Goal: Task Accomplishment & Management: Manage account settings

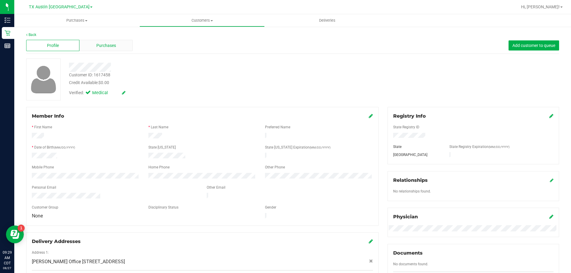
click at [111, 46] on span "Purchases" at bounding box center [106, 46] width 20 height 6
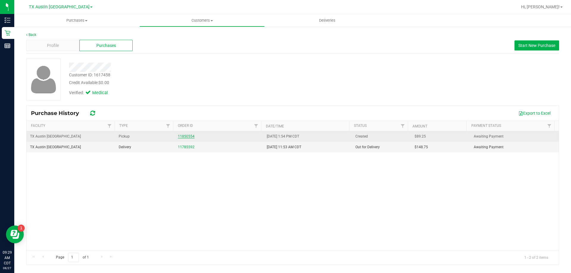
click at [189, 138] on link "11850554" at bounding box center [186, 136] width 17 height 4
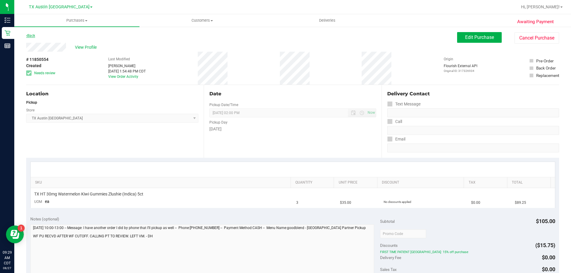
click at [32, 37] on link "Back" at bounding box center [30, 36] width 9 height 4
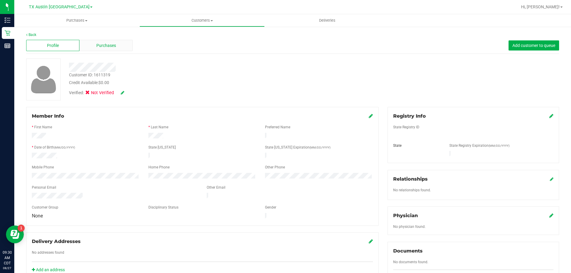
click at [116, 46] on div "Purchases" at bounding box center [105, 45] width 53 height 11
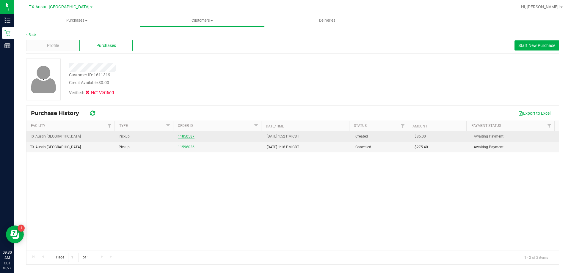
click at [188, 138] on link "11850587" at bounding box center [186, 136] width 17 height 4
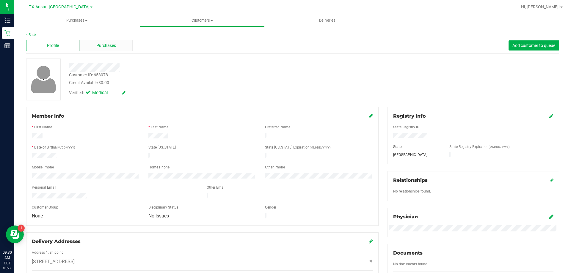
click at [114, 46] on span "Purchases" at bounding box center [106, 46] width 20 height 6
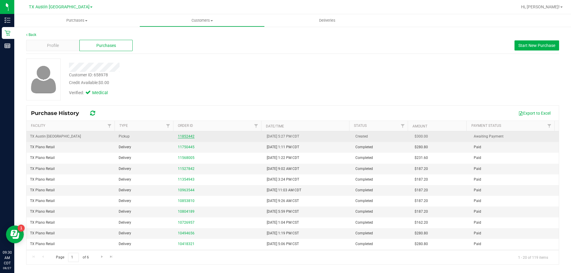
click at [180, 136] on link "11852442" at bounding box center [186, 136] width 17 height 4
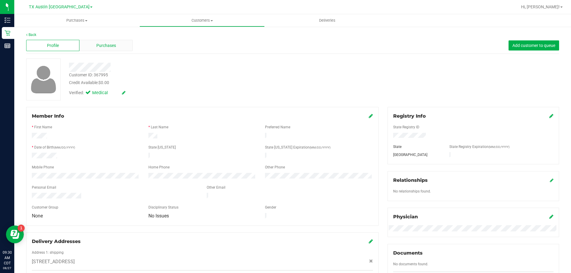
click at [98, 42] on div "Purchases" at bounding box center [105, 45] width 53 height 11
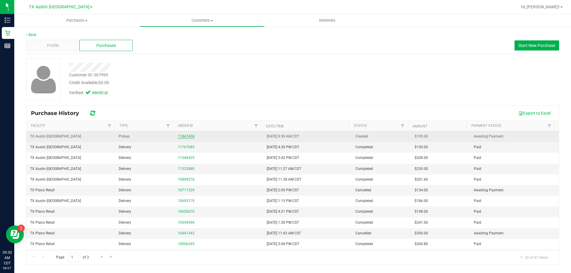
click at [185, 137] on link "11847436" at bounding box center [186, 136] width 17 height 4
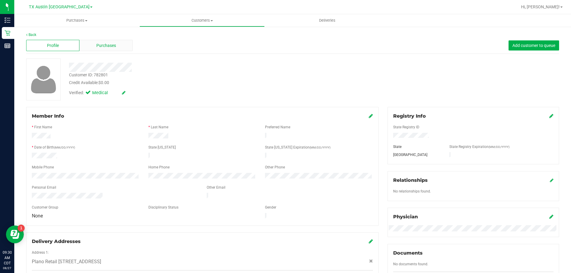
click at [105, 40] on div "Purchases" at bounding box center [105, 45] width 53 height 11
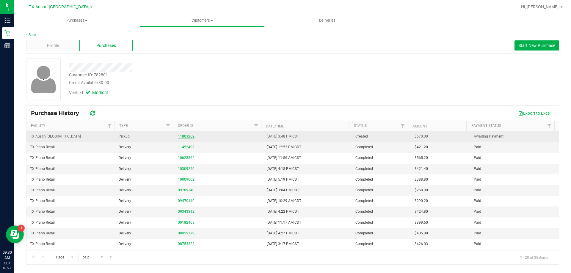
click at [184, 137] on link "11803262" at bounding box center [186, 136] width 17 height 4
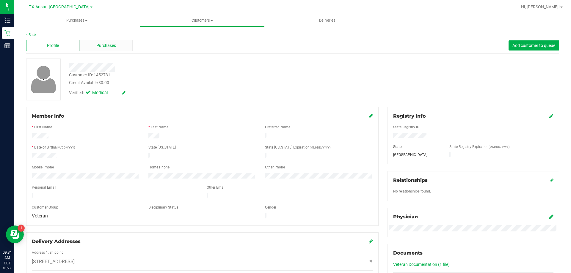
click at [113, 49] on div "Purchases" at bounding box center [105, 45] width 53 height 11
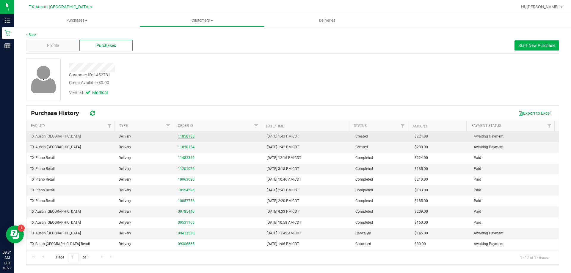
click at [188, 136] on link "11850155" at bounding box center [186, 136] width 17 height 4
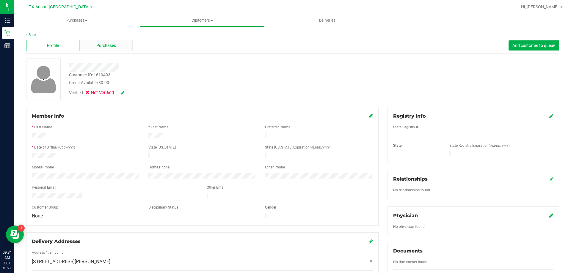
click at [114, 45] on span "Purchases" at bounding box center [106, 46] width 20 height 6
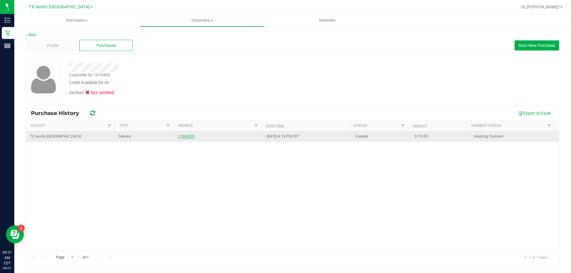
click at [189, 137] on link "11846020" at bounding box center [186, 136] width 17 height 4
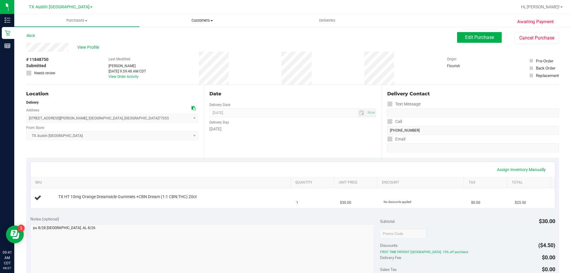
click at [206, 22] on span "Customers" at bounding box center [202, 20] width 125 height 5
click at [205, 35] on li "All customers" at bounding box center [201, 35] width 125 height 7
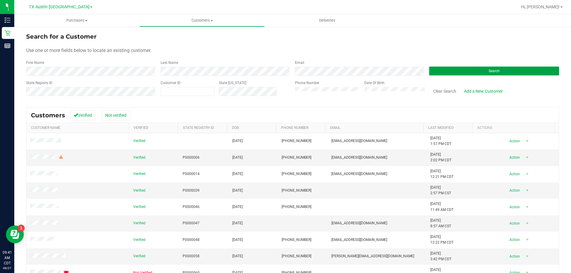
click at [465, 69] on button "Search" at bounding box center [494, 71] width 130 height 9
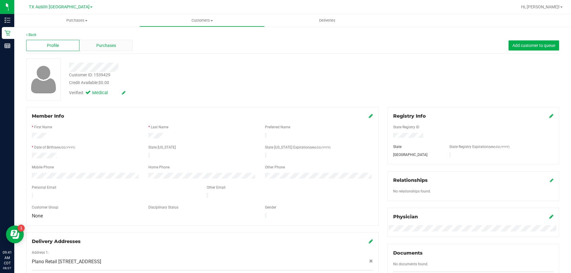
click at [109, 47] on span "Purchases" at bounding box center [106, 46] width 20 height 6
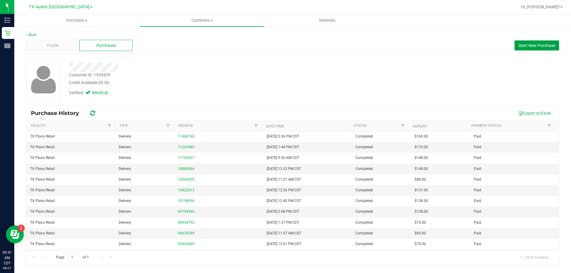
click at [525, 48] on button "Start New Purchase" at bounding box center [536, 45] width 45 height 10
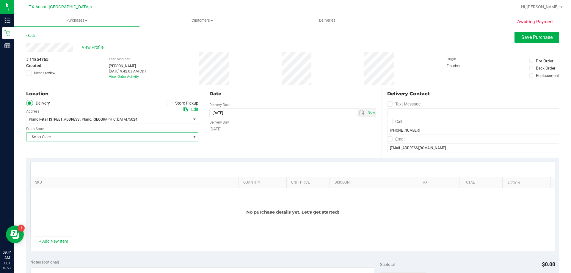
click at [88, 136] on span "Select Store" at bounding box center [108, 137] width 164 height 8
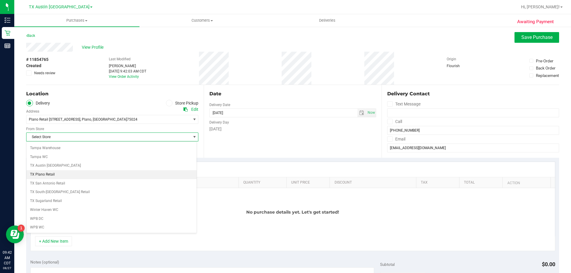
click at [54, 173] on li "TX Plano Retail" at bounding box center [111, 174] width 170 height 9
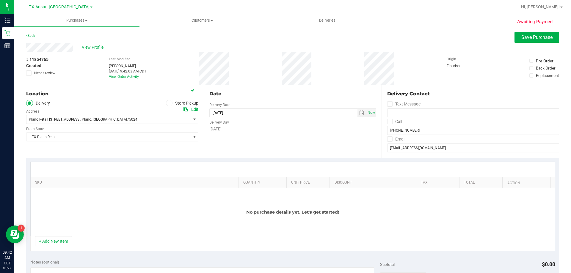
click at [388, 122] on icon at bounding box center [390, 122] width 4 height 0
click at [0, 0] on input "Call" at bounding box center [0, 0] width 0 height 0
click at [388, 139] on icon at bounding box center [390, 139] width 4 height 0
click at [0, 0] on input "Email" at bounding box center [0, 0] width 0 height 0
click at [359, 114] on span "select" at bounding box center [361, 113] width 5 height 5
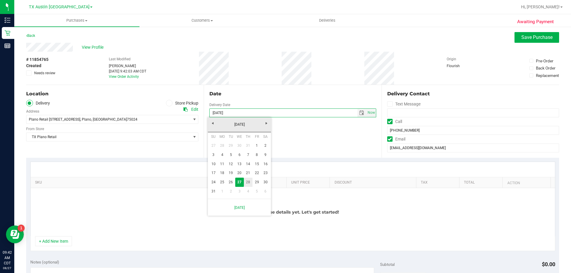
click at [247, 182] on link "28" at bounding box center [248, 182] width 9 height 9
type input "[DATE]"
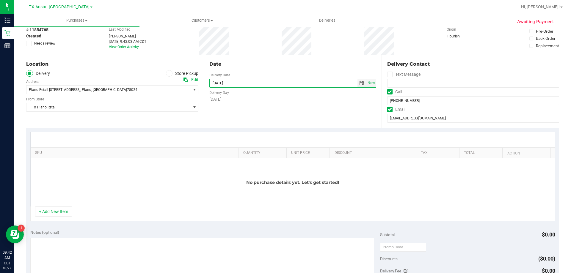
scroll to position [59, 0]
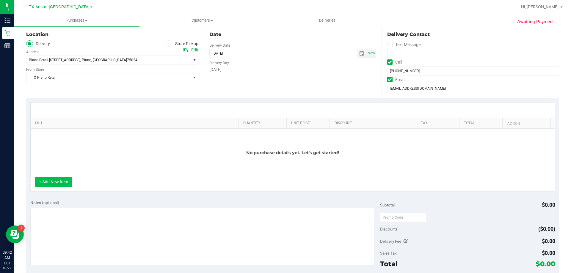
click at [57, 182] on button "+ Add New Item" at bounding box center [53, 182] width 37 height 10
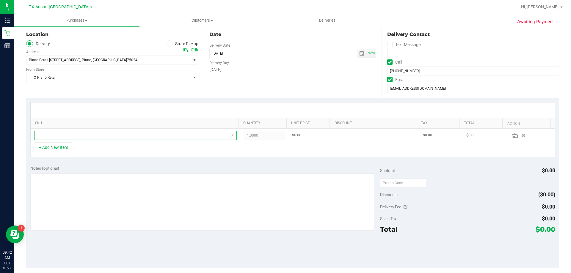
click at [111, 134] on span "NO DATA FOUND" at bounding box center [131, 135] width 194 height 8
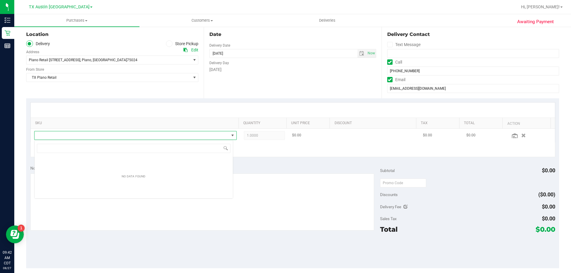
scroll to position [9, 199]
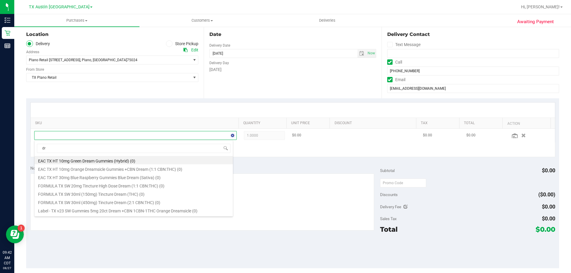
type input "d"
type input "o"
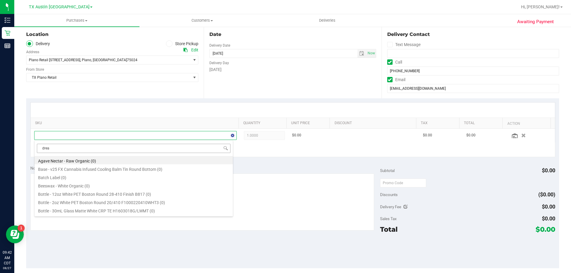
type input "dream"
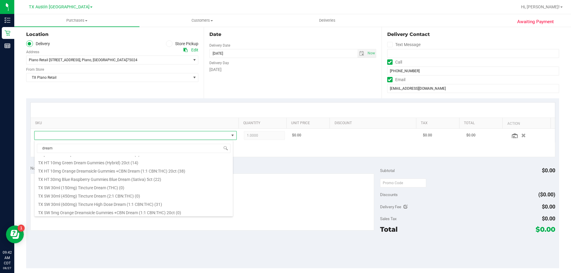
scroll to position [149, 0]
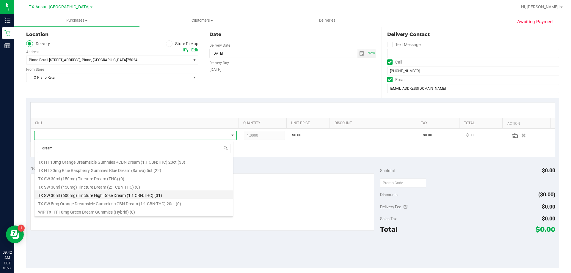
click at [117, 196] on li "TX SW 30ml (600mg) Tincture High Dose Dream (1:1 CBN:THC) (31)" at bounding box center [133, 195] width 198 height 8
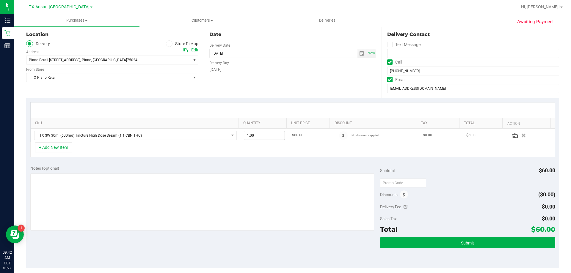
click at [256, 137] on span "1.00 1" at bounding box center [264, 135] width 41 height 9
type input "2"
type input "2.00"
click at [269, 85] on div "Date Delivery Date 08/28/2025 Now 08/28/2025 08:00 AM Now Delivery Day Thursday" at bounding box center [292, 62] width 177 height 73
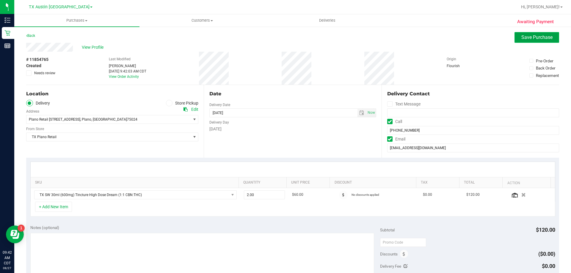
click at [529, 37] on span "Save Purchase" at bounding box center [536, 37] width 31 height 6
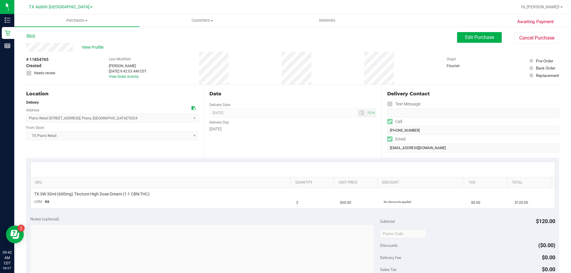
click at [32, 36] on link "Back" at bounding box center [30, 36] width 9 height 4
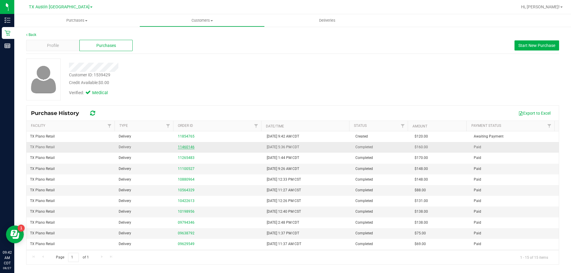
click at [188, 147] on link "11460146" at bounding box center [186, 147] width 17 height 4
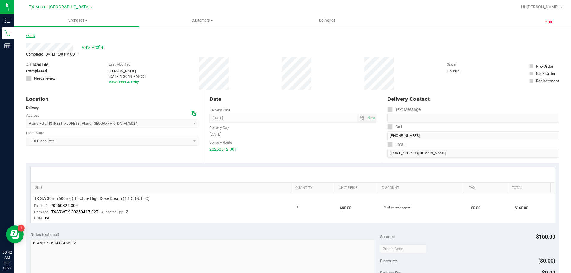
click at [32, 36] on link "Back" at bounding box center [30, 36] width 9 height 4
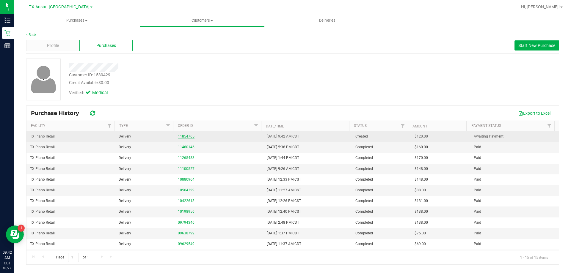
click at [181, 136] on link "11854765" at bounding box center [186, 136] width 17 height 4
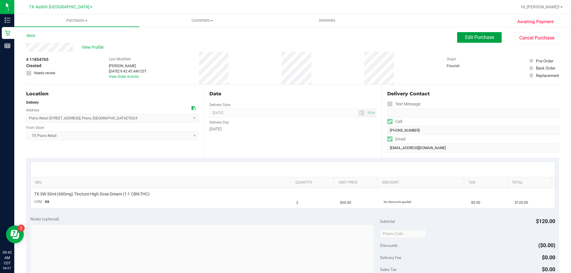
click at [476, 35] on span "Edit Purchase" at bounding box center [479, 37] width 29 height 6
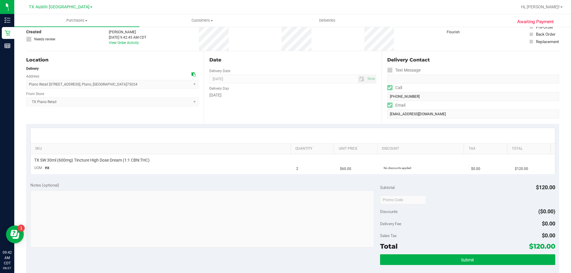
scroll to position [59, 0]
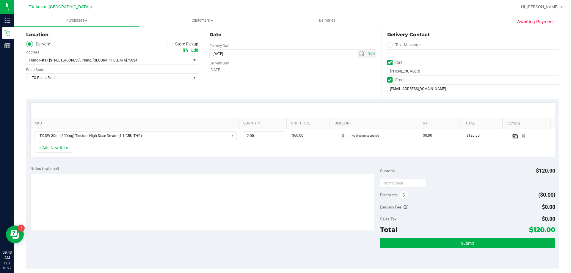
scroll to position [59, 0]
click at [59, 180] on textarea at bounding box center [202, 202] width 344 height 57
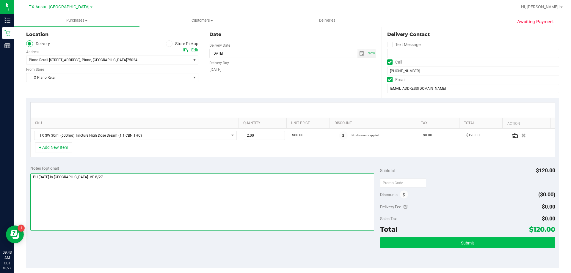
type textarea "PU Thurs 8/28 in Plano. VF 8/27"
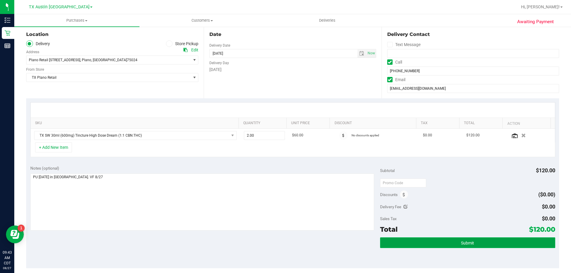
click at [407, 245] on button "Submit" at bounding box center [467, 242] width 175 height 11
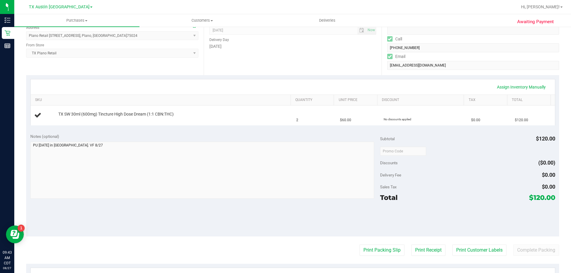
scroll to position [89, 0]
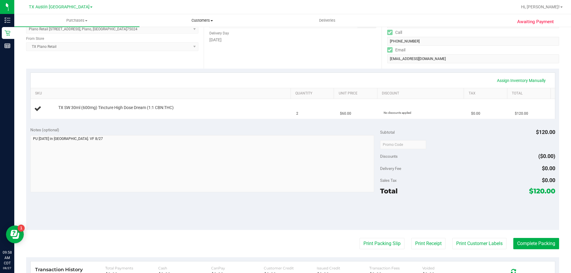
click at [203, 20] on span "Customers" at bounding box center [202, 20] width 125 height 5
click at [200, 37] on li "All customers" at bounding box center [201, 35] width 125 height 7
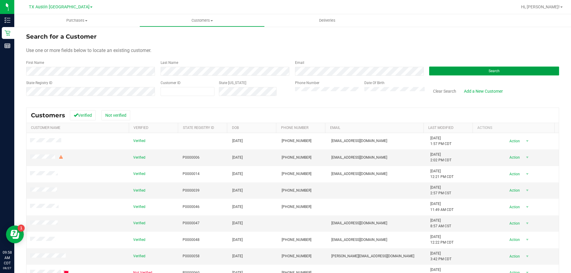
click at [499, 71] on button "Search" at bounding box center [494, 71] width 130 height 9
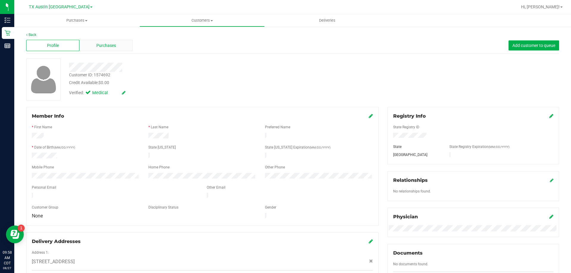
click at [111, 41] on div "Purchases" at bounding box center [105, 45] width 53 height 11
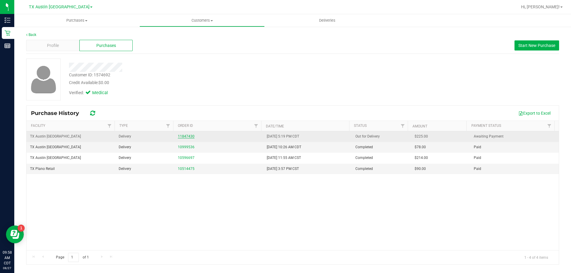
click at [186, 136] on link "11847430" at bounding box center [186, 136] width 17 height 4
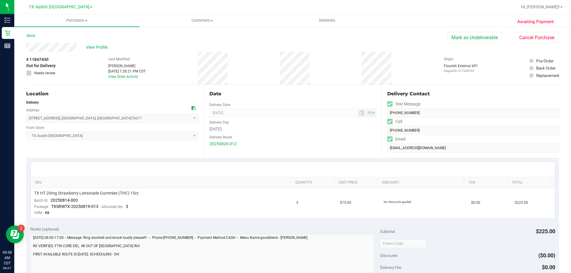
click at [191, 107] on icon at bounding box center [193, 108] width 4 height 4
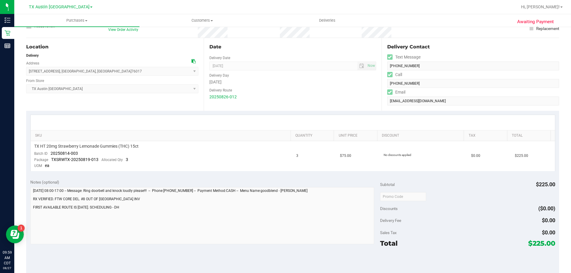
scroll to position [59, 0]
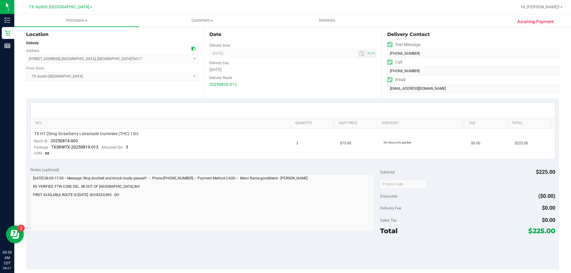
drag, startPoint x: 527, startPoint y: 230, endPoint x: 542, endPoint y: 230, distance: 15.2
click at [542, 230] on span "$225.00" at bounding box center [541, 231] width 27 height 8
click at [447, 231] on div "Total $225.00" at bounding box center [467, 231] width 175 height 11
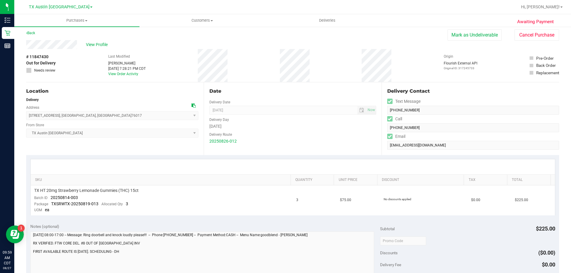
scroll to position [0, 0]
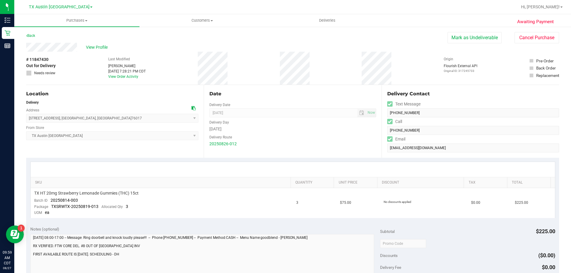
click at [192, 107] on icon at bounding box center [193, 108] width 4 height 4
click at [98, 46] on span "View Profile" at bounding box center [98, 47] width 24 height 6
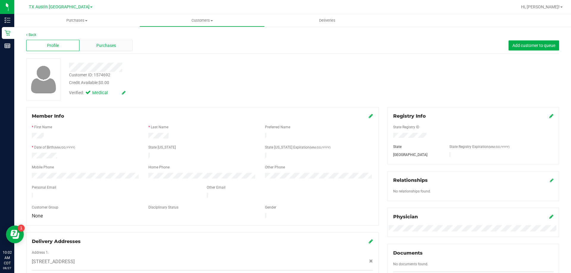
click at [103, 46] on span "Purchases" at bounding box center [106, 46] width 20 height 6
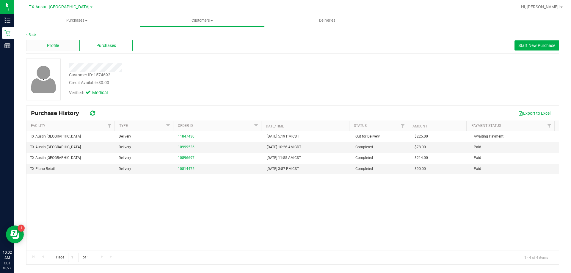
click at [52, 47] on span "Profile" at bounding box center [53, 46] width 12 height 6
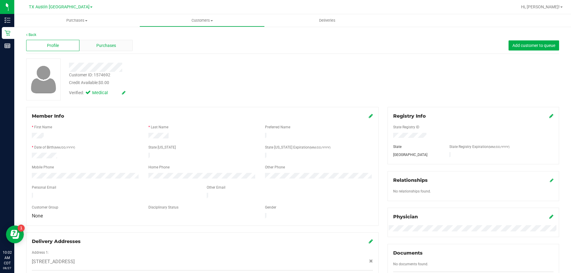
click at [109, 49] on div "Purchases" at bounding box center [105, 45] width 53 height 11
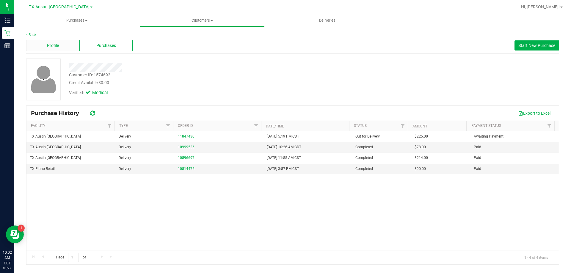
click at [63, 46] on div "Profile" at bounding box center [52, 45] width 53 height 11
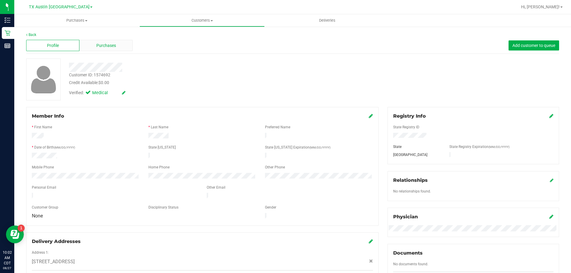
click at [128, 44] on div "Purchases" at bounding box center [105, 45] width 53 height 11
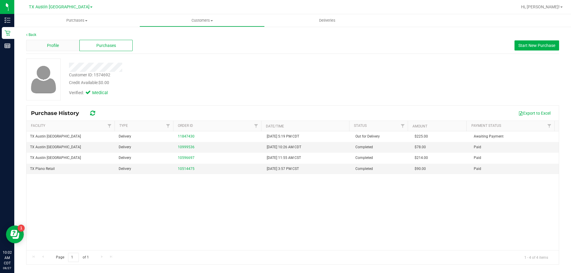
click at [42, 45] on div "Profile" at bounding box center [52, 45] width 53 height 11
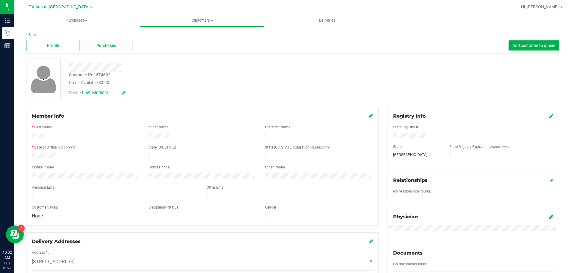
click at [100, 43] on span "Purchases" at bounding box center [106, 46] width 20 height 6
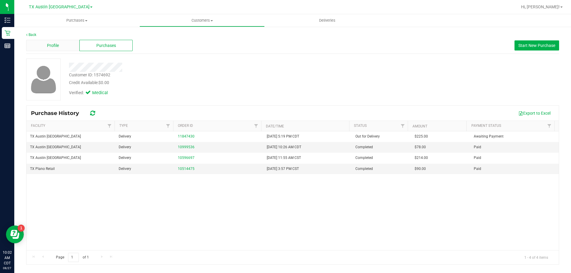
click at [62, 50] on div "Profile" at bounding box center [52, 45] width 53 height 11
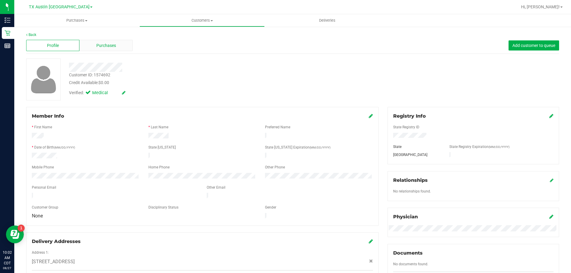
click at [108, 46] on span "Purchases" at bounding box center [106, 46] width 20 height 6
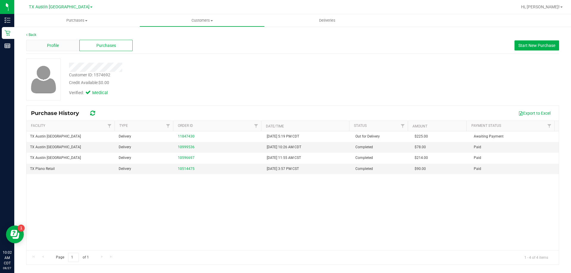
click at [66, 46] on div "Profile" at bounding box center [52, 45] width 53 height 11
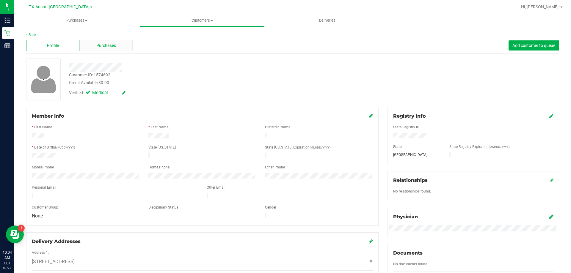
click at [94, 45] on div "Purchases" at bounding box center [105, 45] width 53 height 11
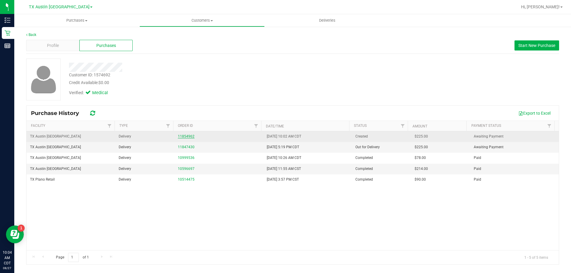
click at [187, 137] on link "11854962" at bounding box center [186, 136] width 17 height 4
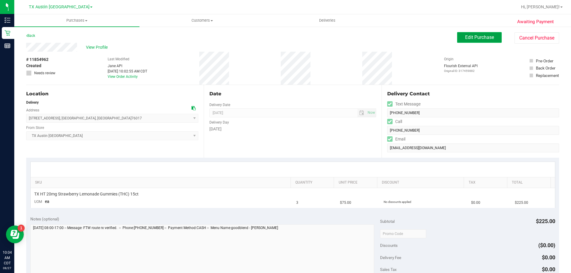
click at [482, 37] on span "Edit Purchase" at bounding box center [479, 37] width 29 height 6
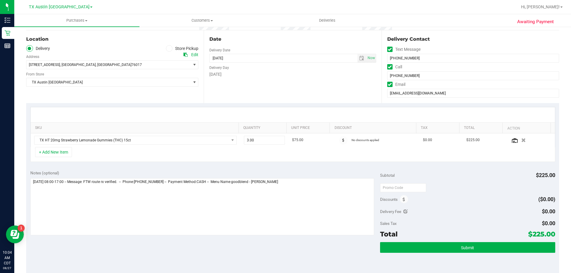
scroll to position [59, 0]
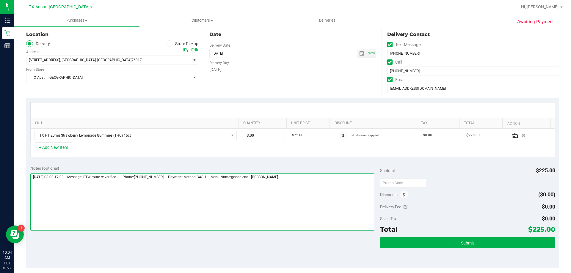
drag, startPoint x: 33, startPoint y: 186, endPoint x: 31, endPoint y: 195, distance: 9.3
click at [31, 195] on textarea at bounding box center [202, 202] width 344 height 57
click at [36, 190] on textarea at bounding box center [202, 202] width 344 height 57
click at [289, 181] on textarea at bounding box center [202, 202] width 344 height 57
paste textarea "Del Fri 8/29 out of Plano retail - FTW Core route. Added to dcc as #3. VF 8/27"
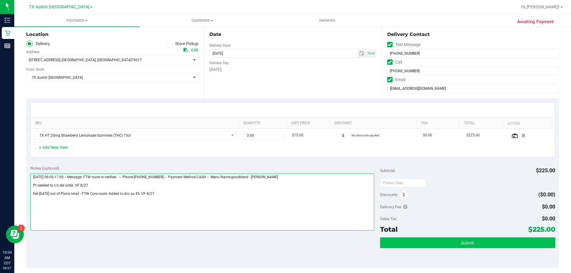
type textarea "Friday 08/29/2025 08:00-17:00 -- Message: FTW route rx verified. -- Phone:81726…"
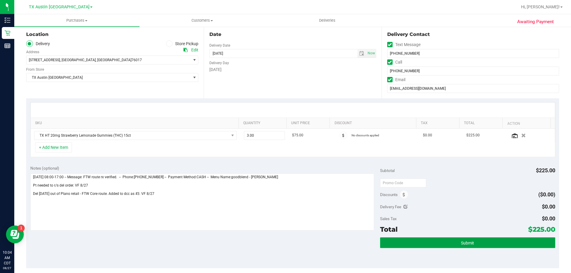
click at [428, 245] on button "Submit" at bounding box center [467, 242] width 175 height 11
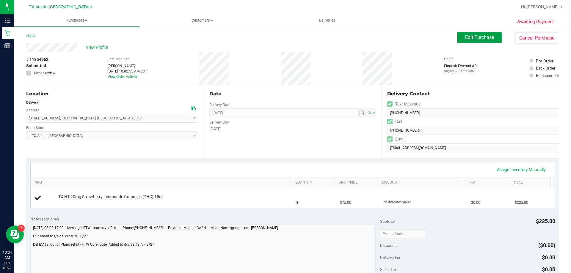
click at [465, 41] on button "Edit Purchase" at bounding box center [479, 37] width 45 height 11
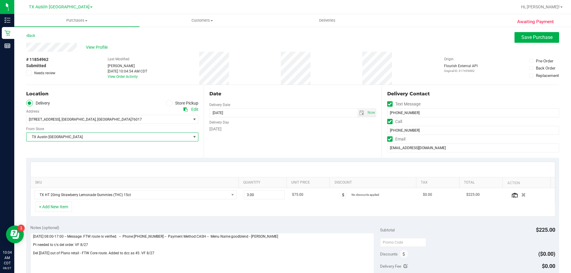
click at [144, 139] on span "TX Austin [GEOGRAPHIC_DATA]" at bounding box center [108, 137] width 164 height 8
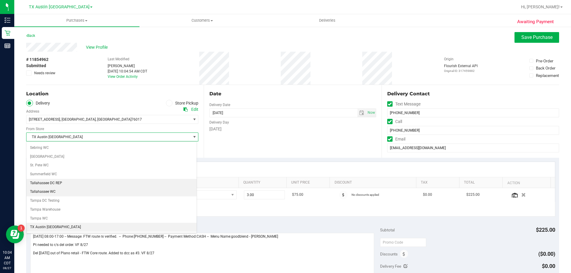
scroll to position [430, 0]
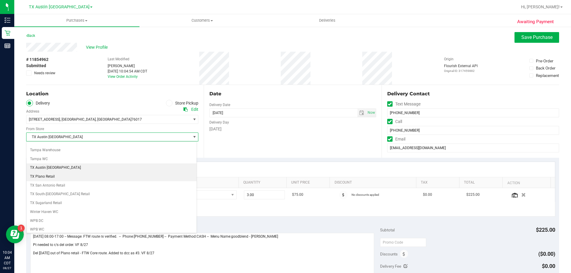
click at [101, 179] on li "TX Plano Retail" at bounding box center [111, 176] width 170 height 9
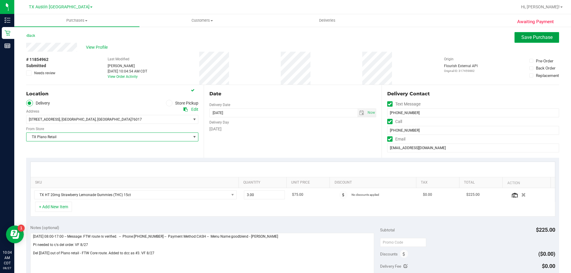
click at [538, 39] on span "Save Purchase" at bounding box center [536, 37] width 31 height 6
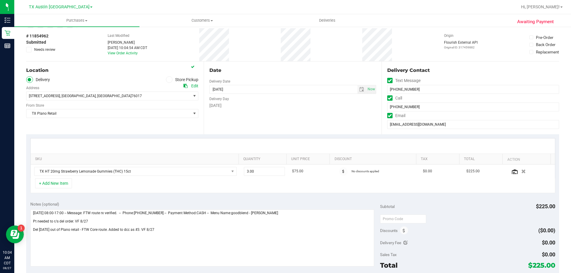
scroll to position [59, 0]
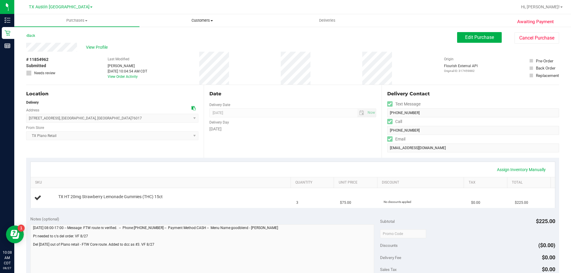
click at [198, 19] on span "Customers" at bounding box center [202, 20] width 125 height 5
click at [195, 37] on li "All customers" at bounding box center [201, 35] width 125 height 7
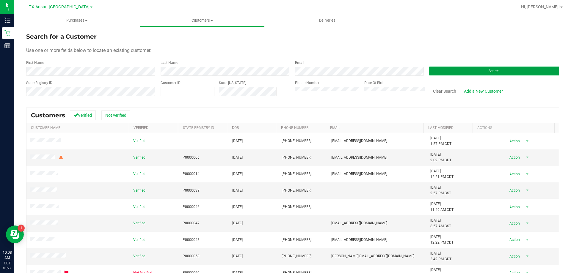
click at [458, 74] on button "Search" at bounding box center [494, 71] width 130 height 9
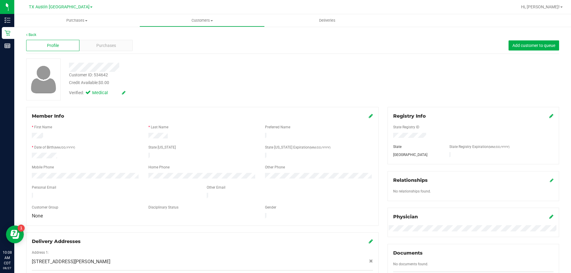
scroll to position [173, 0]
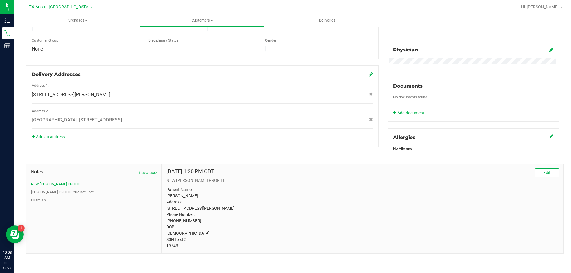
click at [169, 246] on p "Patient Name: Ricky Harbison Address: PO Box 989 Blanco, TX, 78606 Phone Number…" at bounding box center [362, 218] width 392 height 62
copy p "19743"
click at [369, 117] on icon at bounding box center [371, 119] width 4 height 4
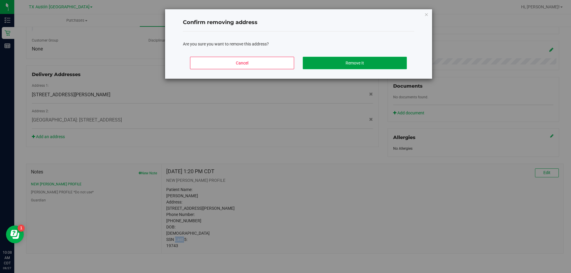
click at [325, 62] on button "Remove It" at bounding box center [355, 63] width 104 height 12
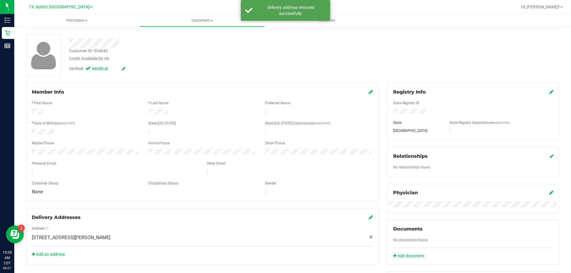
scroll to position [0, 0]
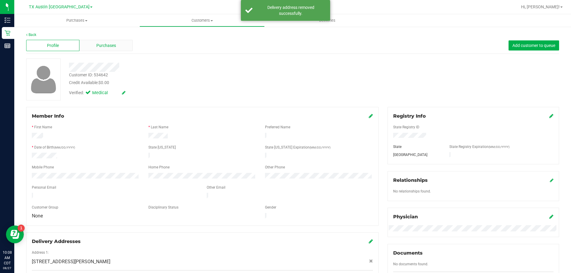
click at [99, 43] on span "Purchases" at bounding box center [106, 46] width 20 height 6
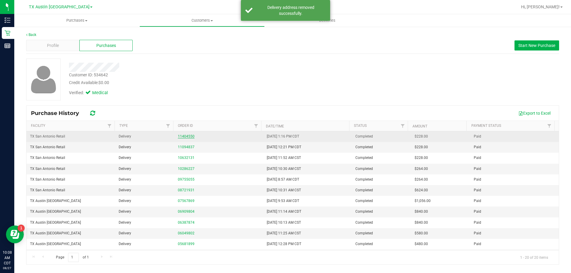
click at [187, 138] on link "11404550" at bounding box center [186, 136] width 17 height 4
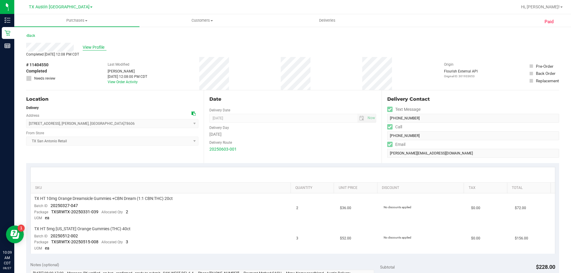
click at [98, 49] on span "View Profile" at bounding box center [95, 47] width 24 height 6
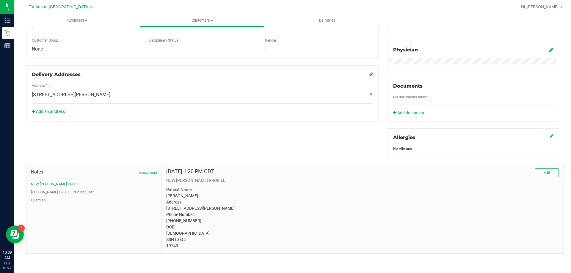
scroll to position [173, 0]
click at [51, 190] on button "CURT PROFILE *Do not use*" at bounding box center [62, 192] width 63 height 5
click at [34, 198] on button "Guardian" at bounding box center [38, 200] width 15 height 5
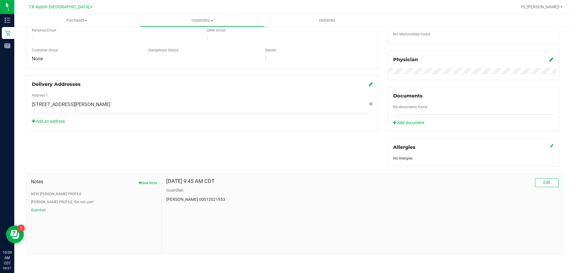
scroll to position [157, 0]
click at [48, 201] on button "CURT PROFILE *Do not use*" at bounding box center [62, 202] width 63 height 5
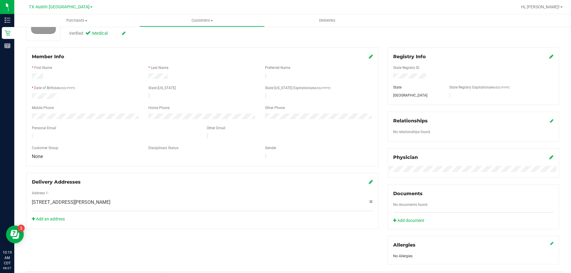
scroll to position [0, 0]
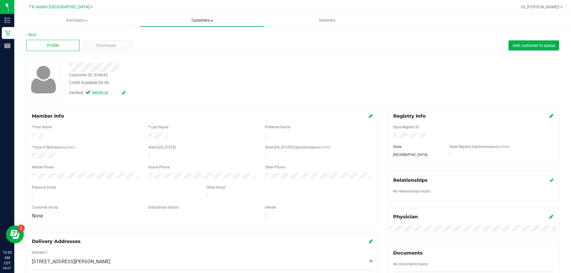
click at [202, 20] on span "Customers" at bounding box center [202, 20] width 125 height 5
click at [202, 35] on li "All customers" at bounding box center [201, 35] width 125 height 7
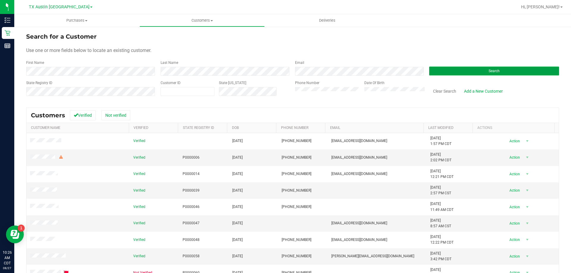
click at [483, 68] on button "Search" at bounding box center [494, 71] width 130 height 9
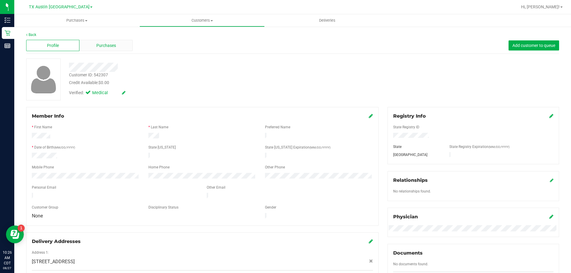
click at [110, 47] on span "Purchases" at bounding box center [106, 46] width 20 height 6
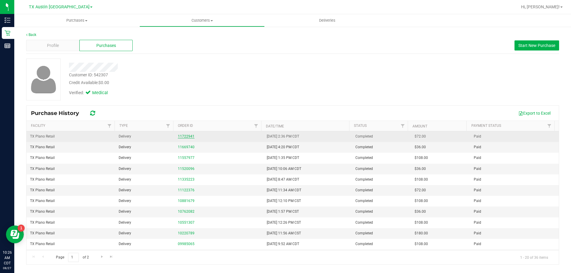
click at [186, 137] on link "11722941" at bounding box center [186, 136] width 17 height 4
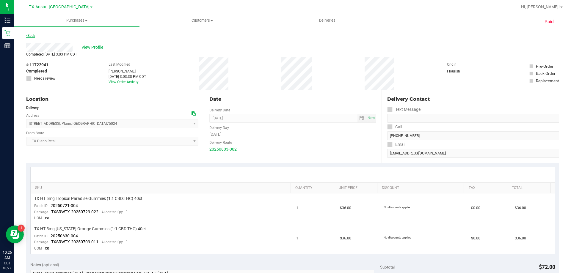
click at [32, 35] on link "Back" at bounding box center [30, 36] width 9 height 4
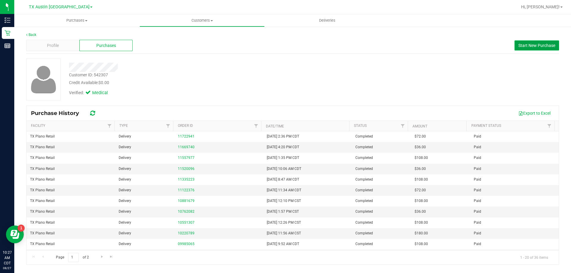
click at [533, 47] on span "Start New Purchase" at bounding box center [536, 45] width 37 height 5
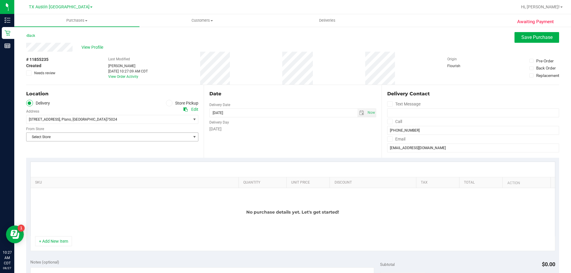
click at [109, 136] on span "Select Store" at bounding box center [108, 137] width 164 height 8
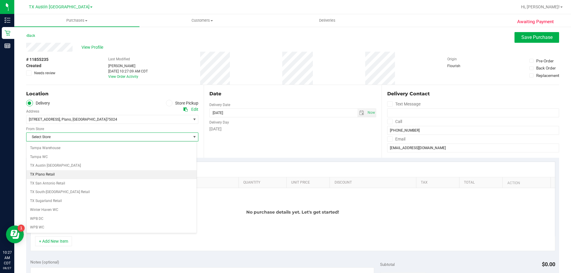
click at [48, 174] on li "TX Plano Retail" at bounding box center [111, 174] width 170 height 9
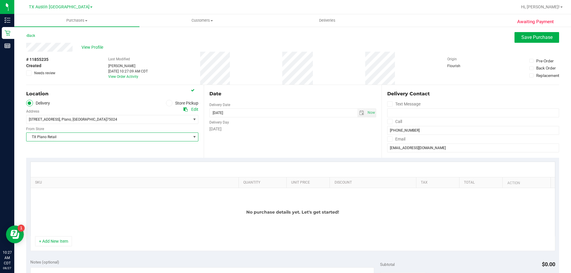
click at [388, 122] on icon at bounding box center [390, 122] width 4 height 0
click at [0, 0] on input "Call" at bounding box center [0, 0] width 0 height 0
click at [388, 139] on icon at bounding box center [390, 139] width 4 height 0
click at [0, 0] on input "Email" at bounding box center [0, 0] width 0 height 0
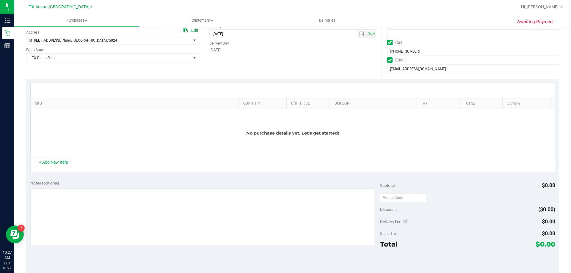
scroll to position [89, 0]
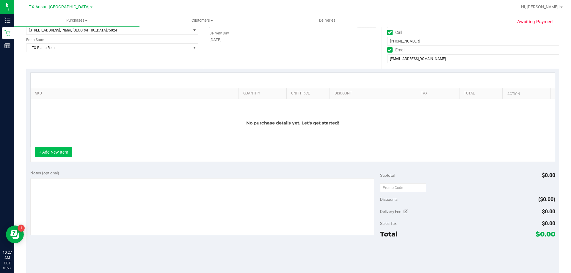
click at [53, 154] on button "+ Add New Item" at bounding box center [53, 152] width 37 height 10
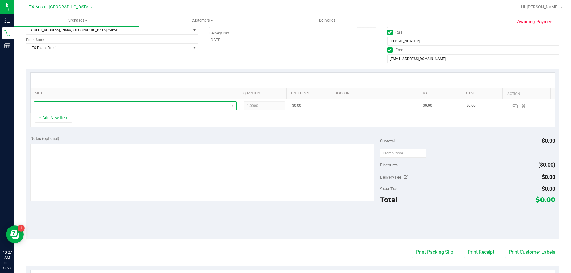
click at [92, 107] on span "NO DATA FOUND" at bounding box center [131, 106] width 194 height 8
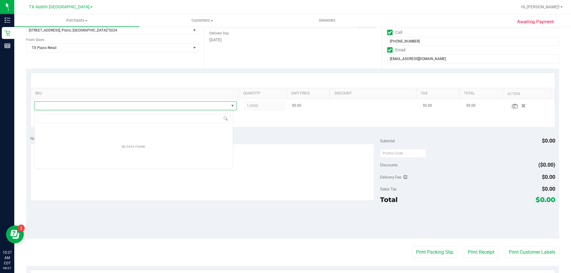
scroll to position [9, 199]
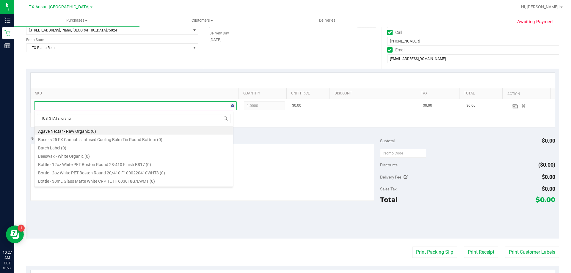
type input "texas orange"
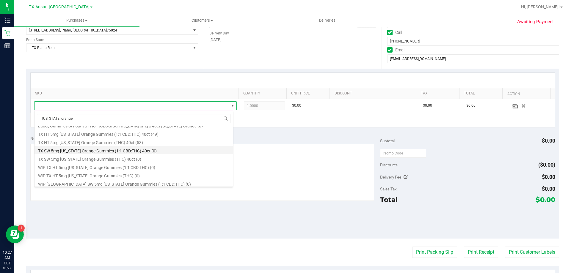
scroll to position [89, 0]
click at [85, 134] on li "TX HT 5mg Texas Orange Gummies (1:1 CBD:THC) 40ct (49)" at bounding box center [133, 133] width 198 height 8
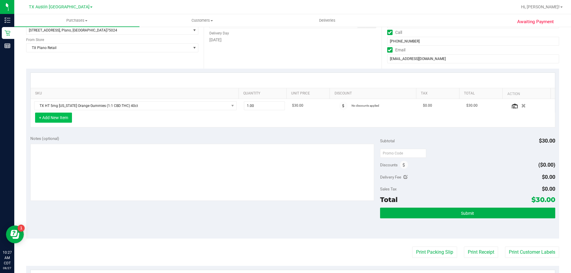
click at [58, 119] on button "+ Add New Item" at bounding box center [53, 118] width 37 height 10
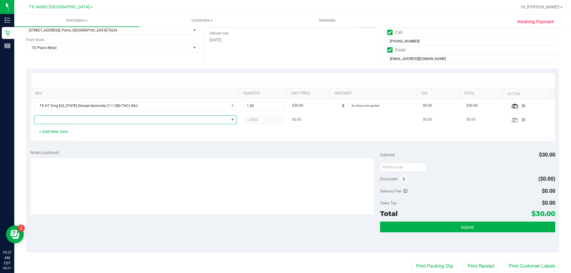
click at [70, 119] on span "NO DATA FOUND" at bounding box center [131, 120] width 194 height 8
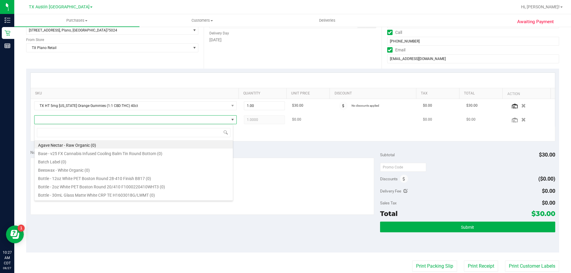
scroll to position [9, 199]
type input "tropical pa"
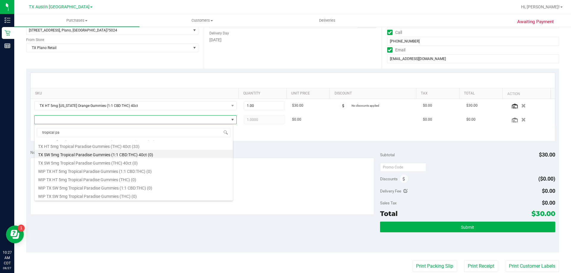
scroll to position [77, 0]
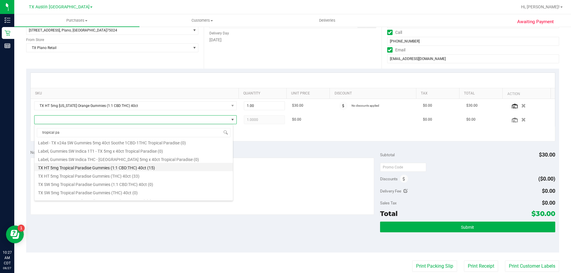
click at [97, 166] on li "TX HT 5mg Tropical Paradise Gummies (1:1 CBD:THC) 40ct (15)" at bounding box center [133, 167] width 198 height 8
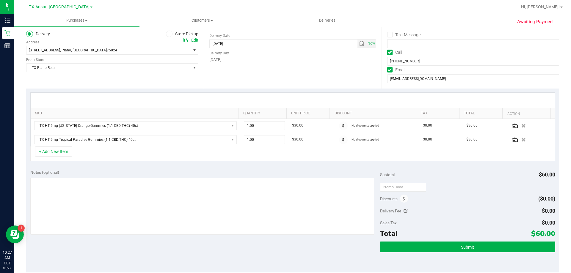
scroll to position [59, 0]
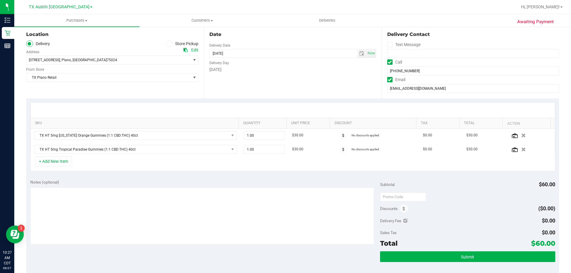
drag, startPoint x: 530, startPoint y: 243, endPoint x: 544, endPoint y: 244, distance: 14.0
click at [544, 244] on span "$60.00" at bounding box center [543, 243] width 24 height 8
click at [485, 229] on div "Sales Tax $0.00" at bounding box center [467, 232] width 175 height 11
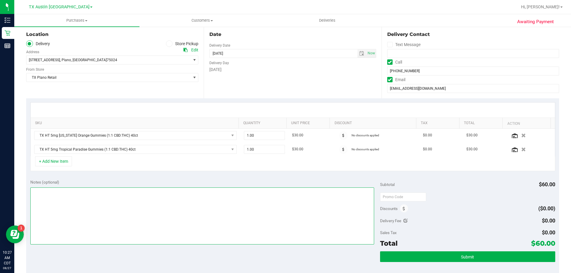
click at [75, 194] on textarea at bounding box center [202, 216] width 344 height 57
click at [359, 52] on span "select" at bounding box center [361, 53] width 5 height 5
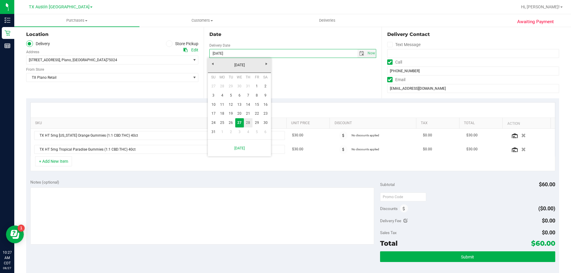
click at [249, 120] on link "28" at bounding box center [248, 122] width 9 height 9
type input "08/28/2025"
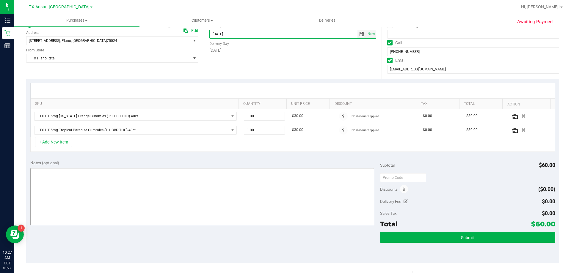
scroll to position [89, 0]
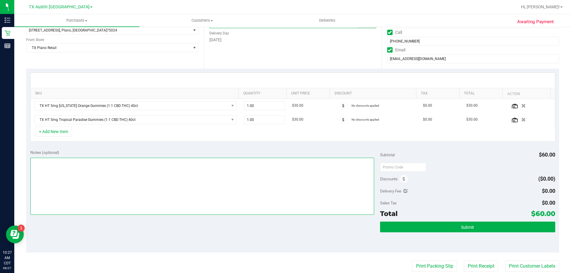
click at [67, 161] on textarea at bounding box center [202, 186] width 344 height 57
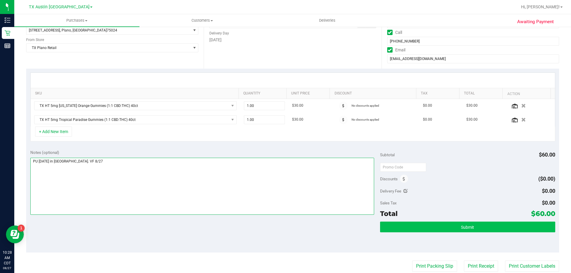
type textarea "PU Thurs 8/28 in Plano. VF 8/27"
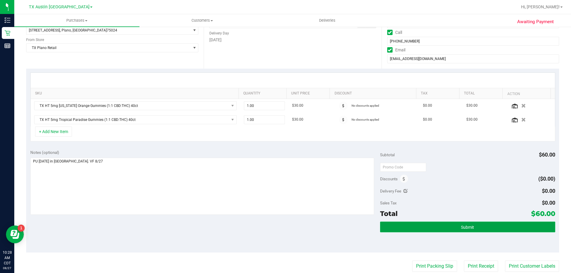
click at [391, 229] on button "Submit" at bounding box center [467, 227] width 175 height 11
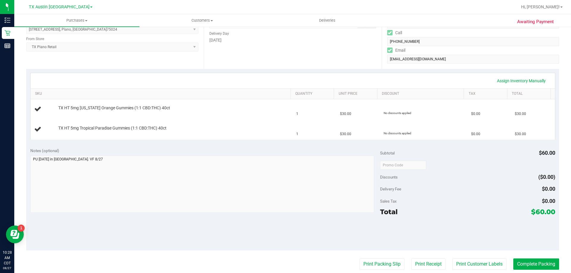
scroll to position [89, 0]
click at [195, 22] on span "Customers" at bounding box center [202, 20] width 125 height 5
click at [198, 34] on li "All customers" at bounding box center [201, 35] width 125 height 7
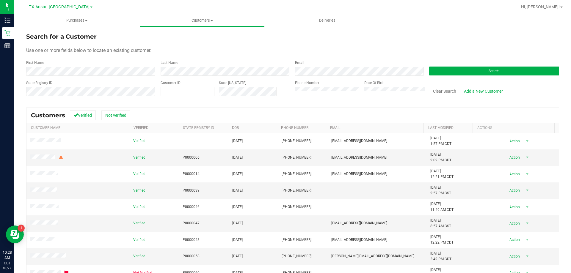
click at [483, 75] on div "Search" at bounding box center [491, 68] width 134 height 16
click at [481, 72] on button "Search" at bounding box center [494, 71] width 130 height 9
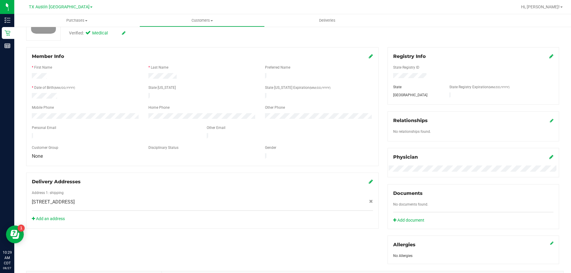
scroll to position [59, 0]
click at [369, 180] on icon at bounding box center [371, 182] width 4 height 5
click at [48, 217] on link "Add an address" at bounding box center [48, 219] width 33 height 5
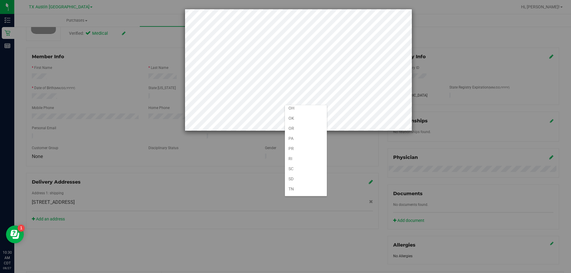
scroll to position [436, 0]
click at [295, 117] on li "TX" at bounding box center [306, 119] width 42 height 10
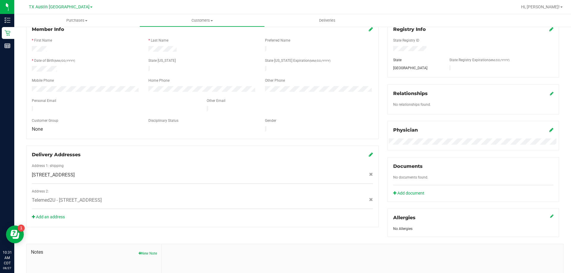
scroll to position [89, 0]
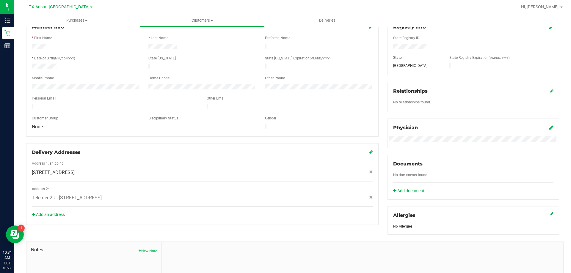
click at [227, 131] on div "Member Info * First Name * Last Name Preferred Name * Date of Birth (MM/DD/YYYY…" at bounding box center [202, 77] width 352 height 119
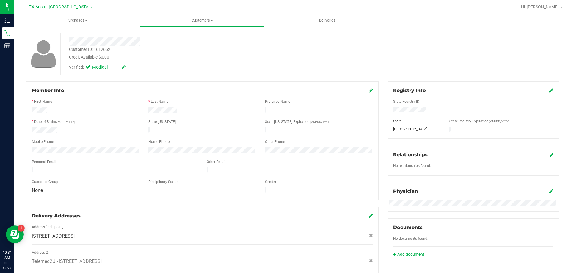
scroll to position [0, 0]
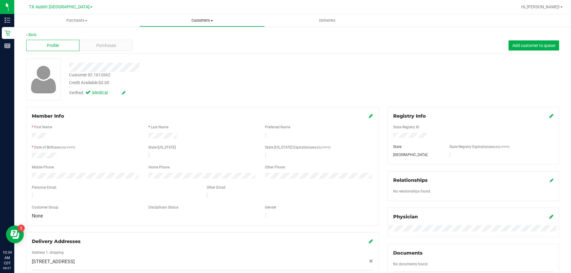
click at [197, 17] on uib-tab-heading "Customers All customers Add a new customer All physicians" at bounding box center [202, 21] width 125 height 12
click at [197, 36] on li "All customers" at bounding box center [201, 35] width 125 height 7
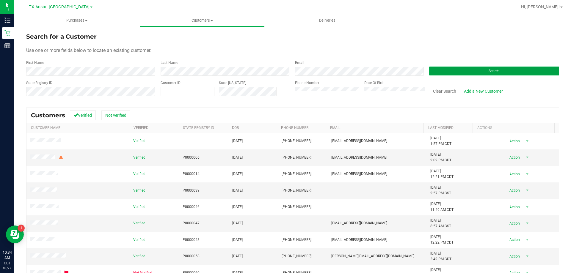
click at [440, 70] on button "Search" at bounding box center [494, 71] width 130 height 9
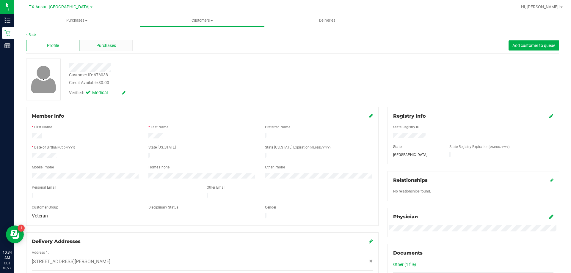
click at [122, 43] on div "Purchases" at bounding box center [105, 45] width 53 height 11
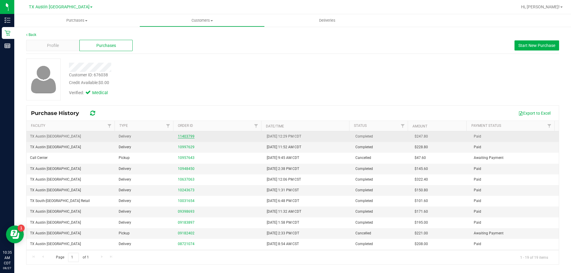
click at [189, 136] on link "11403799" at bounding box center [186, 136] width 17 height 4
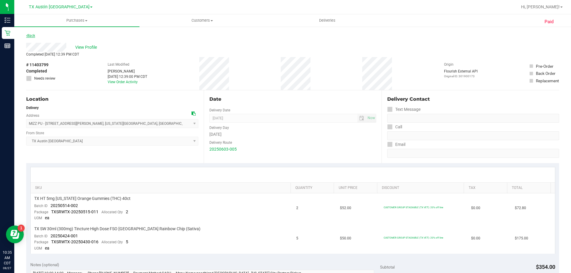
click at [30, 37] on link "Back" at bounding box center [30, 36] width 9 height 4
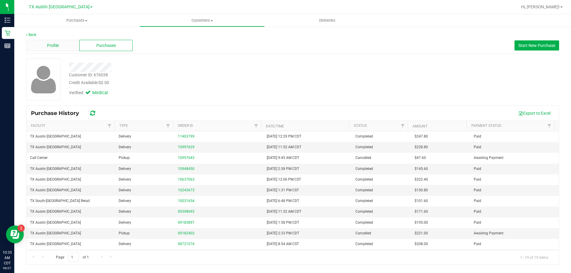
click at [58, 50] on div "Profile" at bounding box center [52, 45] width 53 height 11
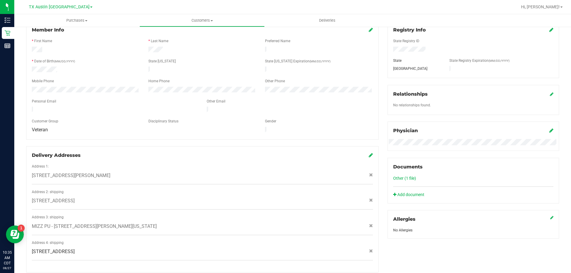
scroll to position [89, 0]
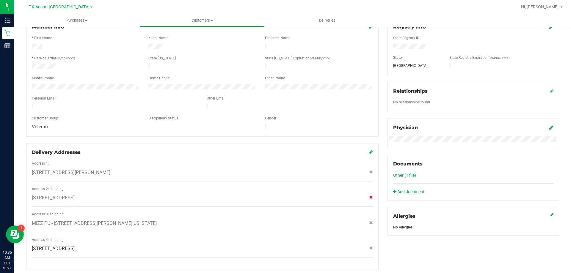
click at [369, 195] on icon at bounding box center [371, 197] width 4 height 4
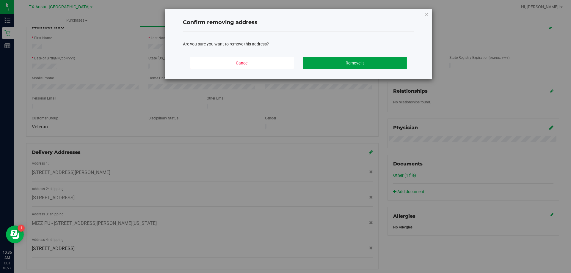
click at [323, 63] on button "Remove It" at bounding box center [355, 63] width 104 height 12
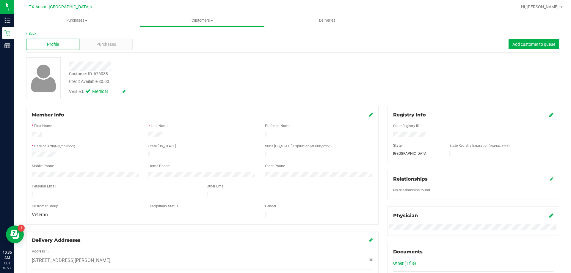
scroll to position [0, 0]
click at [99, 44] on span "Purchases" at bounding box center [106, 46] width 20 height 6
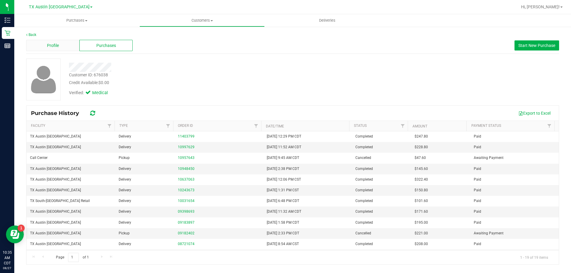
click at [58, 43] on span "Profile" at bounding box center [53, 46] width 12 height 6
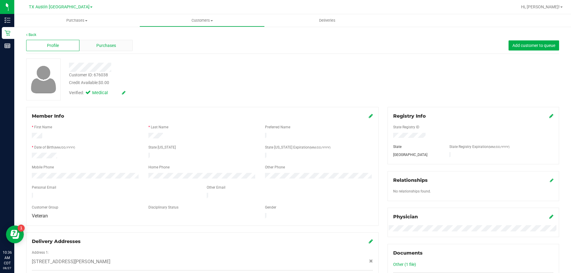
click at [93, 42] on div "Purchases" at bounding box center [105, 45] width 53 height 11
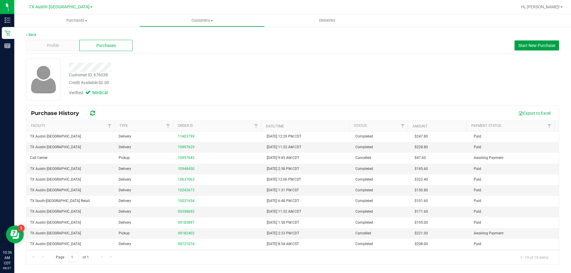
click at [534, 46] on span "Start New Purchase" at bounding box center [536, 45] width 37 height 5
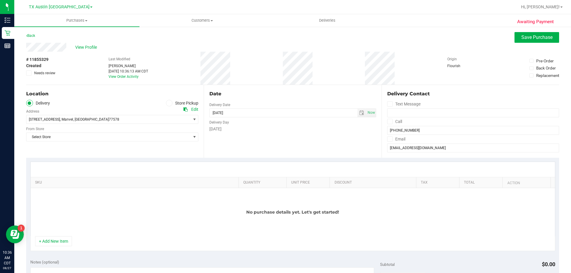
click at [388, 122] on icon at bounding box center [390, 122] width 4 height 0
click at [0, 0] on input "Call" at bounding box center [0, 0] width 0 height 0
click at [388, 139] on icon at bounding box center [390, 139] width 4 height 0
click at [0, 0] on input "Email" at bounding box center [0, 0] width 0 height 0
click at [359, 111] on span "select" at bounding box center [361, 113] width 5 height 5
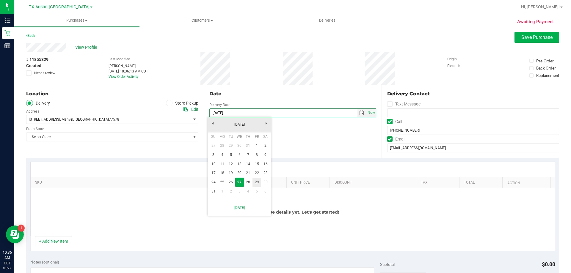
click at [257, 182] on link "29" at bounding box center [256, 182] width 9 height 9
type input "08/29/2025"
click at [118, 119] on span "2814 Shallow Springs Ct , Manvel , TX 77578" at bounding box center [104, 119] width 156 height 8
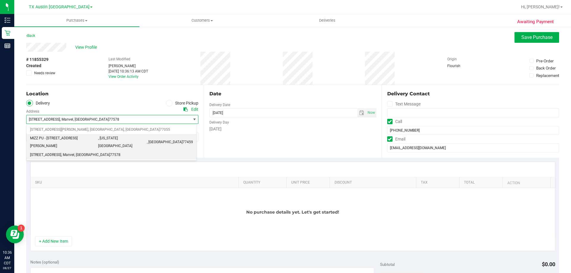
click at [113, 138] on span ", MISSOURI CITY" at bounding box center [122, 142] width 49 height 15
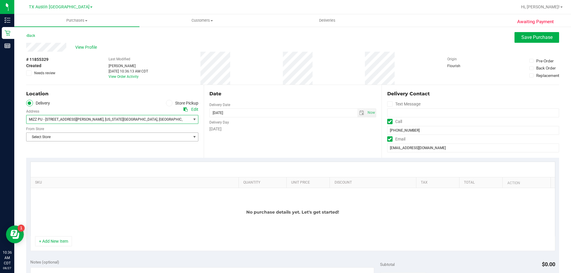
click at [113, 138] on span "Select Store" at bounding box center [108, 137] width 164 height 8
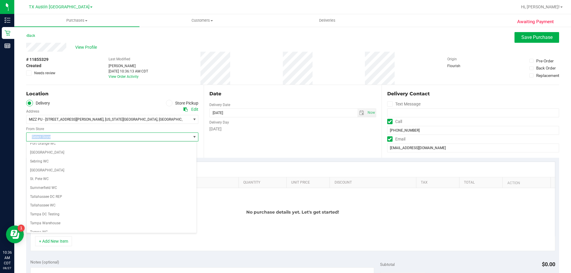
scroll to position [432, 0]
click at [68, 167] on li "TX Austin [GEOGRAPHIC_DATA]" at bounding box center [111, 165] width 170 height 9
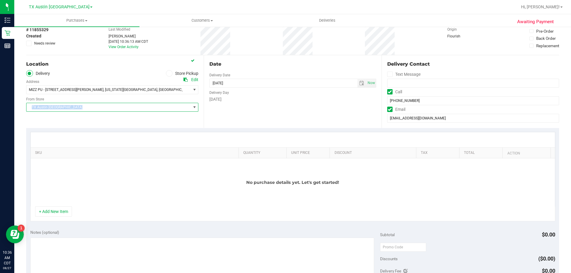
scroll to position [59, 0]
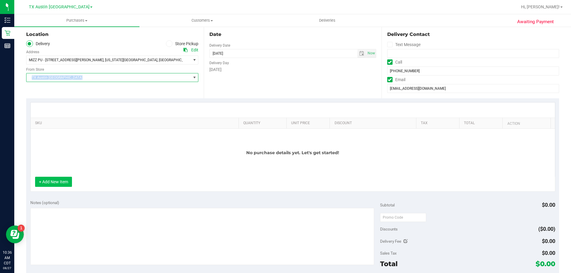
click at [63, 183] on button "+ Add New Item" at bounding box center [53, 182] width 37 height 10
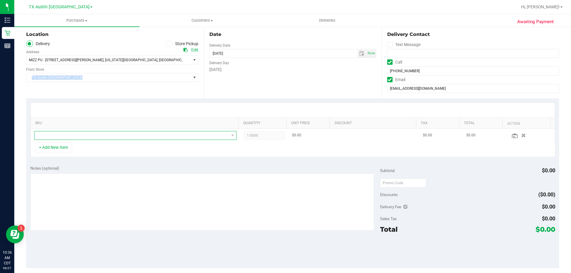
click at [94, 136] on span "NO DATA FOUND" at bounding box center [131, 135] width 194 height 8
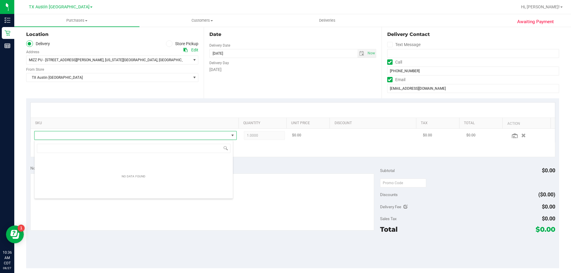
scroll to position [9, 199]
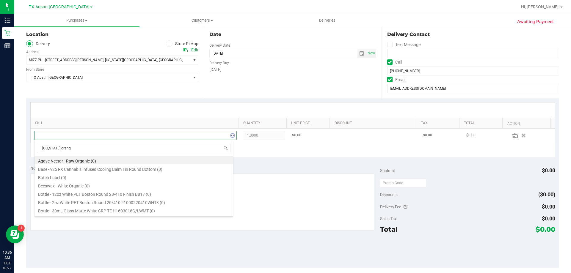
type input "texas orange"
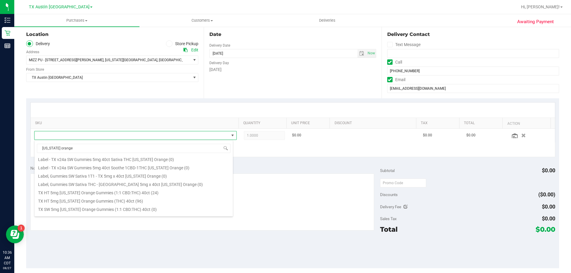
scroll to position [89, 0]
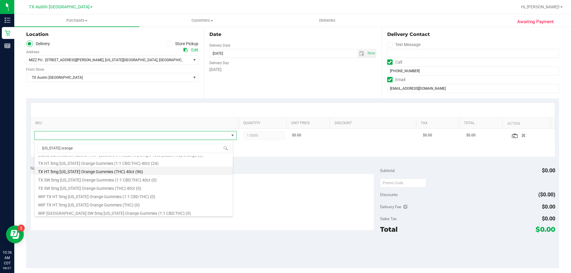
click at [99, 174] on li "TX HT 5mg Texas Orange Gummies (THC) 40ct (96)" at bounding box center [133, 171] width 198 height 8
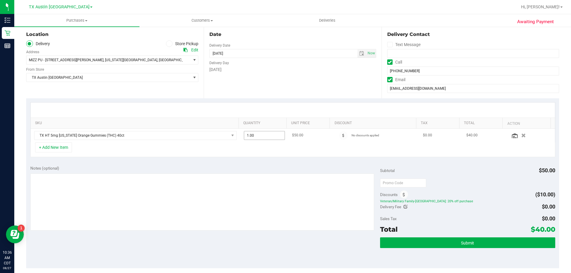
click at [265, 136] on span "1.00 1" at bounding box center [264, 135] width 41 height 9
type input "5"
type input "5.00"
click at [248, 108] on div at bounding box center [293, 110] width 524 height 15
click at [64, 151] on button "+ Add New Item" at bounding box center [53, 147] width 37 height 10
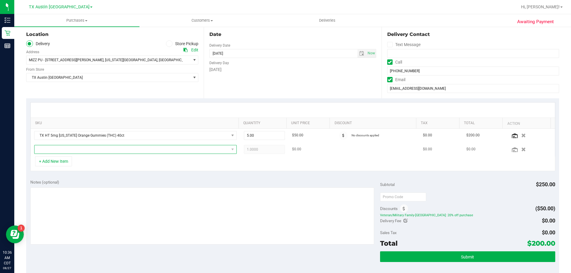
click at [82, 151] on span "NO DATA FOUND" at bounding box center [131, 149] width 194 height 8
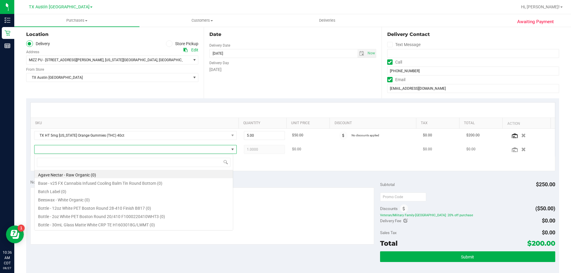
scroll to position [9, 199]
type input "sativa"
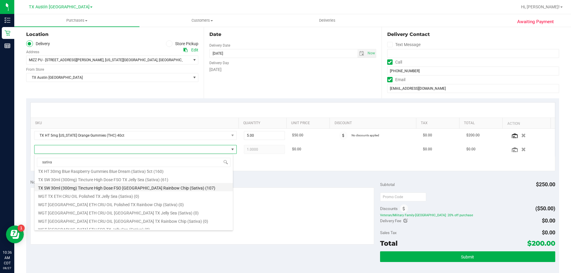
scroll to position [59, 0]
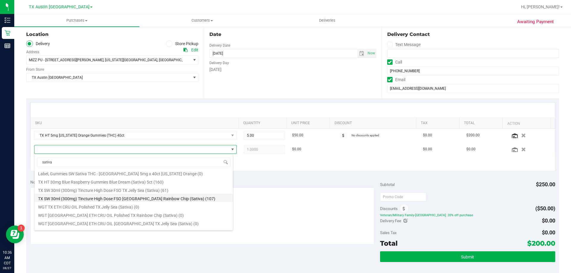
click at [101, 196] on li "TX SW 30ml (300mg) Tincture High Dose FSO TX Rainbow Chip (Sativa) (107)" at bounding box center [133, 198] width 198 height 8
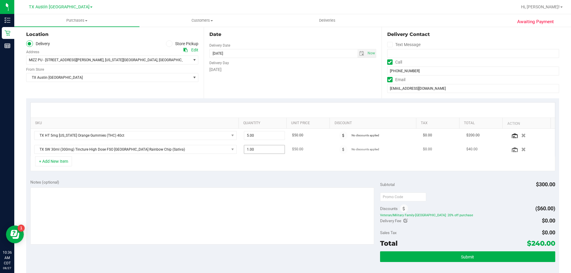
click at [260, 147] on span "1.00 1" at bounding box center [264, 149] width 41 height 9
type input "2"
type input "2.00"
click at [292, 78] on div "Date Delivery Date 08/29/2025 Now 08/29/2025 08:00 AM Now Delivery Day Friday" at bounding box center [292, 62] width 177 height 73
drag, startPoint x: 419, startPoint y: 215, endPoint x: 459, endPoint y: 215, distance: 40.4
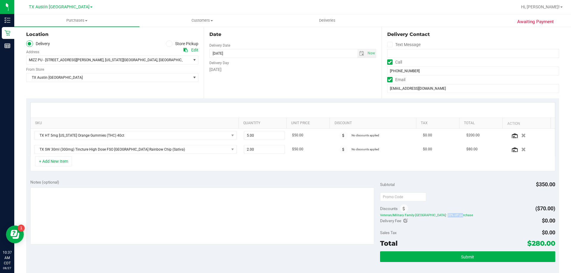
click at [459, 215] on span "Veteran/Military Family-TX: 20% off purchase" at bounding box center [467, 215] width 175 height 4
drag, startPoint x: 525, startPoint y: 244, endPoint x: 541, endPoint y: 244, distance: 15.8
click at [541, 244] on span "$280.00" at bounding box center [541, 243] width 28 height 8
click at [494, 225] on div "Delivery Fee $0.00" at bounding box center [467, 220] width 175 height 11
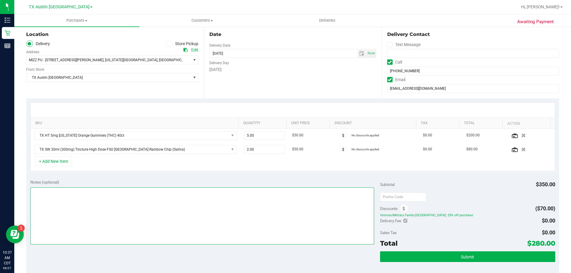
click at [132, 193] on textarea at bounding box center [202, 216] width 344 height 57
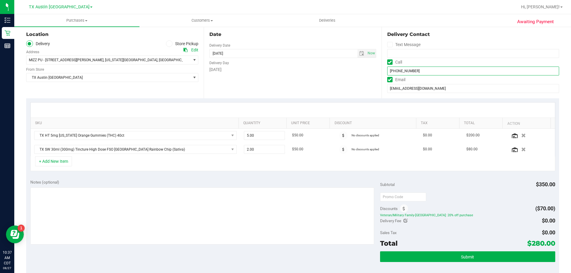
click at [399, 71] on input "(713) 444-8065" at bounding box center [473, 71] width 172 height 9
click at [407, 89] on input "pichonalvin5@gmail.com" at bounding box center [473, 88] width 172 height 9
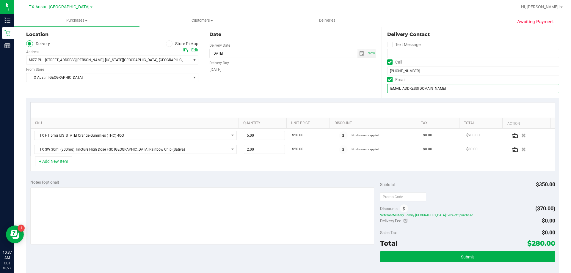
click at [407, 89] on input "pichonalvin5@gmail.com" at bounding box center [473, 88] width 172 height 9
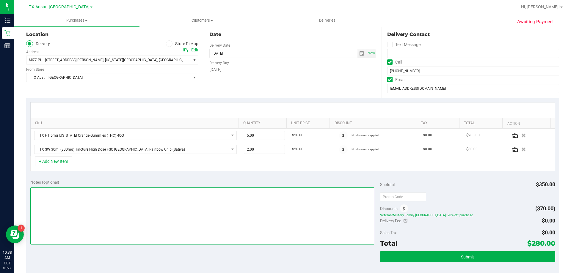
click at [52, 196] on textarea at bounding box center [202, 216] width 344 height 57
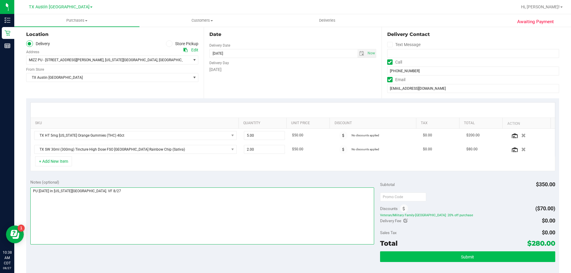
type textarea "PU Fri 8/29 in Missouri City. VF 8/27"
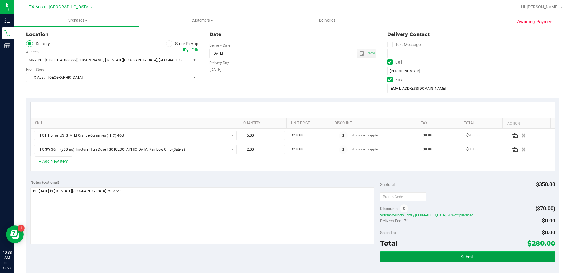
click at [393, 261] on button "Submit" at bounding box center [467, 256] width 175 height 11
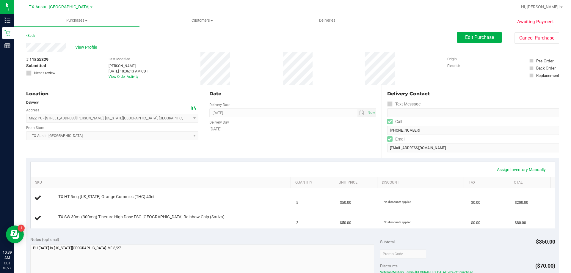
click at [245, 127] on div "Friday" at bounding box center [292, 129] width 166 height 6
click at [199, 21] on span "Customers" at bounding box center [202, 20] width 125 height 5
click at [202, 37] on li "All customers" at bounding box center [201, 35] width 125 height 7
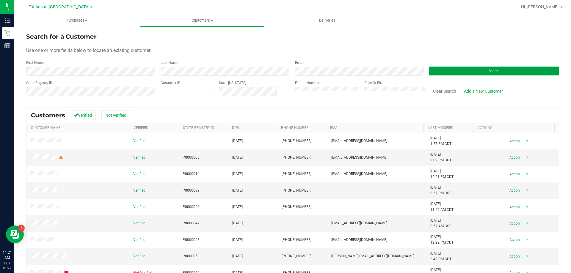
click at [456, 74] on button "Search" at bounding box center [494, 71] width 130 height 9
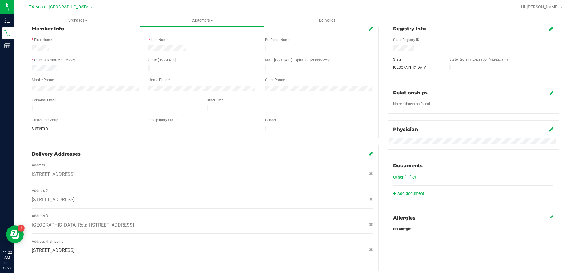
scroll to position [89, 0]
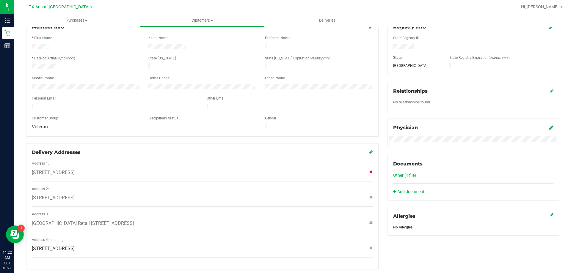
click at [369, 170] on icon at bounding box center [371, 172] width 4 height 4
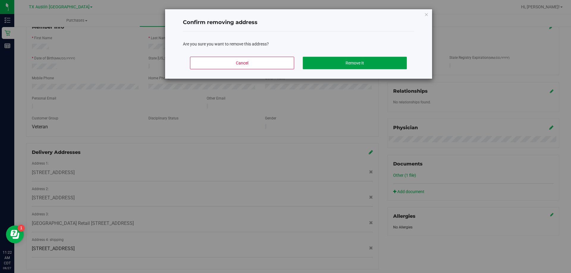
click at [315, 65] on button "Remove It" at bounding box center [355, 63] width 104 height 12
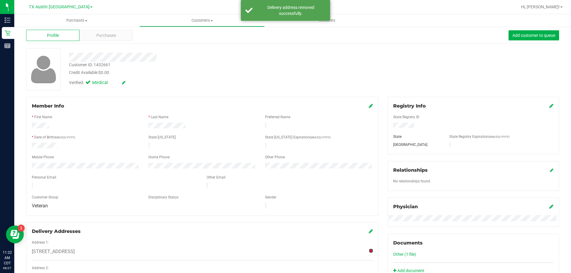
scroll to position [0, 0]
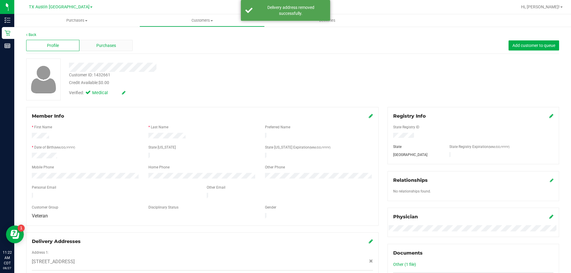
click at [118, 45] on div "Purchases" at bounding box center [105, 45] width 53 height 11
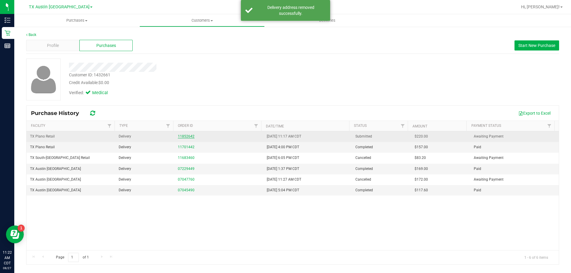
click at [187, 136] on link "11852642" at bounding box center [186, 136] width 17 height 4
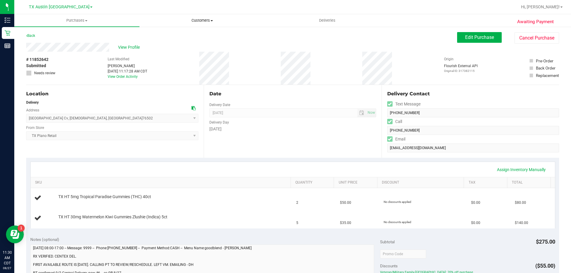
click at [199, 18] on uib-tab-heading "Customers All customers Add a new customer All physicians" at bounding box center [202, 21] width 125 height 12
click at [198, 36] on li "All customers" at bounding box center [201, 35] width 125 height 7
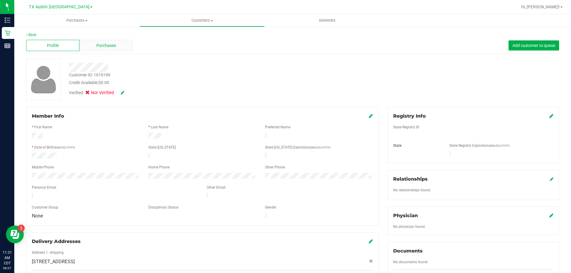
click at [99, 47] on span "Purchases" at bounding box center [106, 46] width 20 height 6
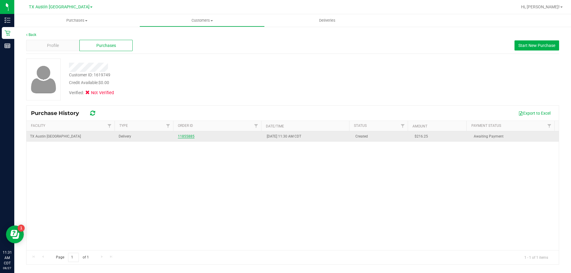
click at [188, 136] on link "11855885" at bounding box center [186, 136] width 17 height 4
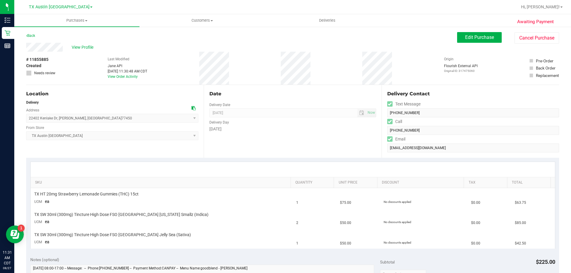
click at [192, 108] on icon at bounding box center [193, 108] width 4 height 4
click at [474, 38] on span "Edit Purchase" at bounding box center [479, 37] width 29 height 6
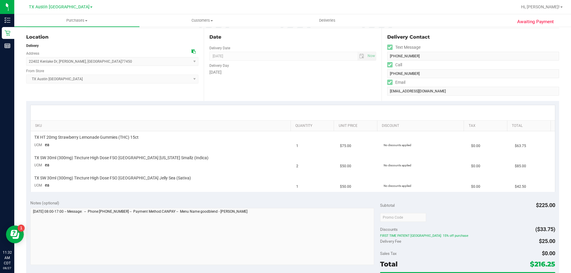
scroll to position [59, 0]
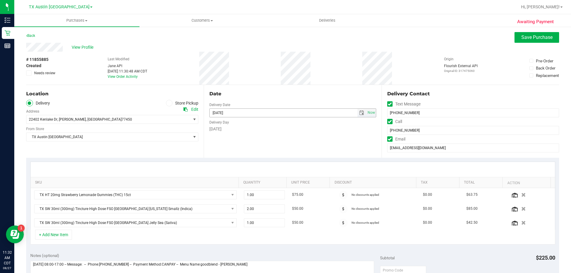
click at [361, 112] on span "select" at bounding box center [361, 113] width 5 height 5
click at [265, 182] on link "30" at bounding box center [265, 182] width 9 height 9
type input "08/30/2025"
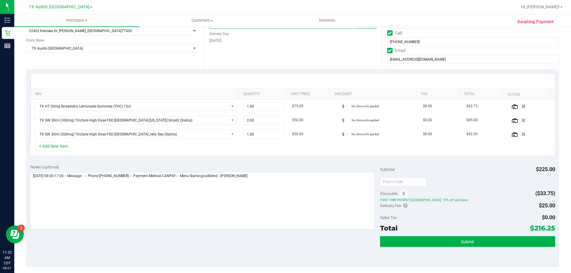
scroll to position [89, 0]
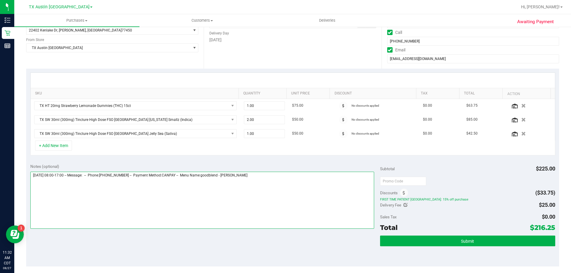
click at [260, 174] on textarea at bounding box center [202, 200] width 344 height 57
type textarea "Thursday 08/28/2025 08:00-17:00 -- Message: -- Phone:2813864313 -- Payment Meth…"
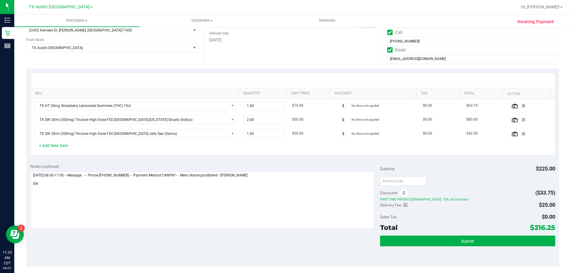
click at [403, 204] on icon at bounding box center [405, 205] width 4 height 4
type input "$25.00"
type input "25"
click at [525, 206] on span "$25.00 25" at bounding box center [533, 206] width 44 height 10
click at [525, 206] on input "25" at bounding box center [533, 207] width 44 height 8
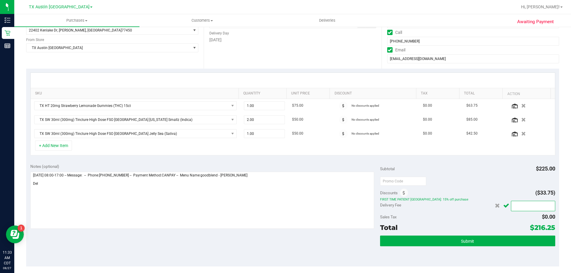
type input "0"
type input "$0.00"
click at [503, 205] on icon "Cancel button" at bounding box center [506, 206] width 6 height 4
drag, startPoint x: 531, startPoint y: 227, endPoint x: 549, endPoint y: 227, distance: 18.7
click at [549, 227] on span "$191.25" at bounding box center [543, 228] width 24 height 8
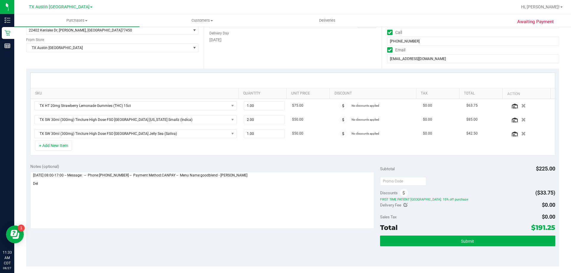
click at [479, 212] on div "Sales Tax $0.00" at bounding box center [467, 217] width 175 height 11
click at [48, 143] on button "+ Add New Item" at bounding box center [53, 146] width 37 height 10
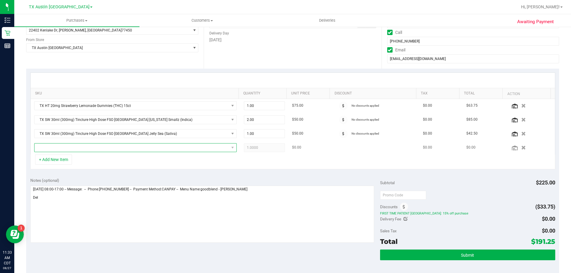
click at [67, 147] on span "NO DATA FOUND" at bounding box center [131, 148] width 194 height 8
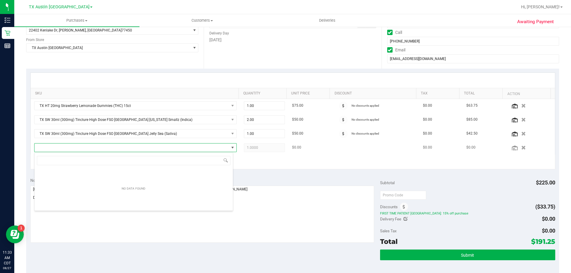
scroll to position [9, 199]
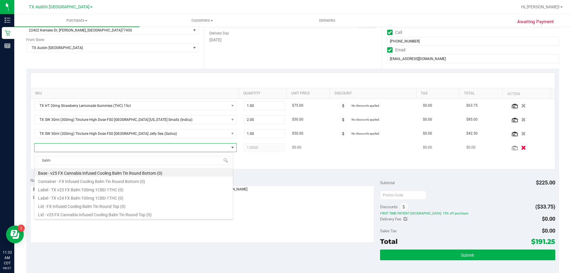
type input "balm"
click at [521, 148] on icon "button" at bounding box center [523, 147] width 5 height 4
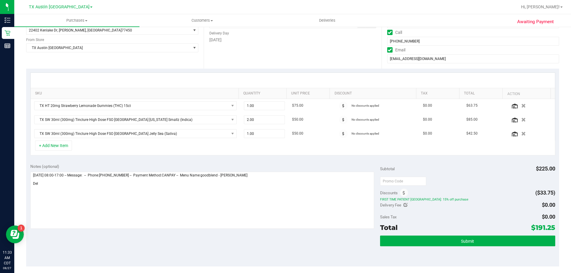
drag, startPoint x: 529, startPoint y: 228, endPoint x: 549, endPoint y: 228, distance: 20.2
click at [549, 228] on span "$191.25" at bounding box center [543, 228] width 24 height 8
click at [478, 216] on div "Sales Tax $0.00" at bounding box center [467, 217] width 175 height 11
click at [62, 149] on button "+ Add New Item" at bounding box center [53, 146] width 37 height 10
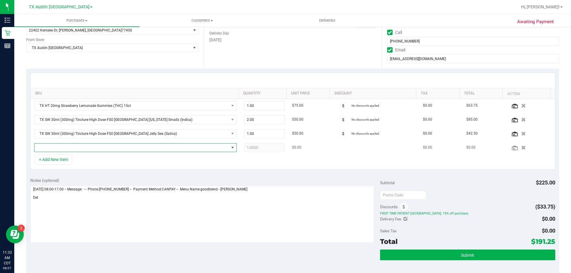
click at [76, 148] on span "NO DATA FOUND" at bounding box center [131, 148] width 194 height 8
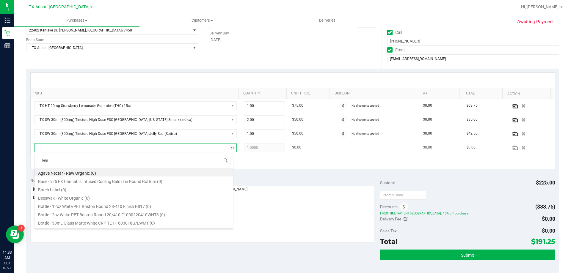
type input "lemo"
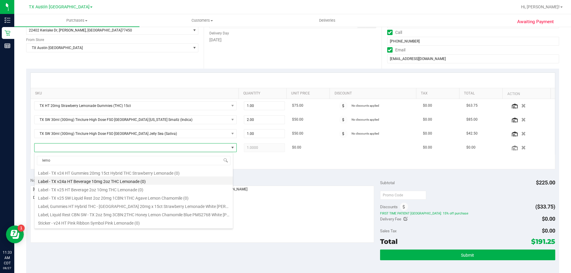
scroll to position [82, 0]
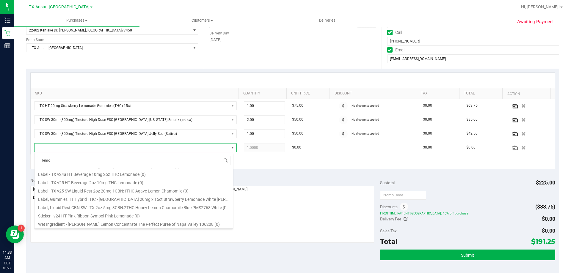
click at [325, 169] on div "+ Add New Item" at bounding box center [292, 162] width 525 height 15
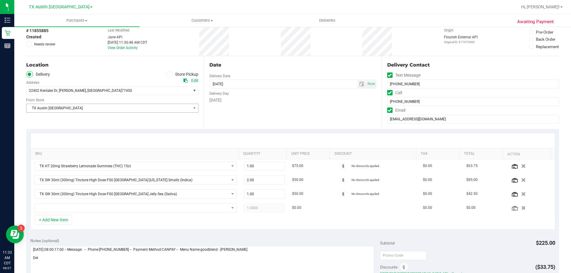
scroll to position [0, 0]
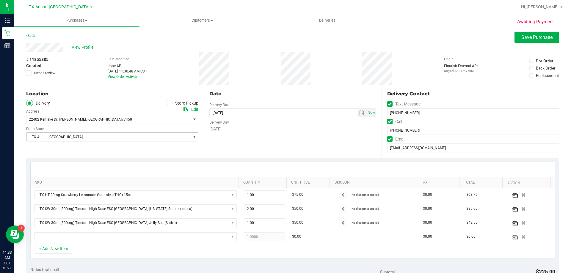
click at [131, 137] on span "TX Austin [GEOGRAPHIC_DATA]" at bounding box center [108, 137] width 164 height 8
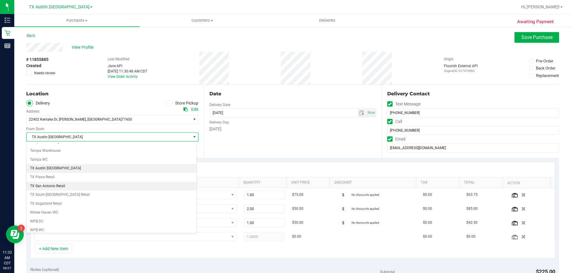
scroll to position [430, 0]
click at [53, 166] on li "TX Austin [GEOGRAPHIC_DATA]" at bounding box center [111, 167] width 170 height 9
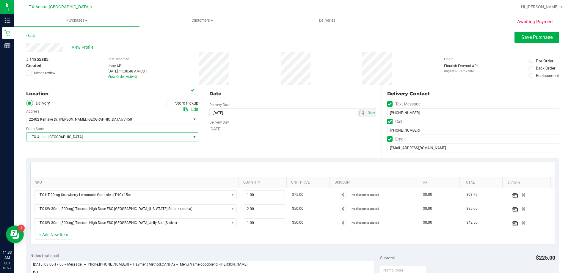
scroll to position [59, 0]
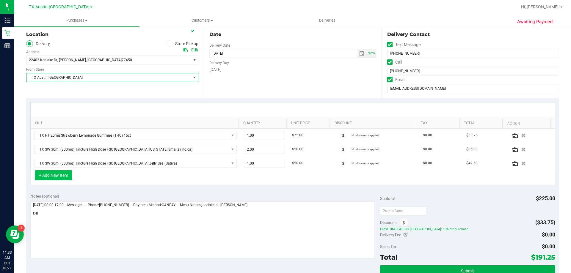
click at [43, 173] on button "+ Add New Item" at bounding box center [53, 175] width 37 height 10
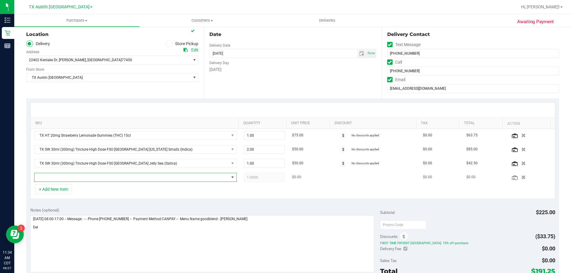
click at [64, 181] on span "NO DATA FOUND" at bounding box center [131, 177] width 194 height 8
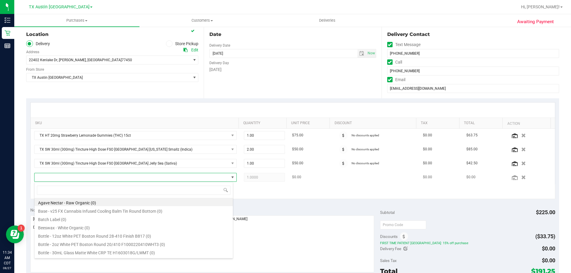
scroll to position [9, 197]
type input "lemonade"
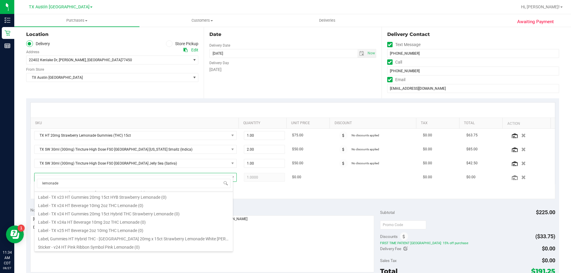
scroll to position [119, 0]
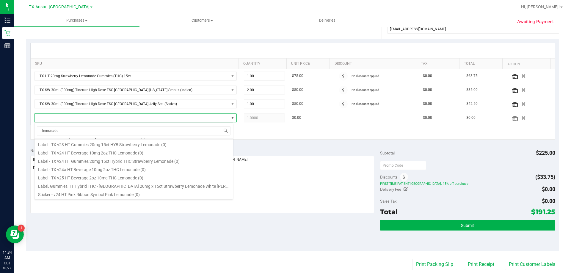
click at [290, 137] on div "+ Add New Item" at bounding box center [292, 132] width 525 height 15
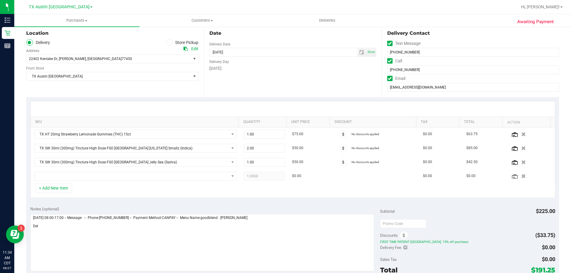
scroll to position [0, 0]
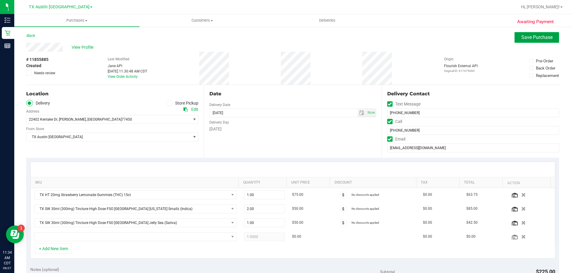
click at [523, 40] on button "Save Purchase" at bounding box center [536, 37] width 45 height 11
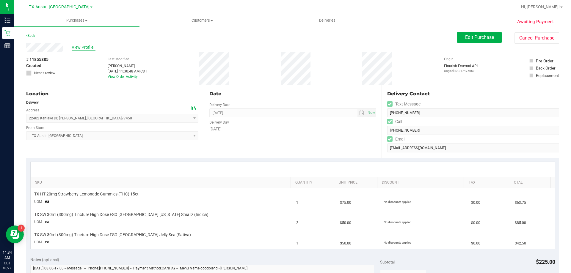
click at [82, 46] on span "View Profile" at bounding box center [84, 47] width 24 height 6
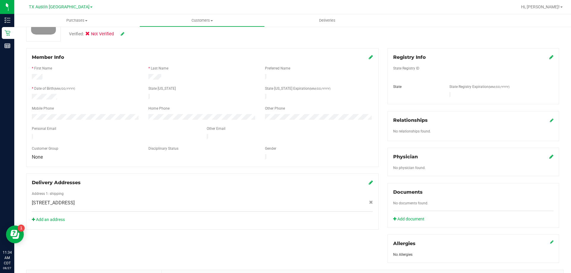
scroll to position [59, 0]
click at [549, 56] on icon at bounding box center [551, 56] width 4 height 5
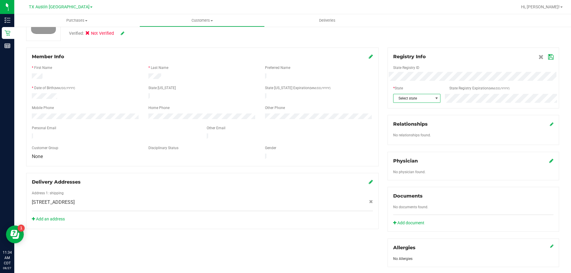
click at [420, 99] on span "Select state" at bounding box center [413, 98] width 40 height 8
click at [415, 139] on li "TX" at bounding box center [413, 138] width 46 height 10
click at [548, 57] on icon at bounding box center [550, 57] width 5 height 5
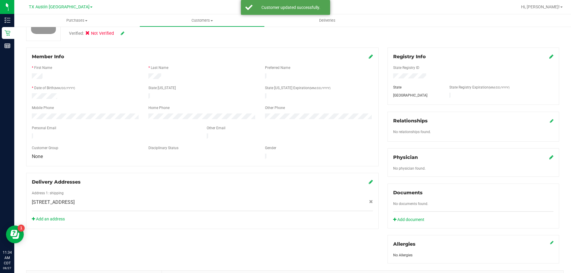
scroll to position [0, 0]
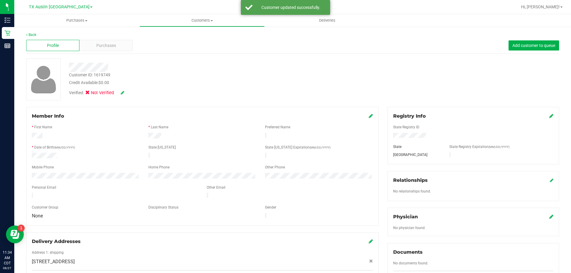
click at [122, 93] on icon at bounding box center [123, 93] width 4 height 4
click at [90, 94] on icon at bounding box center [89, 94] width 4 height 0
click at [0, 0] on input "Medical" at bounding box center [0, 0] width 0 height 0
click at [129, 95] on icon at bounding box center [130, 93] width 5 height 4
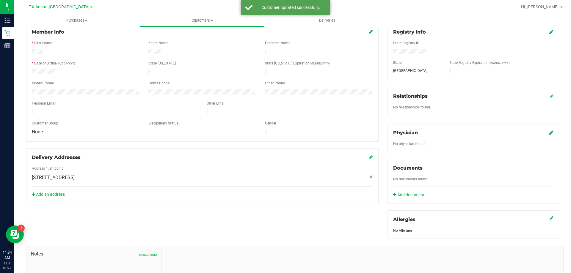
scroll to position [89, 0]
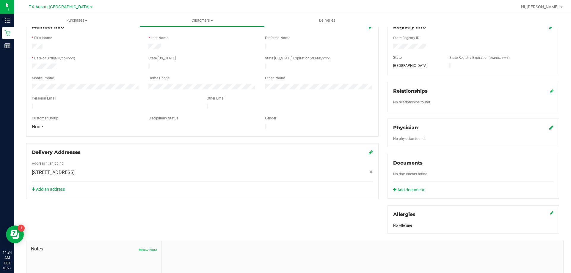
click at [549, 126] on icon at bounding box center [551, 127] width 4 height 5
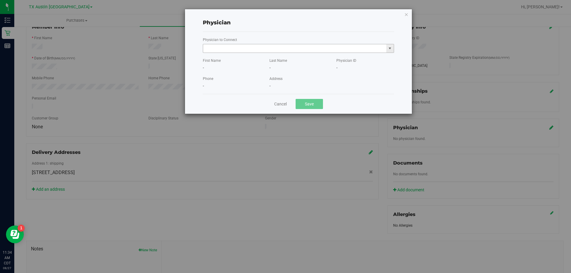
click at [252, 45] on input "text" at bounding box center [294, 48] width 183 height 8
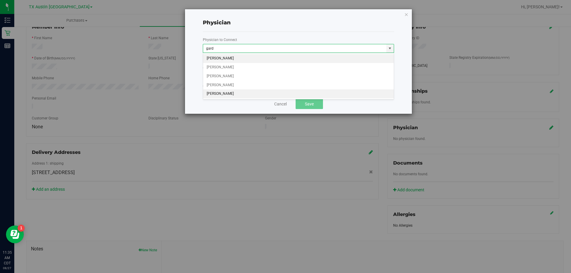
click at [247, 90] on li "lisa gardner" at bounding box center [298, 93] width 191 height 9
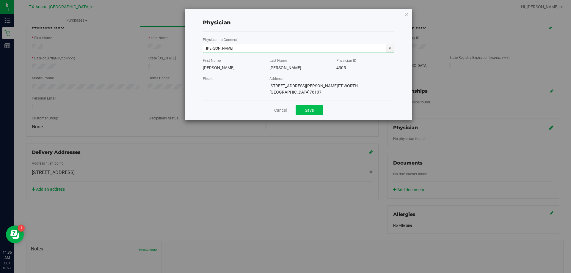
type input "lisa gardner"
click at [302, 105] on button "Save" at bounding box center [308, 110] width 27 height 10
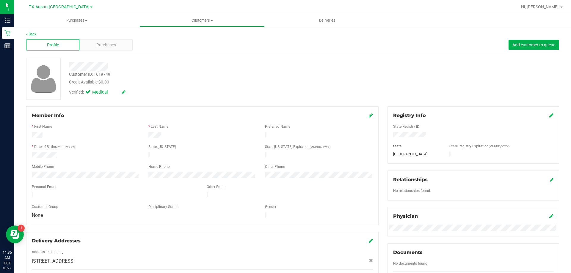
scroll to position [0, 0]
click at [109, 42] on div "Purchases" at bounding box center [105, 45] width 53 height 11
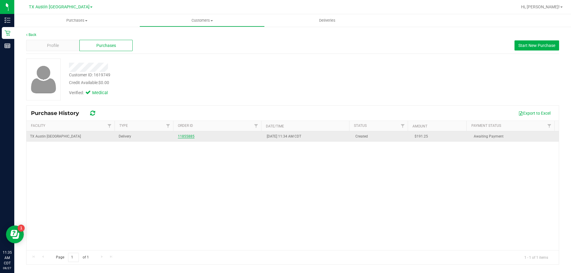
click at [181, 138] on link "11855885" at bounding box center [186, 136] width 17 height 4
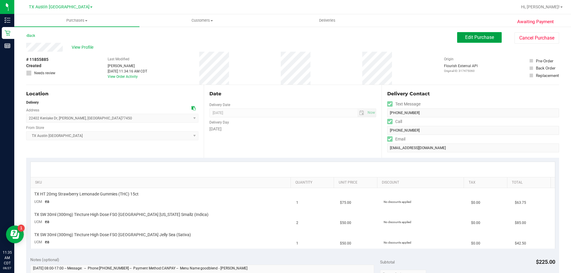
click at [465, 33] on button "Edit Purchase" at bounding box center [479, 37] width 45 height 11
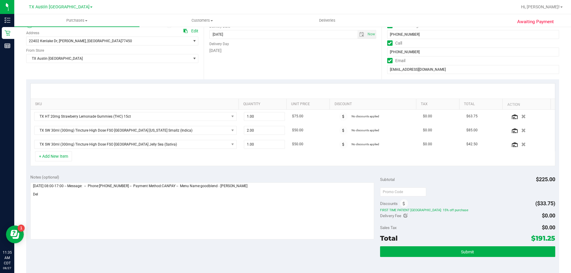
scroll to position [89, 0]
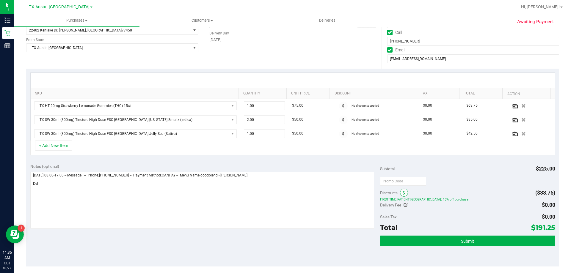
click at [400, 190] on span at bounding box center [404, 193] width 8 height 8
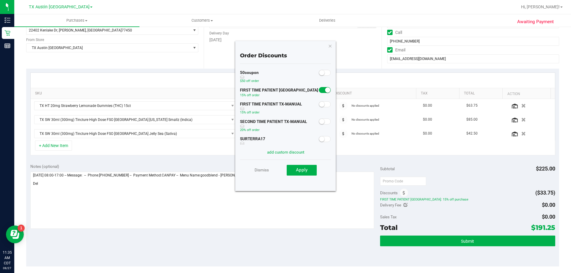
click at [319, 88] on span at bounding box center [325, 90] width 12 height 6
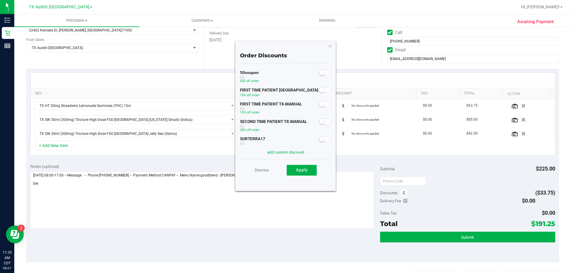
click at [319, 103] on small at bounding box center [321, 104] width 5 height 5
click at [302, 173] on span "Apply" at bounding box center [302, 169] width 12 height 5
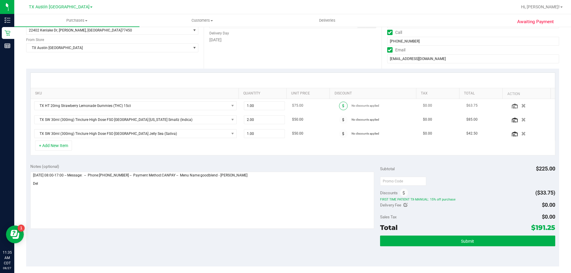
click at [339, 108] on span at bounding box center [343, 106] width 9 height 9
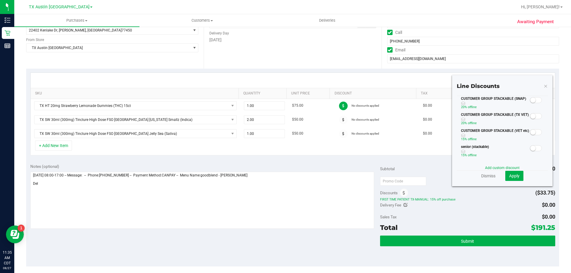
click at [530, 115] on small at bounding box center [532, 116] width 5 height 5
click at [511, 180] on button "Apply" at bounding box center [514, 176] width 18 height 10
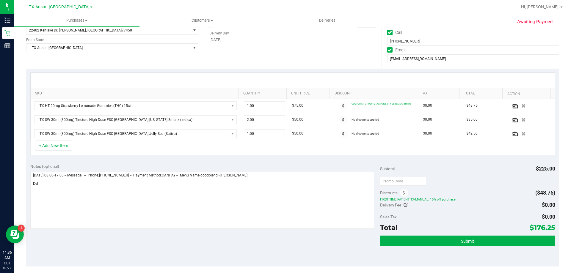
click at [339, 120] on span at bounding box center [343, 120] width 9 height 9
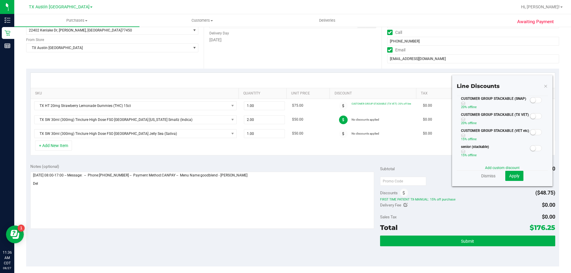
click at [530, 116] on small at bounding box center [532, 116] width 5 height 5
click at [509, 178] on span "Apply" at bounding box center [514, 176] width 10 height 5
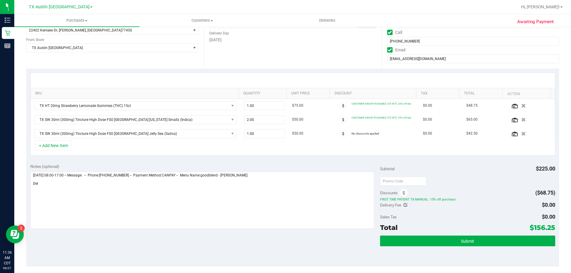
click at [342, 132] on icon at bounding box center [343, 134] width 2 height 4
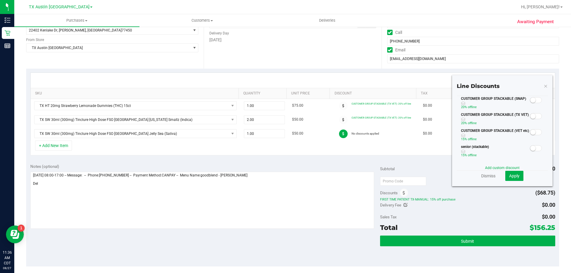
click at [531, 118] on span at bounding box center [536, 116] width 12 height 6
click at [515, 177] on button "Apply" at bounding box center [514, 176] width 18 height 10
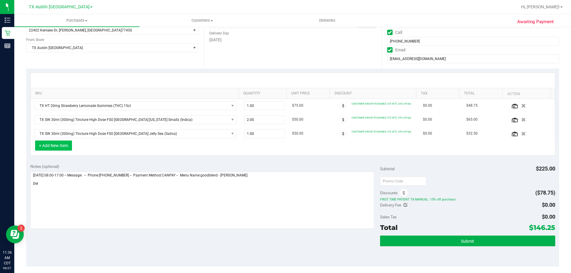
click at [49, 147] on button "+ Add New Item" at bounding box center [53, 146] width 37 height 10
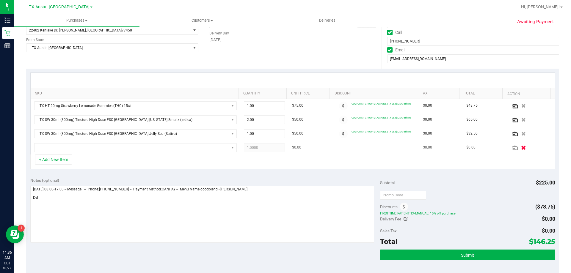
click at [521, 147] on icon "button" at bounding box center [523, 147] width 5 height 4
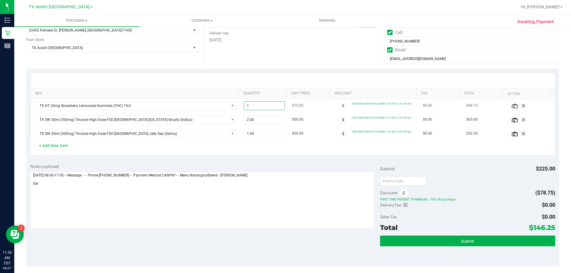
click at [259, 105] on span "1.00 1" at bounding box center [264, 105] width 41 height 9
type input "2"
type input "2.00"
click at [269, 76] on div at bounding box center [293, 80] width 524 height 15
drag, startPoint x: 529, startPoint y: 227, endPoint x: 547, endPoint y: 226, distance: 17.8
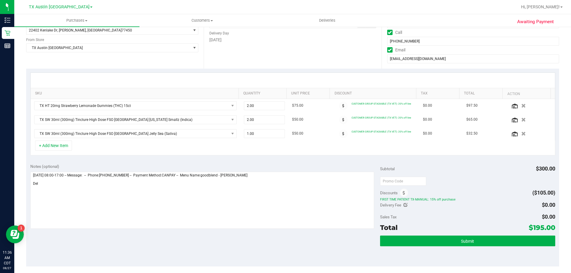
click at [547, 226] on span "$195.00" at bounding box center [541, 228] width 26 height 8
click at [495, 218] on div "Sales Tax $0.00" at bounding box center [467, 217] width 175 height 11
click at [62, 146] on button "+ Add New Item" at bounding box center [53, 146] width 37 height 10
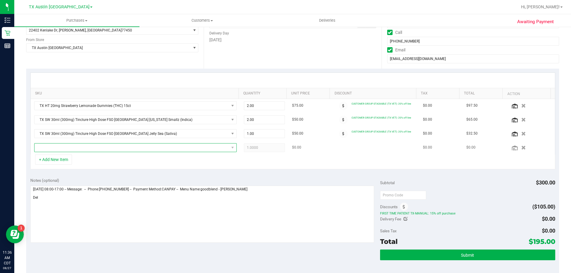
click at [88, 148] on span "NO DATA FOUND" at bounding box center [131, 148] width 194 height 8
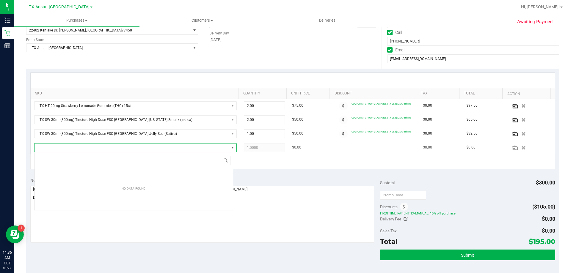
scroll to position [9, 199]
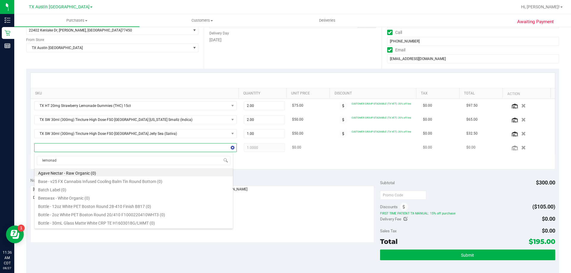
type input "lemonade"
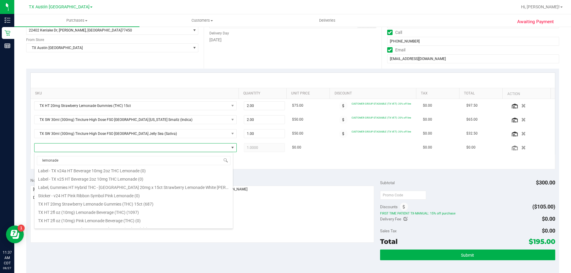
scroll to position [65, 0]
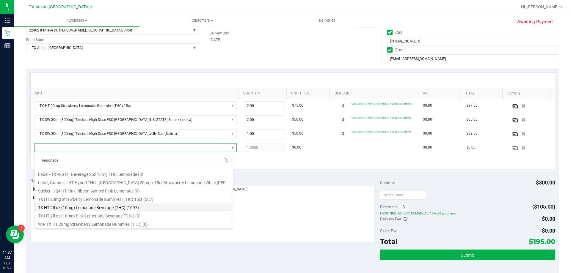
click at [93, 207] on li "TX HT 2fl oz (10mg) Lemonade Beverage (THC) (1097)" at bounding box center [133, 207] width 198 height 8
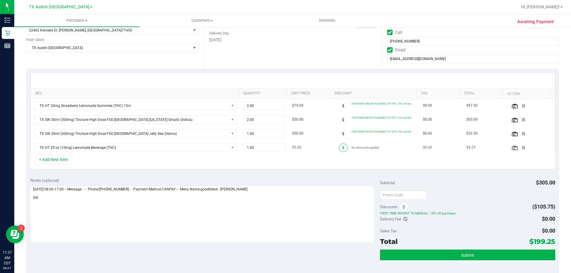
click at [339, 148] on span at bounding box center [343, 148] width 9 height 9
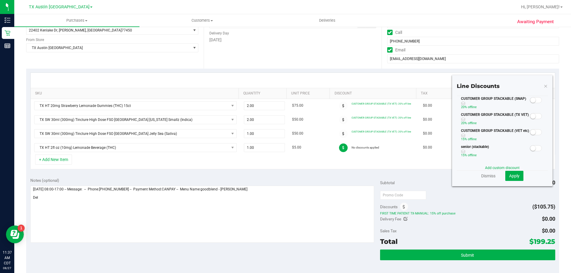
click at [530, 116] on small at bounding box center [532, 116] width 5 height 5
click at [515, 177] on span "Apply" at bounding box center [514, 176] width 10 height 5
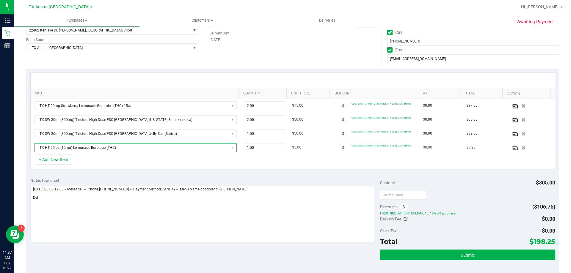
click at [148, 144] on span "TX HT 2fl oz (10mg) Lemonade Beverage (THC)" at bounding box center [131, 148] width 194 height 8
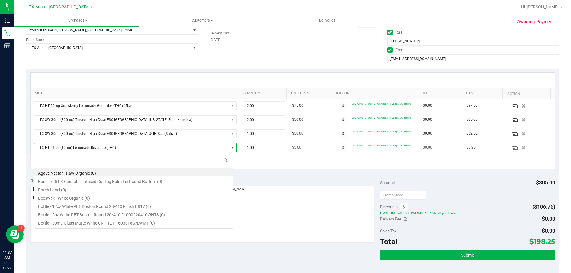
scroll to position [9, 199]
type input "fruit punch"
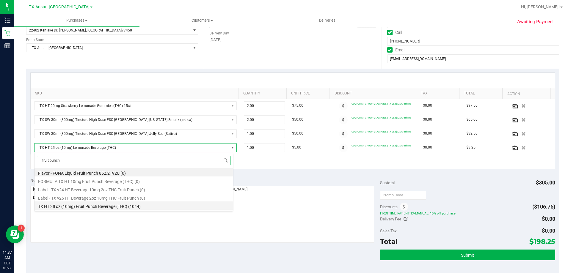
click at [126, 209] on li "TX HT 2fl oz (10mg) Fruit Punch Beverage (THC) (1044)" at bounding box center [133, 206] width 198 height 8
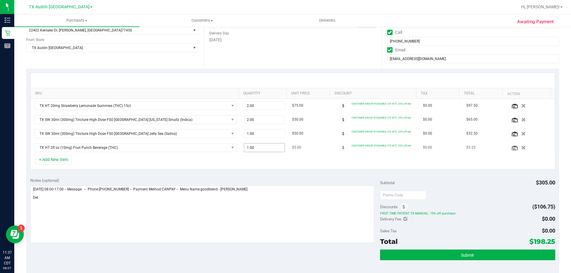
drag, startPoint x: 259, startPoint y: 147, endPoint x: 257, endPoint y: 154, distance: 7.5
click at [259, 147] on span "1.00 1" at bounding box center [264, 147] width 41 height 9
type input "2"
type input "2.00"
click at [263, 177] on div "Notes (optional)" at bounding box center [205, 180] width 350 height 6
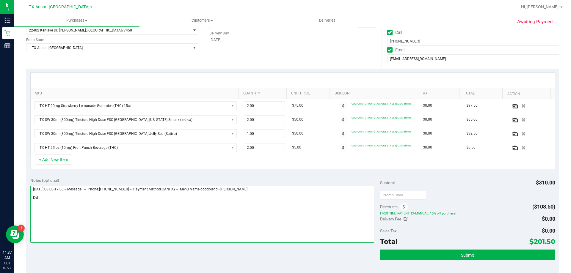
click at [40, 198] on textarea at bounding box center [202, 214] width 344 height 57
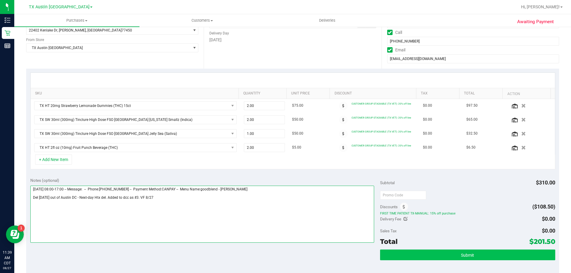
type textarea "Thursday 08/28/2025 08:00-17:00 -- Message: -- Phone:2813864313 -- Payment Meth…"
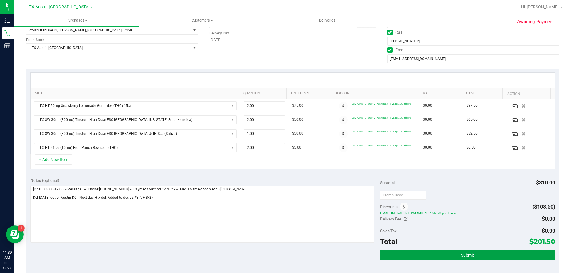
click at [447, 256] on button "Submit" at bounding box center [467, 255] width 175 height 11
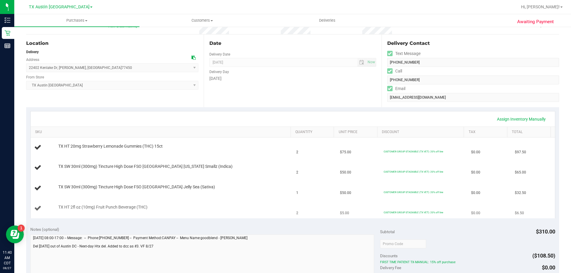
scroll to position [119, 0]
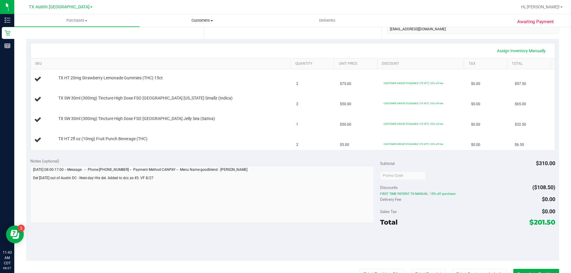
click at [209, 16] on uib-tab-heading "Customers All customers Add a new customer All physicians" at bounding box center [202, 21] width 125 height 12
click at [273, 109] on td "TX SW 30ml (300mg) Tincture High Dose FSO TX Georgia Smallz (Indica)" at bounding box center [162, 99] width 262 height 20
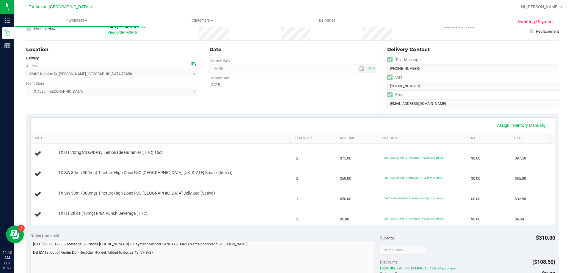
scroll to position [0, 0]
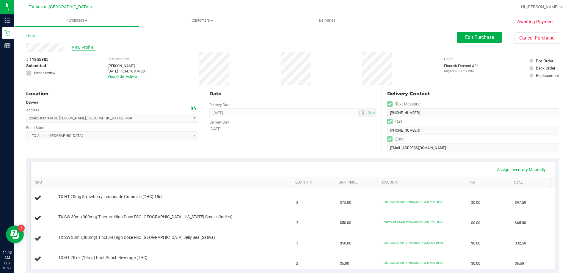
click at [80, 46] on span "View Profile" at bounding box center [84, 47] width 24 height 6
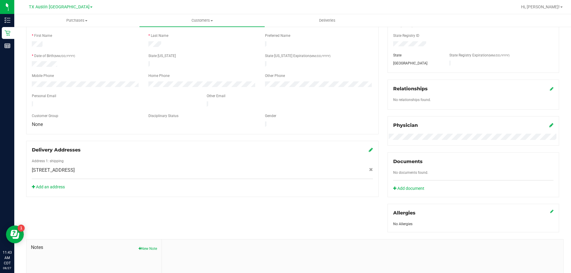
scroll to position [149, 0]
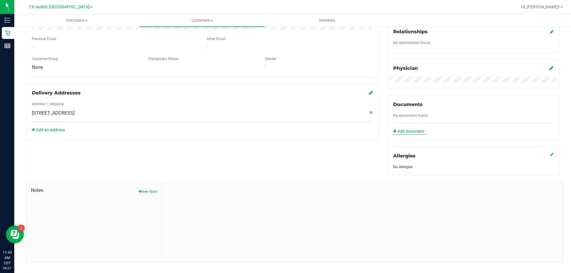
click at [415, 128] on link "Add document" at bounding box center [410, 131] width 34 height 6
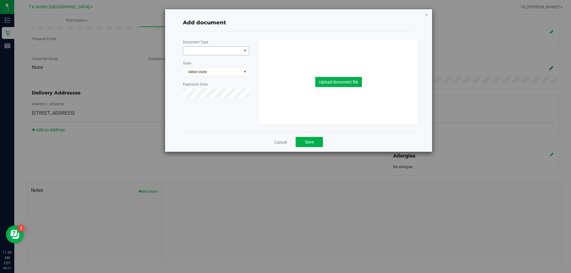
click at [214, 45] on div "Document Type State Select state Expiration Date" at bounding box center [218, 70] width 71 height 63
click at [214, 48] on span at bounding box center [212, 51] width 58 height 8
click at [208, 103] on li "Veteran Documentation" at bounding box center [216, 102] width 66 height 9
click at [237, 68] on span "Select state" at bounding box center [216, 72] width 66 height 8
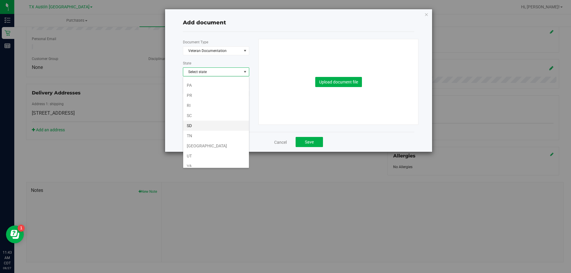
scroll to position [416, 0]
click at [196, 111] on li "TX" at bounding box center [216, 111] width 66 height 10
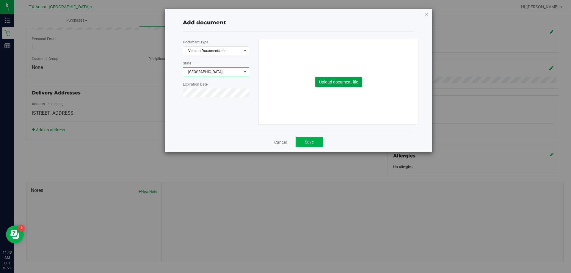
click at [362, 81] on button "Upload document file" at bounding box center [338, 82] width 47 height 10
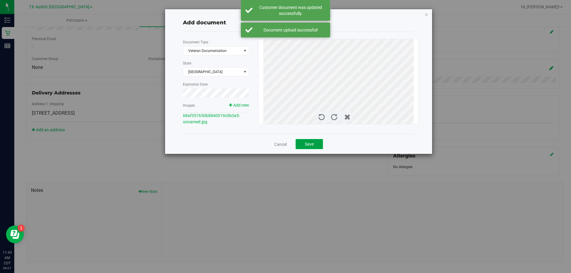
click at [309, 145] on span "Save" at bounding box center [309, 144] width 9 height 5
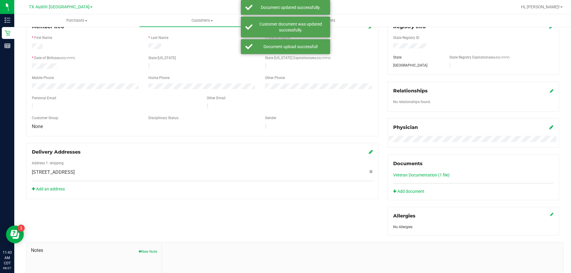
scroll to position [30, 0]
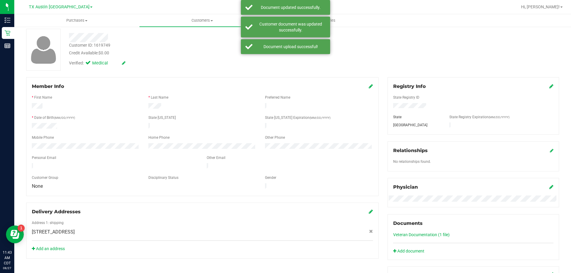
click at [369, 86] on icon at bounding box center [371, 86] width 4 height 5
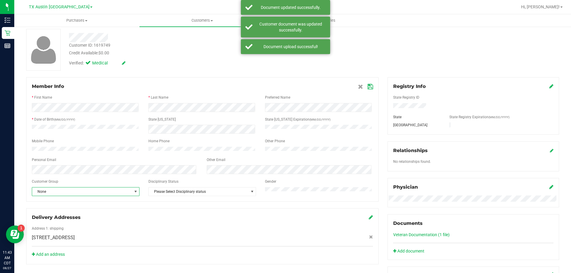
click at [51, 195] on span "None" at bounding box center [82, 192] width 100 height 8
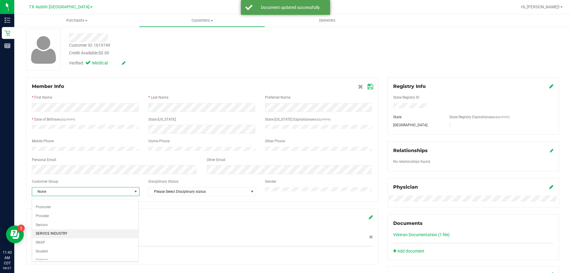
scroll to position [73, 0]
click at [48, 253] on li "Veteran" at bounding box center [85, 255] width 106 height 9
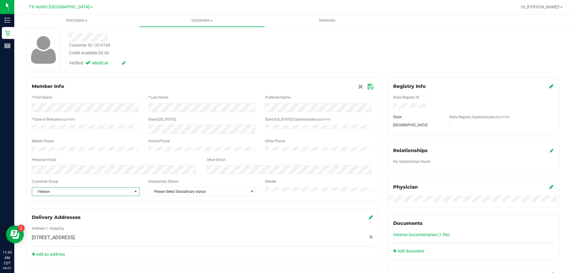
click at [367, 89] on icon at bounding box center [369, 86] width 5 height 5
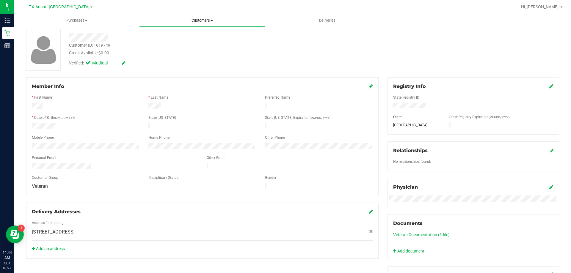
click at [206, 17] on uib-tab-heading "Customers All customers Add a new customer All physicians" at bounding box center [201, 20] width 125 height 12
click at [205, 33] on li "All customers" at bounding box center [201, 35] width 125 height 7
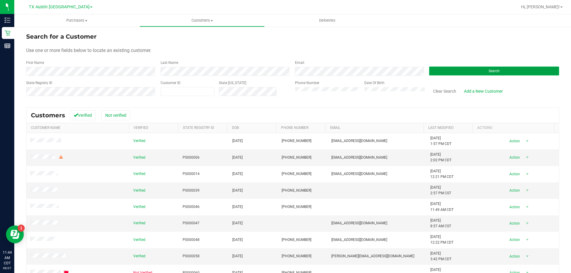
click at [466, 73] on button "Search" at bounding box center [494, 71] width 130 height 9
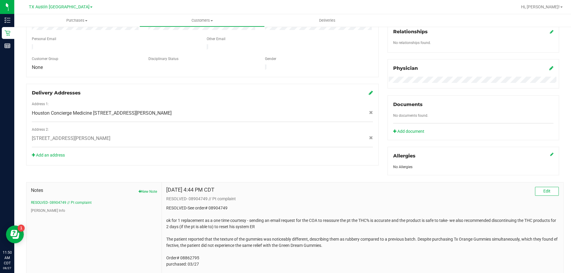
scroll to position [119, 0]
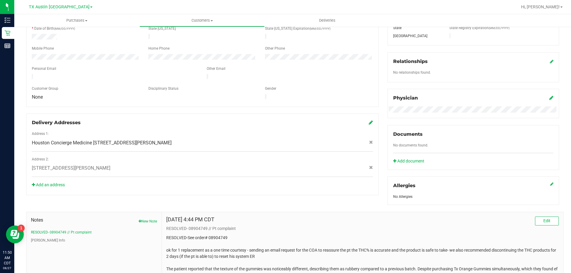
drag, startPoint x: 89, startPoint y: 136, endPoint x: 199, endPoint y: 136, distance: 110.3
click at [171, 139] on span "Houston Concierge Medicine 9432 Katy Fwy, Houston, TX 77055 , Houston , TX 77055" at bounding box center [102, 142] width 140 height 7
click at [271, 131] on div "Address 1:" at bounding box center [202, 134] width 350 height 7
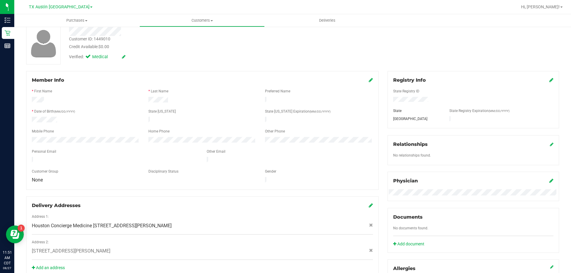
scroll to position [0, 0]
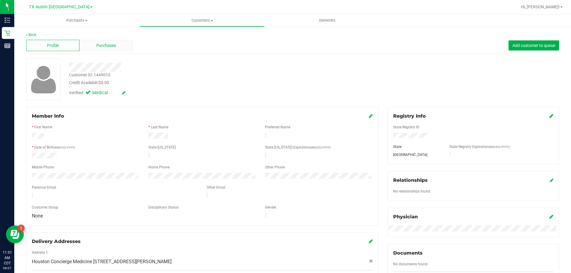
click at [95, 49] on div "Purchases" at bounding box center [105, 45] width 53 height 11
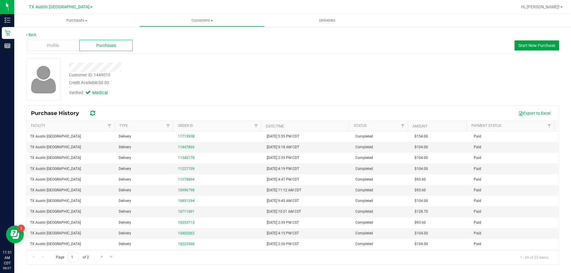
click at [530, 45] on span "Start New Purchase" at bounding box center [536, 45] width 37 height 5
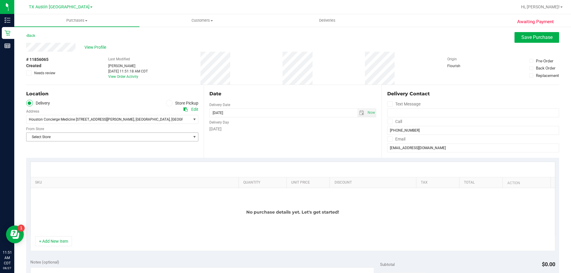
click at [130, 138] on span "Select Store" at bounding box center [108, 137] width 164 height 8
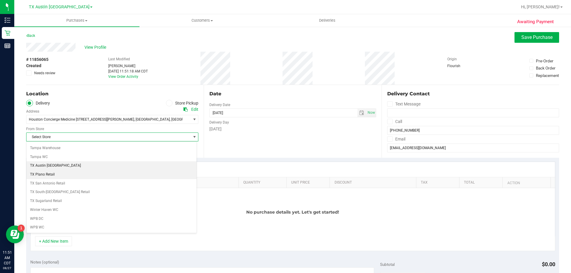
click at [75, 167] on li "TX Austin [GEOGRAPHIC_DATA]" at bounding box center [111, 165] width 170 height 9
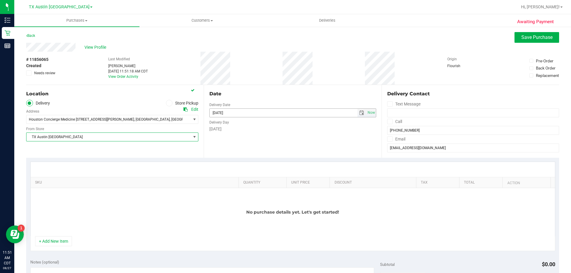
click at [359, 111] on span "select" at bounding box center [361, 113] width 5 height 5
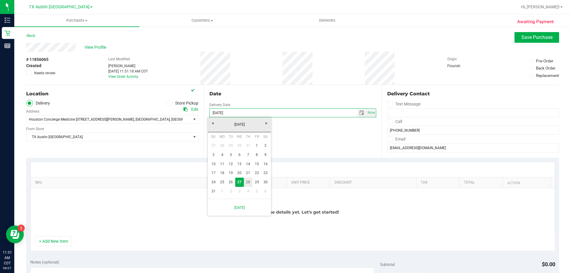
click at [248, 181] on link "28" at bounding box center [248, 182] width 9 height 9
type input "08/28/2025"
click at [388, 122] on icon at bounding box center [390, 122] width 4 height 0
click at [0, 0] on input "Call" at bounding box center [0, 0] width 0 height 0
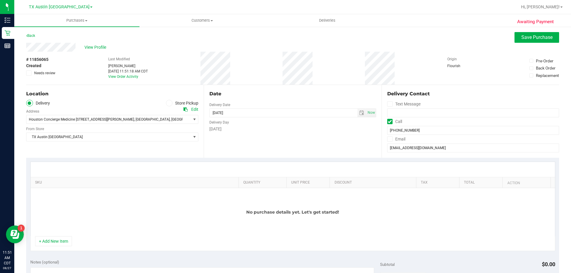
click at [388, 139] on icon at bounding box center [390, 139] width 4 height 0
click at [0, 0] on input "Email" at bounding box center [0, 0] width 0 height 0
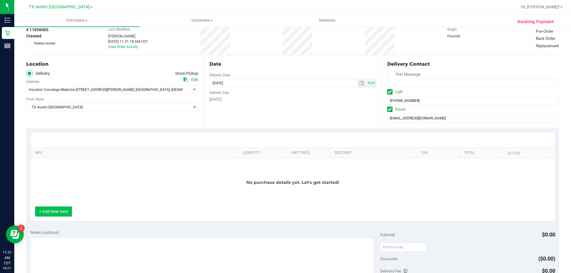
click at [37, 211] on button "+ Add New Item" at bounding box center [53, 212] width 37 height 10
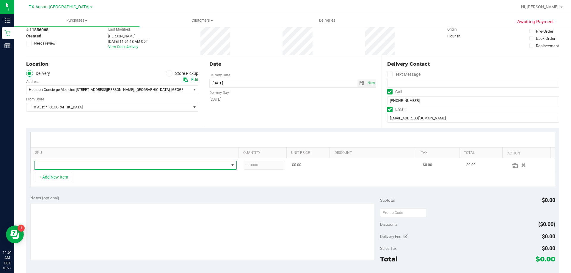
click at [89, 167] on span "NO DATA FOUND" at bounding box center [131, 165] width 194 height 8
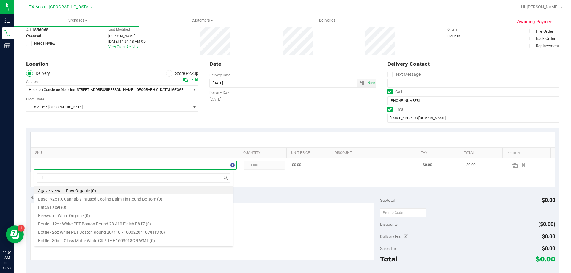
scroll to position [9, 197]
type input "indica"
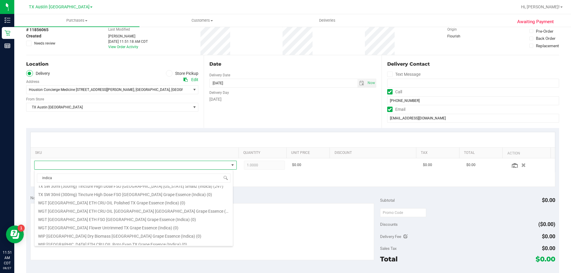
scroll to position [77, 0]
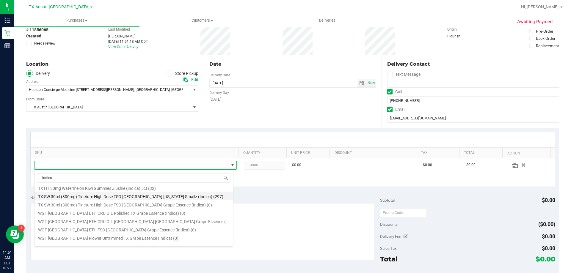
click at [105, 196] on li "TX SW 30ml (300mg) Tincture High Dose FSO TX Georgia Smallz (Indica) (297)" at bounding box center [133, 196] width 198 height 8
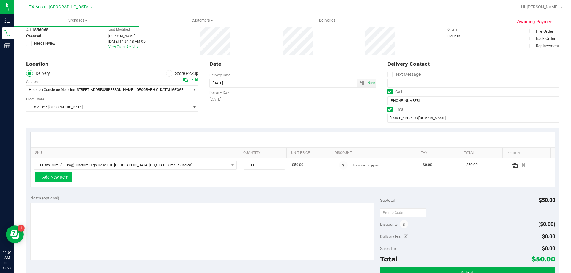
click at [49, 177] on button "+ Add New Item" at bounding box center [53, 177] width 37 height 10
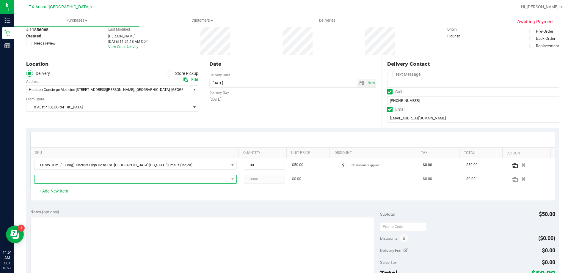
click at [64, 182] on span "NO DATA FOUND" at bounding box center [131, 179] width 194 height 8
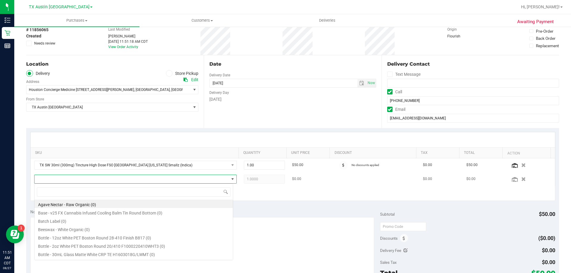
scroll to position [9, 197]
type input "f"
type input "green dream"
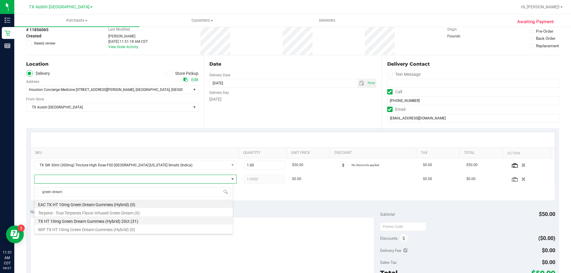
click at [67, 220] on li "TX HT 10mg Green Dream Gummies (Hybrid) 20ct (31)" at bounding box center [133, 220] width 198 height 8
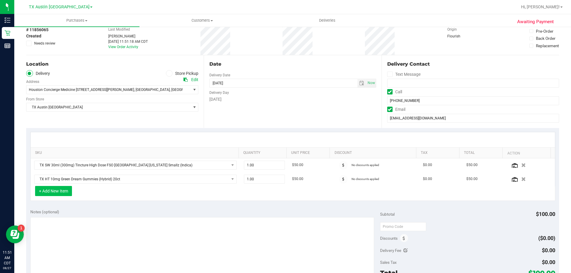
click at [62, 190] on button "+ Add New Item" at bounding box center [53, 191] width 37 height 10
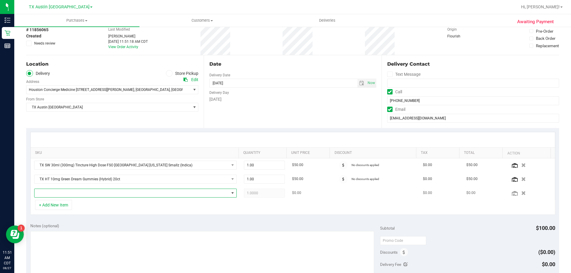
click at [67, 191] on span "NO DATA FOUND" at bounding box center [131, 193] width 194 height 8
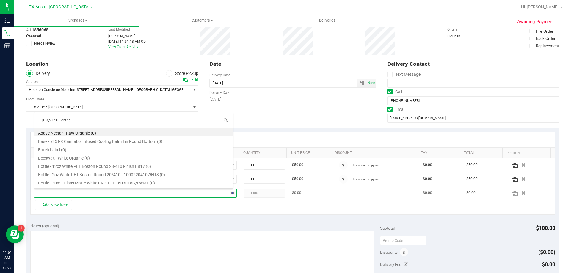
type input "texas orange"
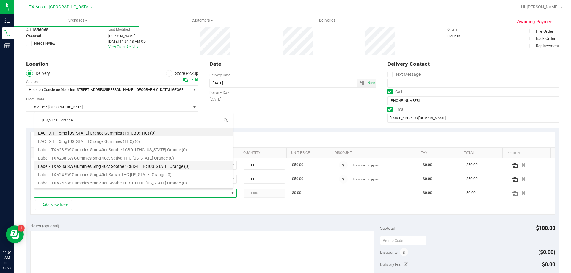
scroll to position [59, 0]
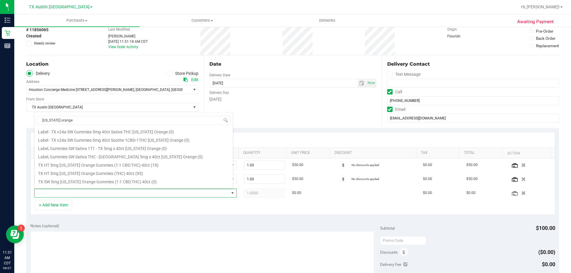
click at [82, 169] on li "TX HT 5mg Texas Orange Gummies (THC) 40ct (95)" at bounding box center [133, 173] width 198 height 8
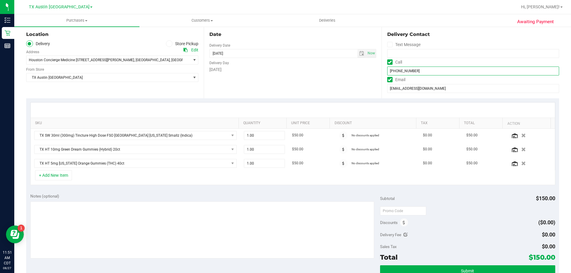
click at [394, 73] on input "(512) 300-1164" at bounding box center [473, 71] width 172 height 9
click at [43, 179] on button "+ Add New Item" at bounding box center [53, 175] width 37 height 10
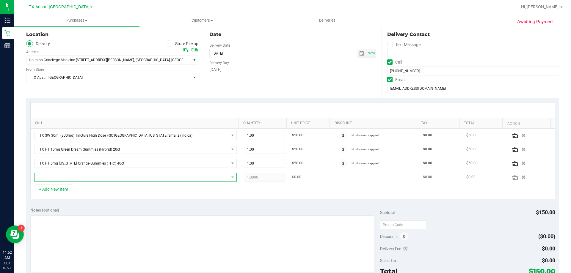
click at [72, 182] on span "NO DATA FOUND" at bounding box center [135, 177] width 202 height 9
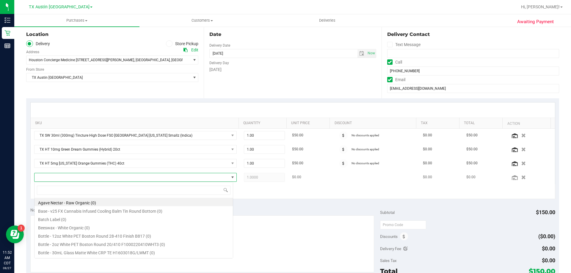
scroll to position [9, 197]
type input "dark choco"
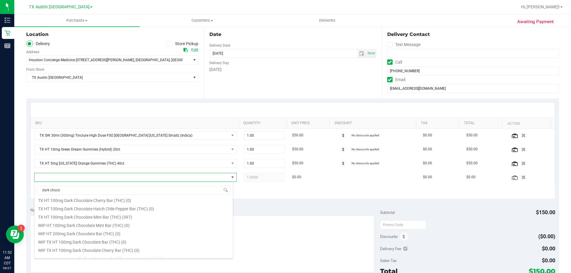
scroll to position [89, 0]
click at [90, 224] on li "TX HT 100mg Dark Chocolate Bar (THC) (760)" at bounding box center [133, 221] width 198 height 8
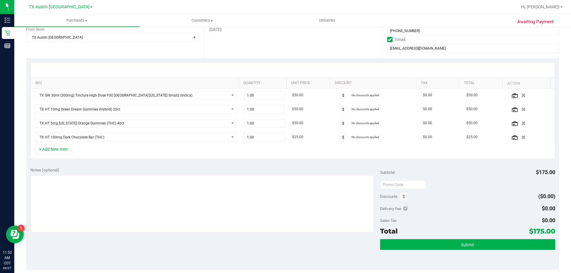
scroll to position [119, 0]
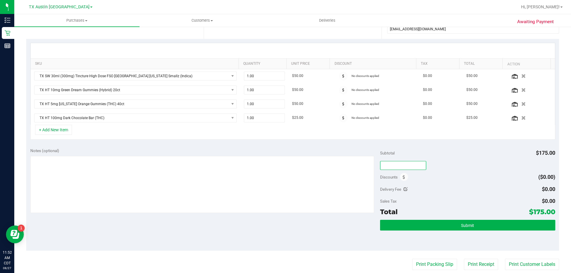
click at [397, 165] on input "text" at bounding box center [403, 165] width 46 height 9
type input "TXAIQ10"
click at [466, 176] on div "Discounts ($0.00)" at bounding box center [467, 177] width 175 height 11
drag, startPoint x: 528, startPoint y: 212, endPoint x: 550, endPoint y: 213, distance: 22.6
click at [550, 213] on span "$157.50" at bounding box center [542, 212] width 26 height 8
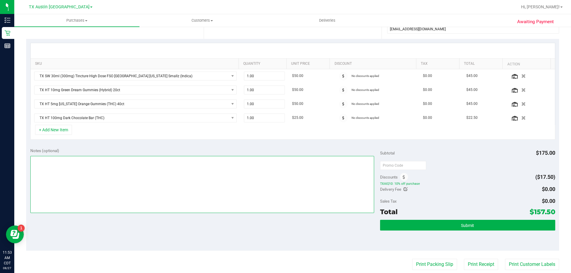
click at [85, 167] on textarea at bounding box center [202, 184] width 344 height 57
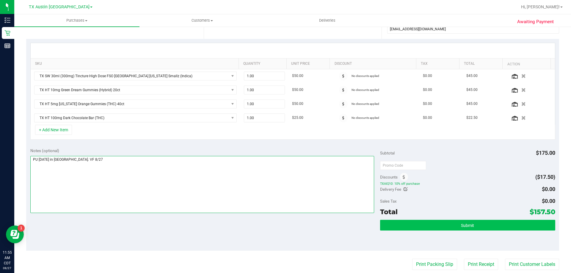
type textarea "PU Thurs 8/28 in Houston. VF 8/27"
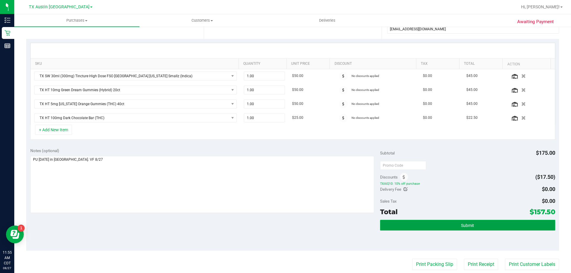
click at [402, 226] on button "Submit" at bounding box center [467, 225] width 175 height 11
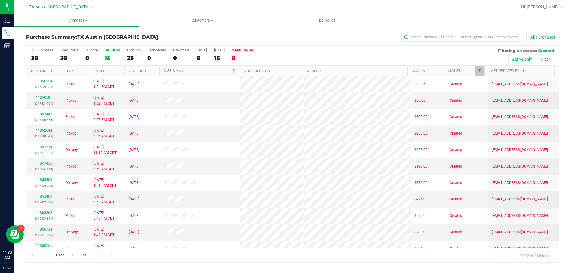
click at [107, 57] on div "15" at bounding box center [112, 58] width 15 height 7
click at [0, 0] on input "Deliveries 15" at bounding box center [0, 0] width 0 height 0
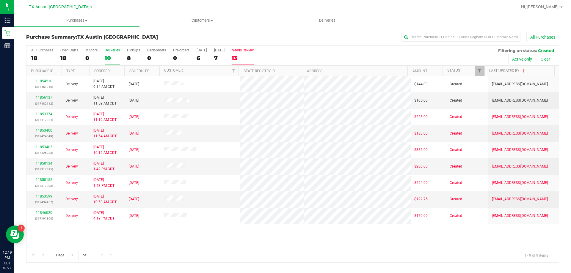
click at [237, 54] on label "Needs Review 13" at bounding box center [243, 56] width 22 height 16
click at [0, 0] on input "Needs Review 13" at bounding box center [0, 0] width 0 height 0
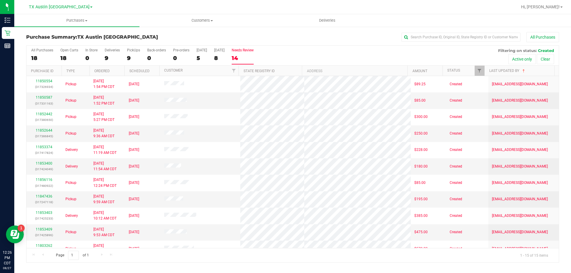
click at [297, 47] on div "All Purchases 18 Open Carts 18 In Store 0 Deliveries 9 PickUps 9 Back-orders 0 …" at bounding box center [292, 48] width 532 height 5
click at [210, 57] on div "All Purchases 18 Open Carts 18 In Store 0 Deliveries 9 PickUps 9 Back-orders 0 …" at bounding box center [292, 56] width 532 height 20
click at [220, 54] on label "[DATE] 8" at bounding box center [219, 56] width 10 height 16
click at [0, 0] on input "[DATE] 8" at bounding box center [0, 0] width 0 height 0
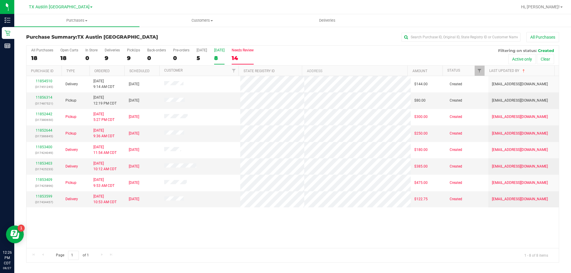
click at [246, 58] on div "14" at bounding box center [243, 58] width 22 height 7
click at [0, 0] on input "Needs Review 14" at bounding box center [0, 0] width 0 height 0
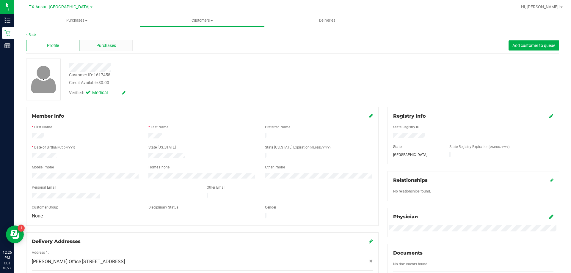
click at [117, 47] on div "Purchases" at bounding box center [105, 45] width 53 height 11
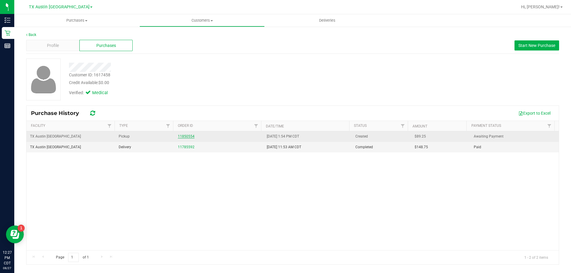
click at [182, 136] on link "11850554" at bounding box center [186, 136] width 17 height 4
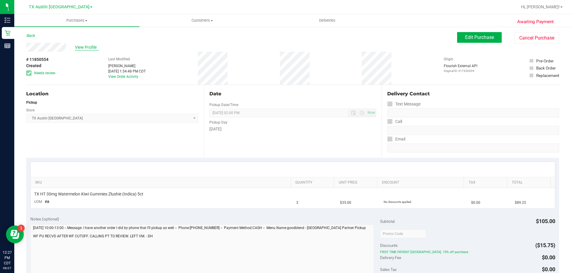
click at [82, 48] on span "View Profile" at bounding box center [87, 47] width 24 height 6
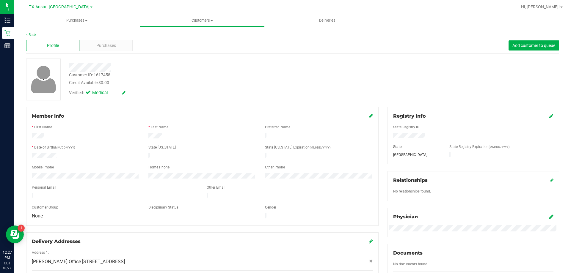
click at [46, 180] on div at bounding box center [202, 182] width 341 height 5
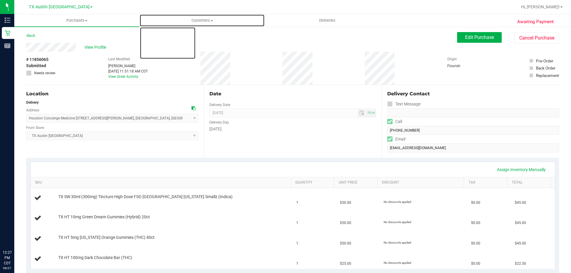
click at [206, 19] on span "Customers" at bounding box center [202, 20] width 125 height 5
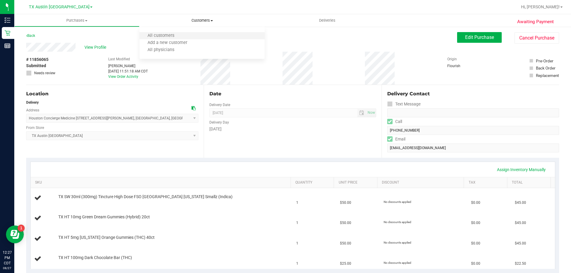
click at [204, 35] on li "All customers" at bounding box center [201, 35] width 125 height 7
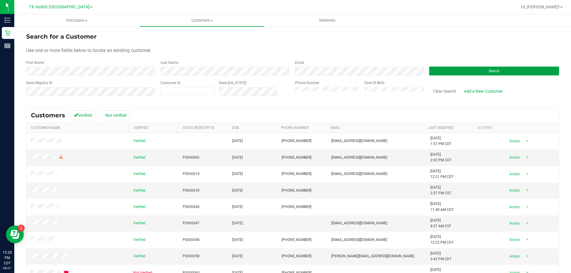
click at [467, 70] on button "Search" at bounding box center [494, 71] width 130 height 9
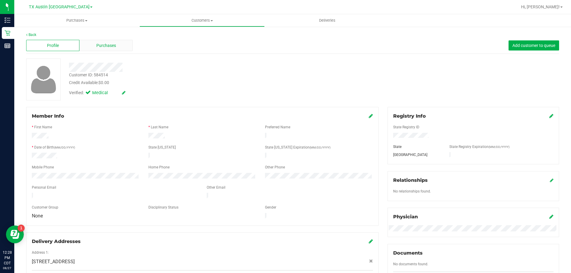
click at [112, 49] on div "Purchases" at bounding box center [105, 45] width 53 height 11
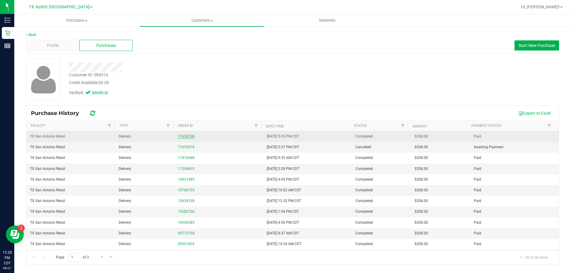
click at [188, 137] on link "11638108" at bounding box center [186, 136] width 17 height 4
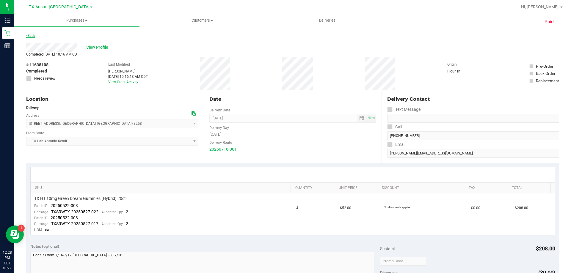
click at [32, 34] on link "Back" at bounding box center [30, 36] width 9 height 4
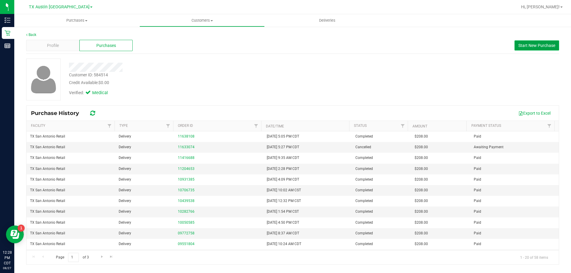
click at [541, 47] on span "Start New Purchase" at bounding box center [536, 45] width 37 height 5
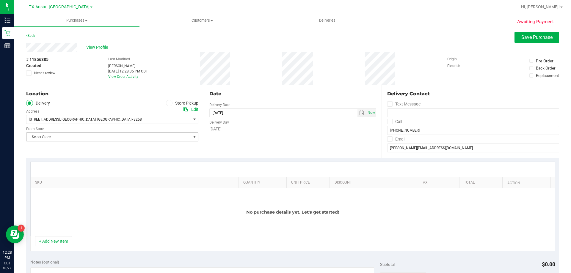
click at [84, 137] on span "Select Store" at bounding box center [108, 137] width 164 height 8
click at [57, 184] on li "TX San Antonio Retail" at bounding box center [111, 183] width 170 height 9
click at [388, 122] on icon at bounding box center [390, 122] width 4 height 0
click at [0, 0] on input "Call" at bounding box center [0, 0] width 0 height 0
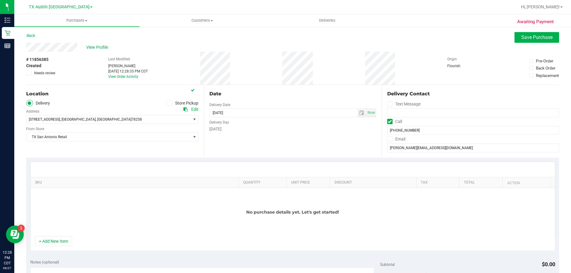
click at [388, 139] on icon at bounding box center [390, 139] width 4 height 0
click at [0, 0] on input "Email" at bounding box center [0, 0] width 0 height 0
click at [360, 114] on span "select" at bounding box center [361, 113] width 5 height 5
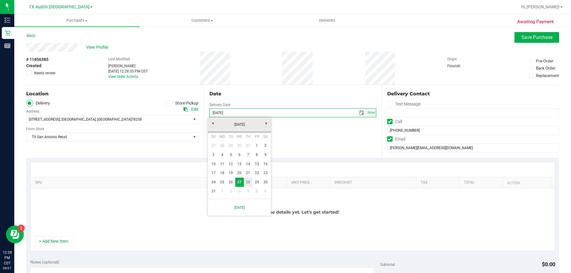
click at [251, 183] on link "28" at bounding box center [248, 182] width 9 height 9
type input "08/28/2025"
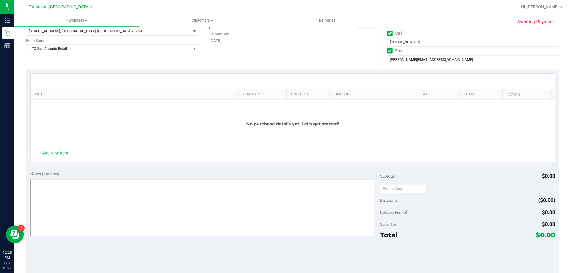
scroll to position [89, 0]
click at [160, 186] on textarea at bounding box center [202, 206] width 344 height 57
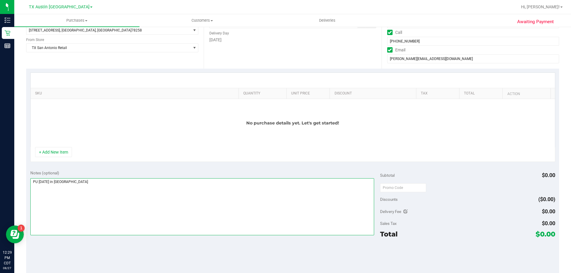
type textarea "PU Thurs 8/28 in San A"
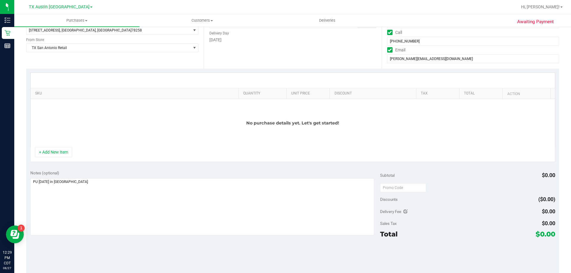
click at [70, 146] on div "No purchase details yet. Let's get started!" at bounding box center [293, 123] width 524 height 48
drag, startPoint x: 67, startPoint y: 149, endPoint x: 91, endPoint y: 168, distance: 30.9
click at [67, 149] on button "+ Add New Item" at bounding box center [53, 152] width 37 height 10
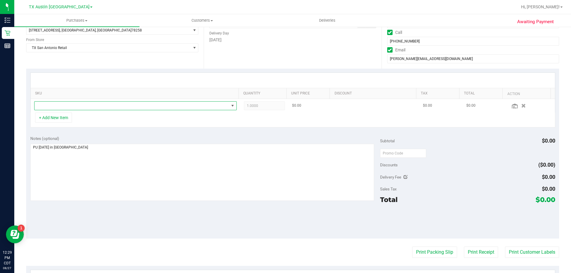
click at [70, 106] on span "NO DATA FOUND" at bounding box center [131, 106] width 194 height 8
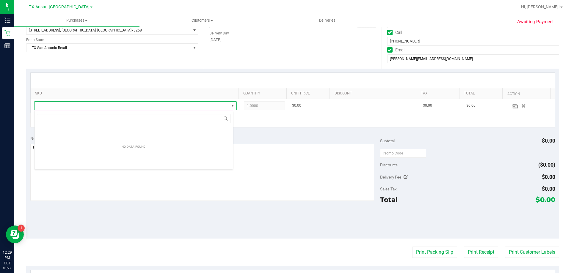
scroll to position [9, 199]
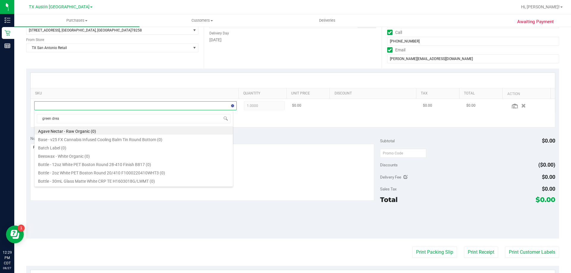
type input "green dream"
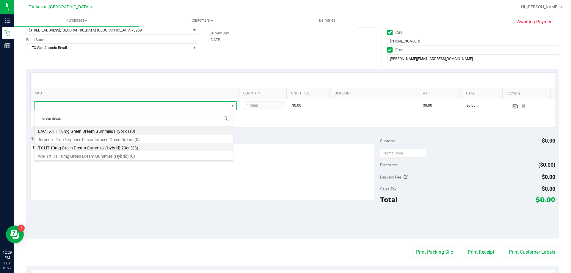
click at [77, 150] on li "TX HT 10mg Green Dream Gummies (Hybrid) 20ct (23)" at bounding box center [133, 147] width 198 height 8
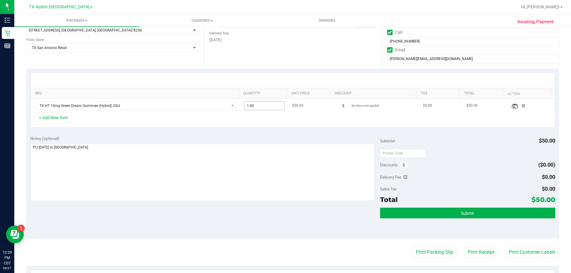
click at [264, 106] on span "1.00 1" at bounding box center [264, 105] width 41 height 9
type input "4"
type input "4.00"
click at [284, 81] on div at bounding box center [293, 80] width 524 height 15
click at [92, 147] on textarea at bounding box center [202, 172] width 344 height 57
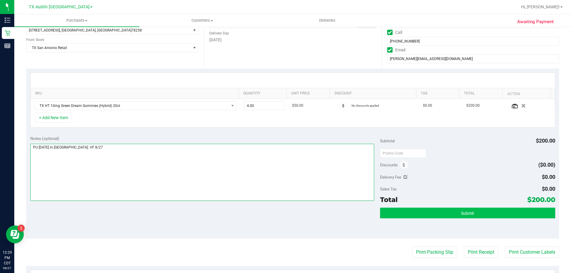
type textarea "PU Thurs 8/28 in San Antonio. VF 8/27"
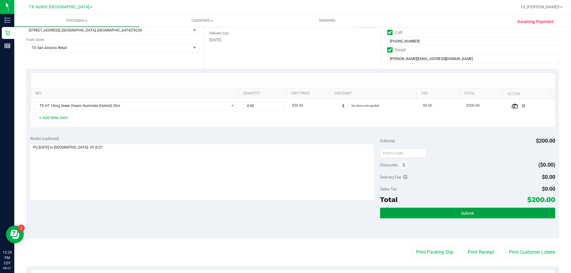
click at [454, 214] on button "Submit" at bounding box center [467, 213] width 175 height 11
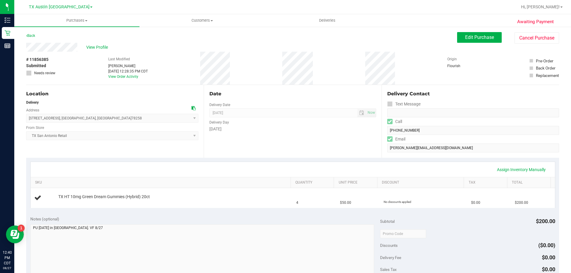
scroll to position [30, 0]
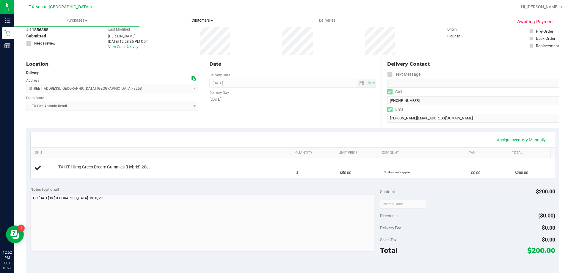
click at [203, 21] on span "Customers" at bounding box center [202, 20] width 125 height 5
click at [202, 34] on li "All customers" at bounding box center [201, 35] width 125 height 7
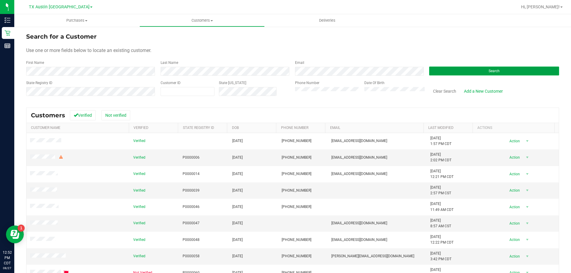
click at [488, 70] on span "Search" at bounding box center [493, 71] width 11 height 4
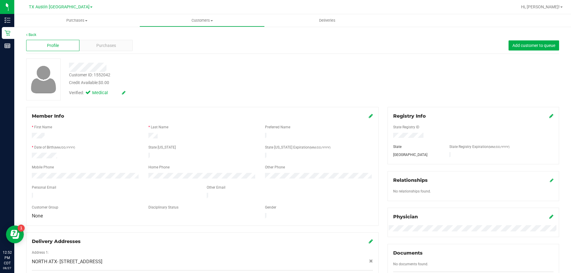
click at [113, 39] on div "Profile Purchases Add customer to queue" at bounding box center [292, 45] width 533 height 16
click at [112, 43] on span "Purchases" at bounding box center [106, 46] width 20 height 6
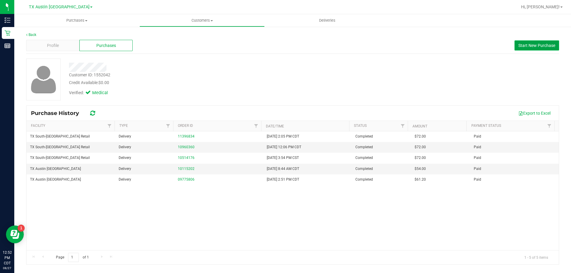
click at [539, 43] on button "Start New Purchase" at bounding box center [536, 45] width 45 height 10
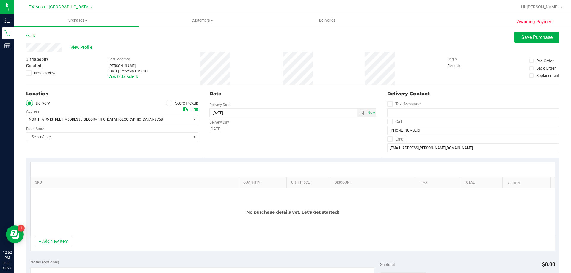
click at [388, 122] on icon at bounding box center [390, 122] width 4 height 0
click at [0, 0] on input "Call" at bounding box center [0, 0] width 0 height 0
click at [388, 139] on icon at bounding box center [390, 139] width 4 height 0
click at [0, 0] on input "Email" at bounding box center [0, 0] width 0 height 0
click at [180, 138] on span "Select Store" at bounding box center [108, 137] width 164 height 8
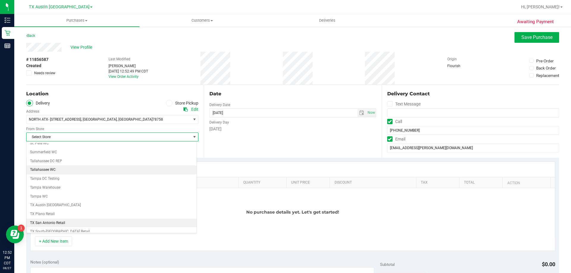
scroll to position [432, 0]
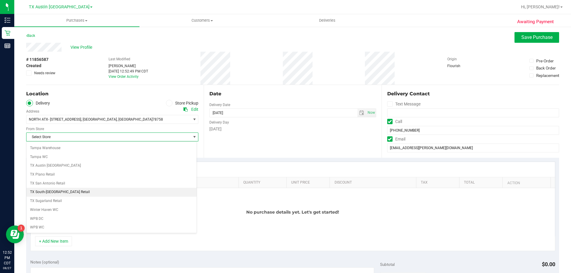
click at [64, 193] on li "TX South-[GEOGRAPHIC_DATA] Retail" at bounding box center [111, 192] width 170 height 9
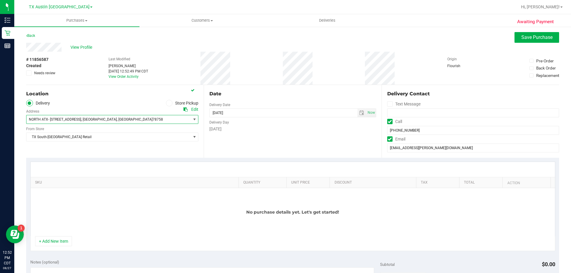
click at [152, 120] on span "78758" at bounding box center [157, 119] width 10 height 4
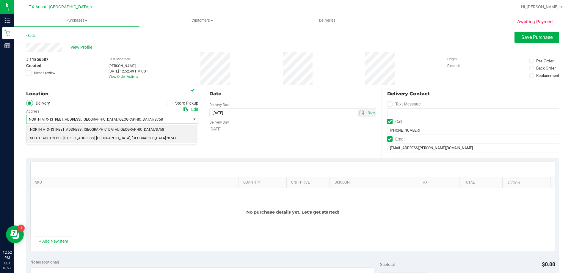
click at [107, 137] on span ", Austin" at bounding box center [113, 139] width 36 height 8
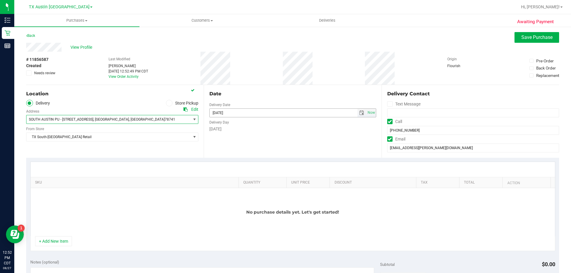
click at [359, 111] on span "select" at bounding box center [361, 113] width 5 height 5
click at [246, 181] on link "28" at bounding box center [248, 182] width 9 height 9
type input "08/28/2025"
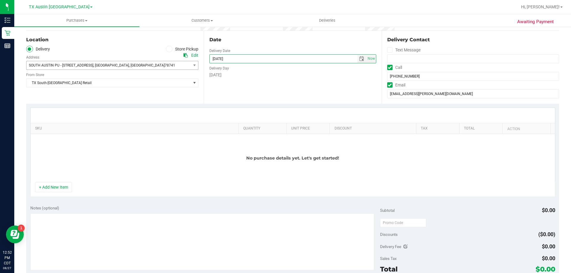
scroll to position [59, 0]
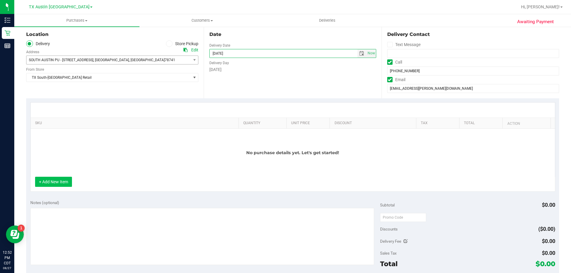
click at [53, 180] on button "+ Add New Item" at bounding box center [53, 182] width 37 height 10
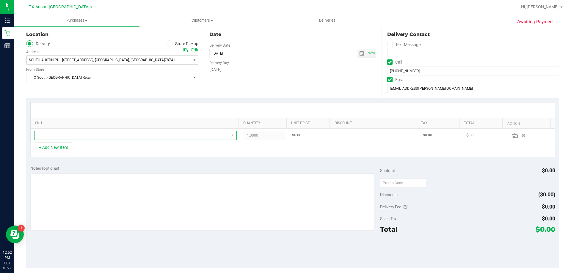
click at [106, 137] on span "NO DATA FOUND" at bounding box center [131, 135] width 194 height 8
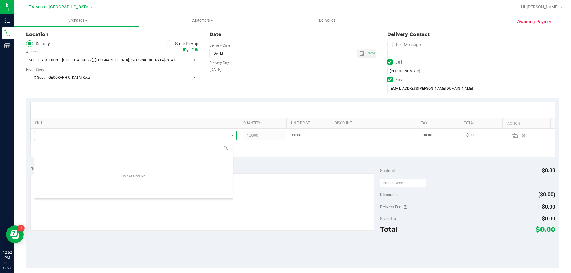
scroll to position [9, 199]
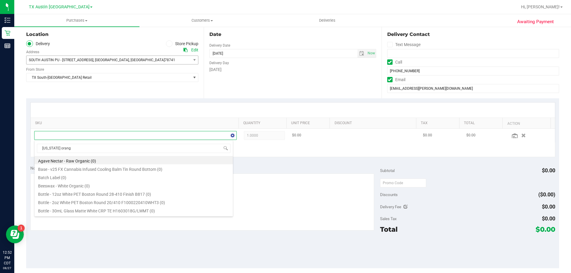
type input "texas orange"
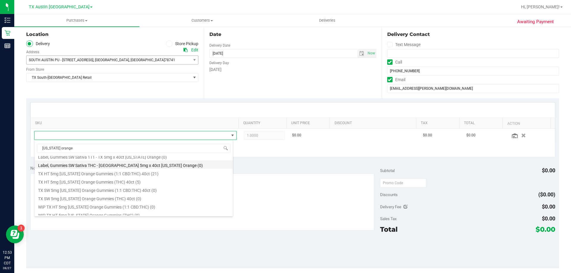
scroll to position [69, 0]
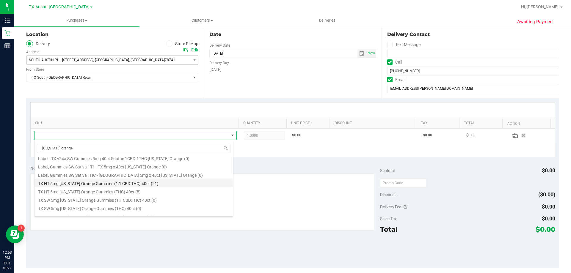
click at [86, 184] on li "TX HT 5mg Texas Orange Gummies (1:1 CBD:THC) 40ct (21)" at bounding box center [133, 183] width 198 height 8
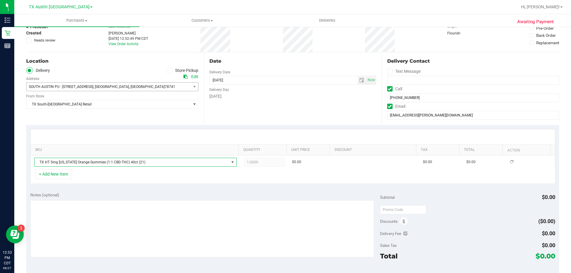
scroll to position [0, 0]
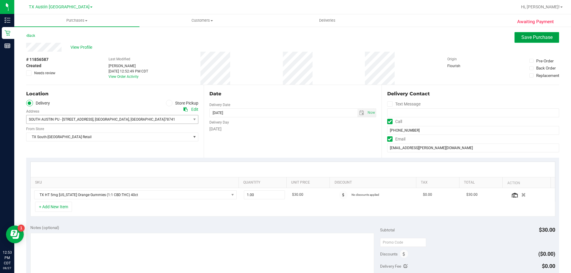
click at [524, 40] on span "Save Purchase" at bounding box center [536, 37] width 31 height 6
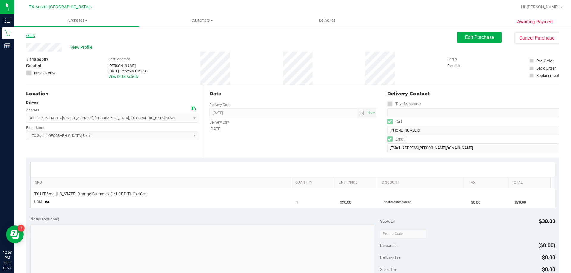
click at [31, 36] on link "Back" at bounding box center [30, 36] width 9 height 4
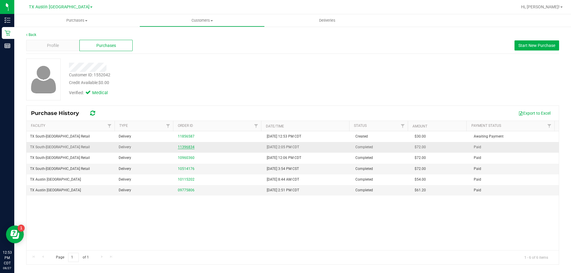
click at [185, 147] on link "11396834" at bounding box center [186, 147] width 17 height 4
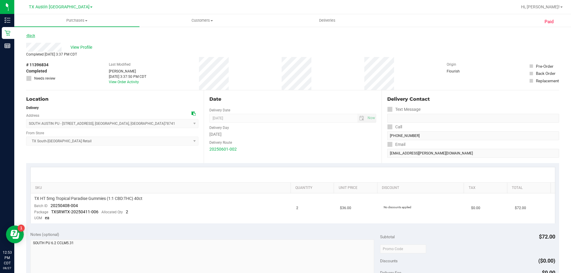
click at [34, 36] on link "Back" at bounding box center [30, 36] width 9 height 4
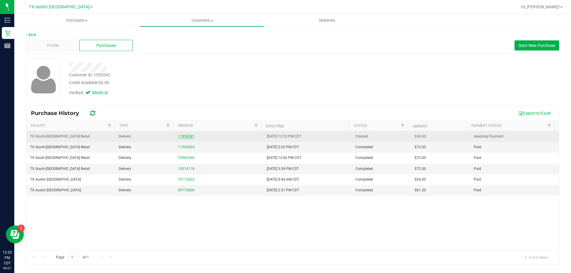
click at [189, 137] on link "11856587" at bounding box center [186, 136] width 17 height 4
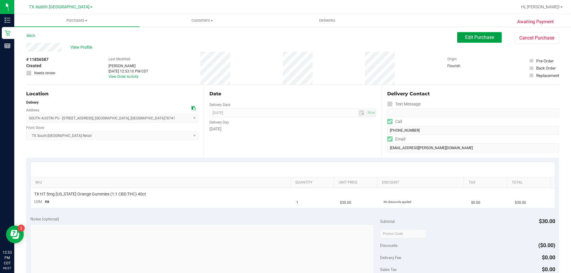
click at [472, 36] on span "Edit Purchase" at bounding box center [479, 37] width 29 height 6
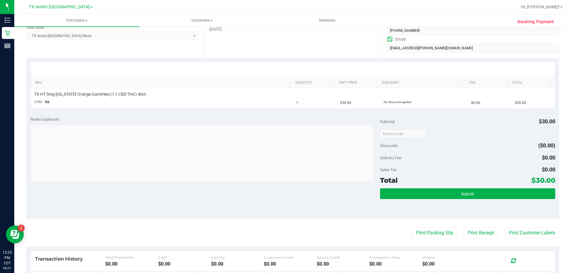
scroll to position [89, 0]
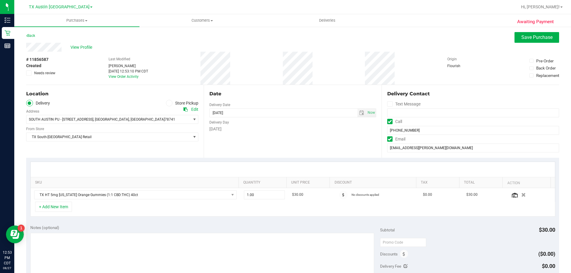
click at [130, 114] on div "SOUTH AUSTIN PU - 7105 E. RIVERSIDE DR , Austin , TX 78741 Select address NORTH…" at bounding box center [112, 115] width 172 height 18
click at [111, 122] on span "SOUTH AUSTIN PU - 7105 E. RIVERSIDE DR , Austin , TX 78741" at bounding box center [104, 119] width 156 height 8
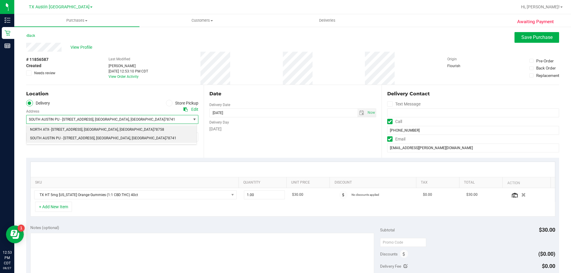
click at [93, 128] on span ", AUSTIN" at bounding box center [100, 130] width 36 height 8
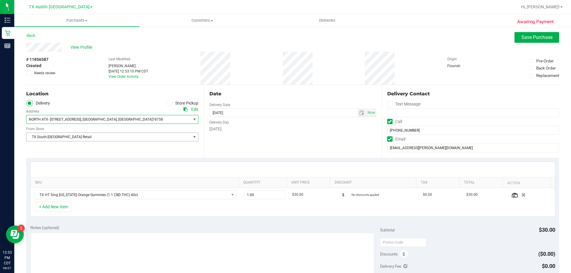
click at [98, 139] on span "TX South-[GEOGRAPHIC_DATA] Retail" at bounding box center [108, 137] width 164 height 8
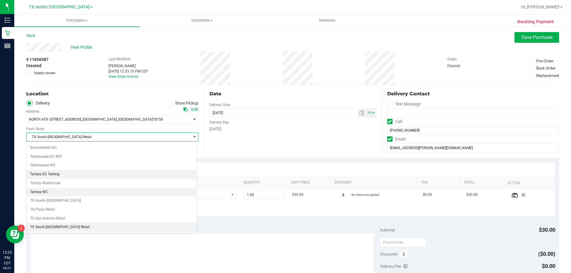
scroll to position [432, 0]
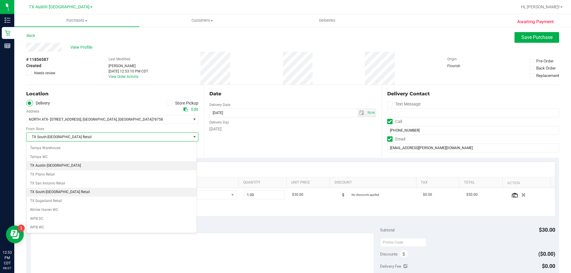
click at [72, 165] on li "TX Austin [GEOGRAPHIC_DATA]" at bounding box center [111, 165] width 170 height 9
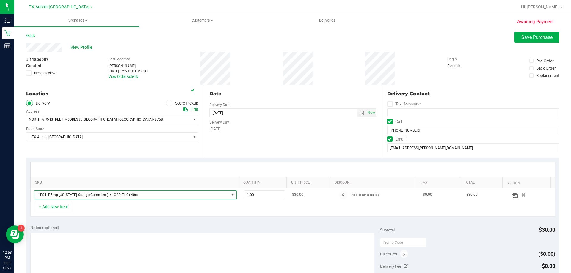
click at [187, 198] on span "TX HT 5mg Texas Orange Gummies (1:1 CBD:THC) 40ct" at bounding box center [131, 195] width 194 height 8
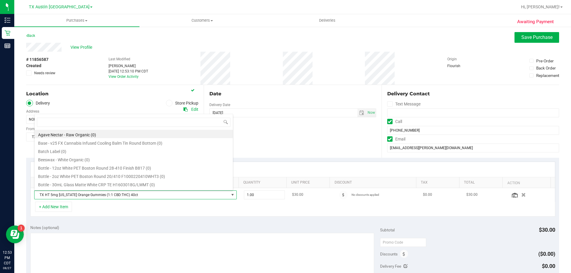
scroll to position [9, 197]
type input "tropical pa"
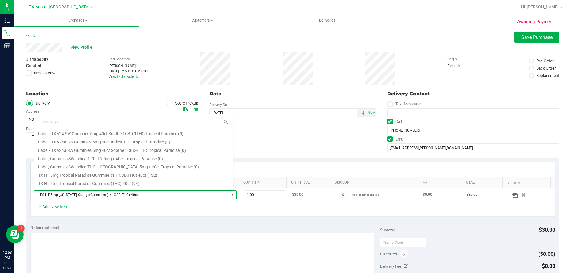
scroll to position [89, 0]
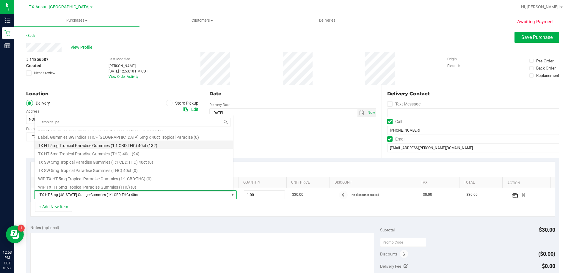
click at [138, 143] on li "TX HT 5mg Tropical Paradise Gummies (1:1 CBD:THC) 40ct (132)" at bounding box center [133, 145] width 198 height 8
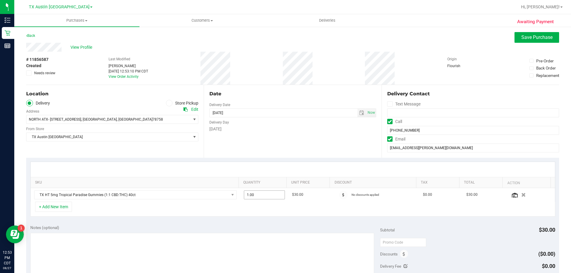
click at [263, 196] on span "1.00 1" at bounding box center [264, 195] width 41 height 9
type input "2"
type input "2.00"
click at [347, 160] on div "SKU Quantity Unit Price Discount Tax Total Action TX HT 5mg Tropical Paradise G…" at bounding box center [292, 189] width 533 height 63
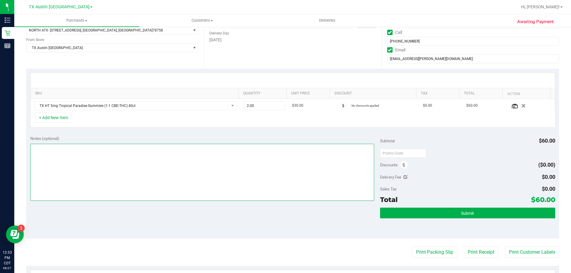
click at [93, 151] on textarea at bounding box center [202, 172] width 344 height 57
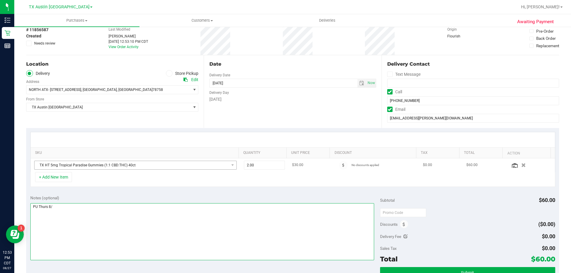
scroll to position [59, 0]
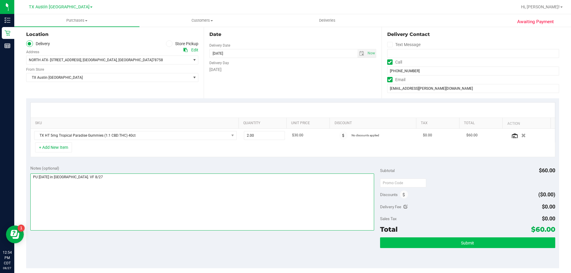
type textarea "PU Thurs 8/28 in North Austin. VF 8/27"
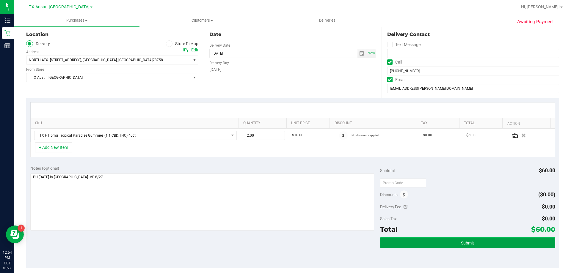
click at [456, 244] on button "Submit" at bounding box center [467, 242] width 175 height 11
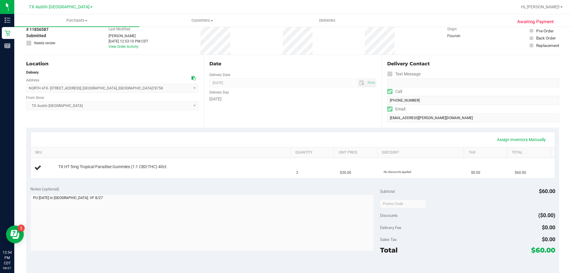
scroll to position [30, 0]
click at [201, 21] on span "Customers" at bounding box center [202, 20] width 125 height 5
click at [197, 37] on li "All customers" at bounding box center [201, 35] width 125 height 7
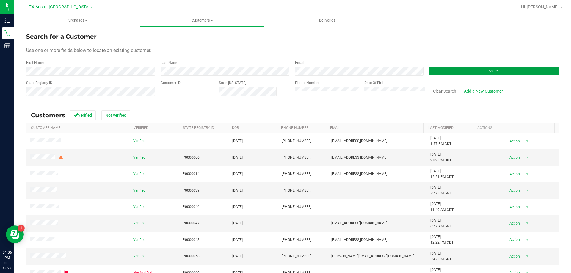
click at [454, 69] on button "Search" at bounding box center [494, 71] width 130 height 9
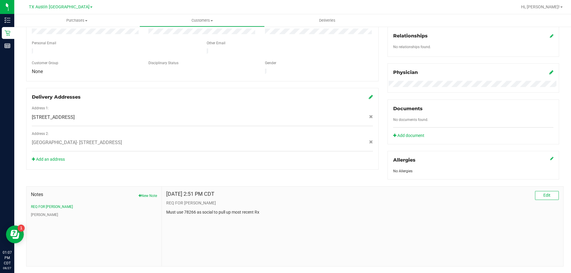
scroll to position [157, 0]
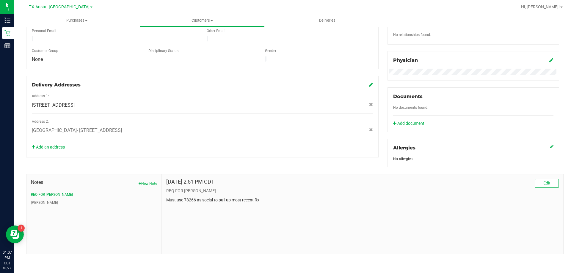
click at [191, 200] on p "Must use 78266 as social to pull up most recent Rx" at bounding box center [362, 200] width 392 height 6
copy p "78266"
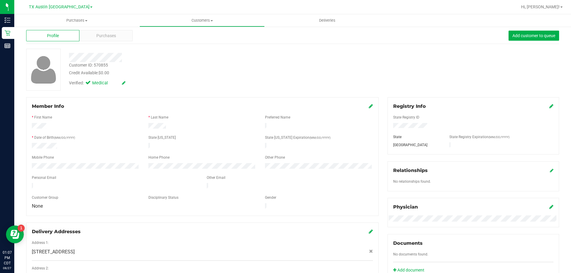
scroll to position [0, 0]
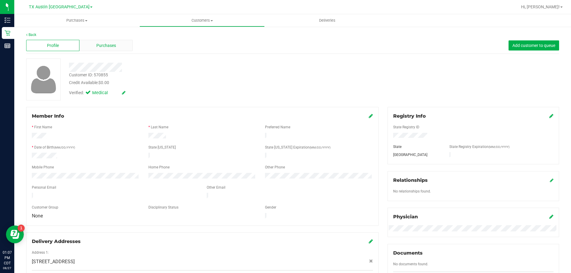
click at [104, 45] on span "Purchases" at bounding box center [106, 46] width 20 height 6
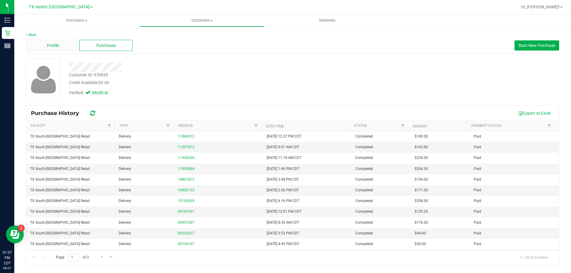
click at [38, 41] on div "Profile" at bounding box center [52, 45] width 53 height 11
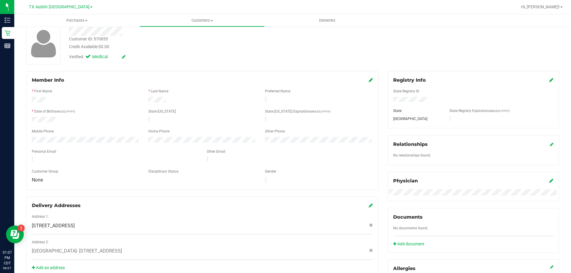
scroll to position [59, 0]
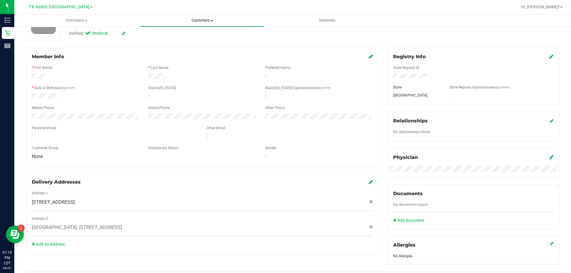
click at [203, 22] on span "Customers" at bounding box center [202, 20] width 125 height 5
click at [204, 34] on li "All customers" at bounding box center [201, 35] width 125 height 7
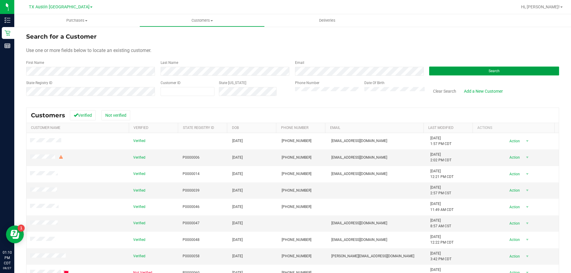
click at [442, 70] on button "Search" at bounding box center [494, 71] width 130 height 9
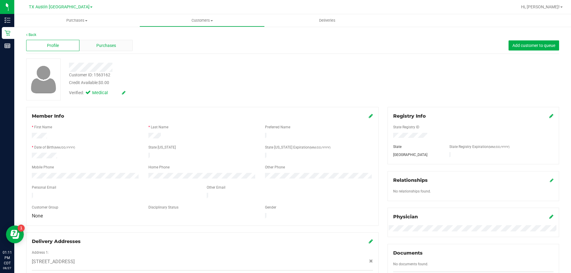
click at [113, 44] on span "Purchases" at bounding box center [106, 46] width 20 height 6
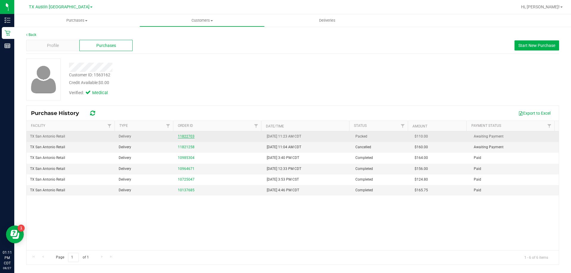
click at [181, 135] on link "11822703" at bounding box center [186, 136] width 17 height 4
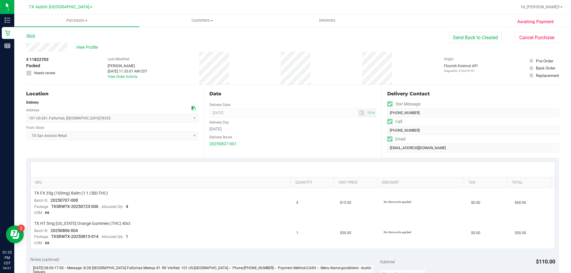
click at [33, 36] on link "Back" at bounding box center [30, 36] width 9 height 4
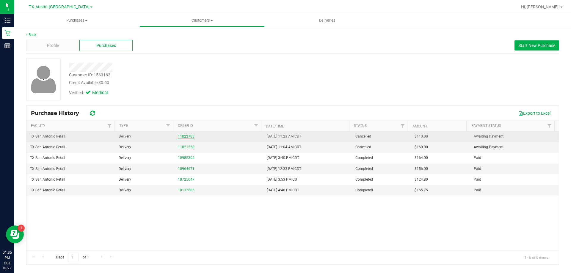
click at [183, 135] on link "11822703" at bounding box center [186, 136] width 17 height 4
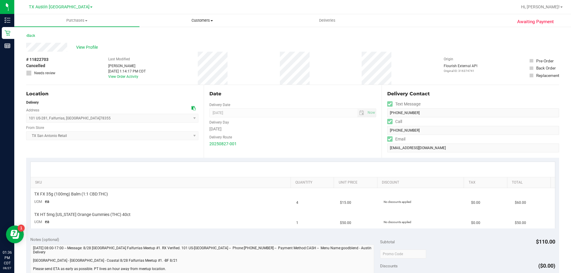
click at [200, 19] on span "Customers" at bounding box center [202, 20] width 125 height 5
click at [194, 37] on li "All customers" at bounding box center [201, 35] width 125 height 7
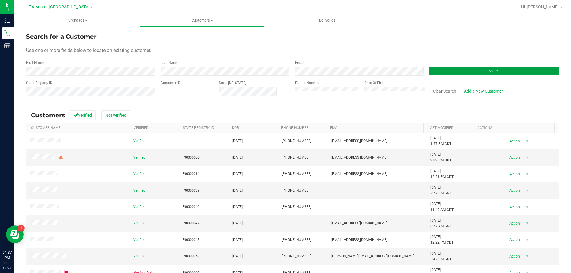
click at [444, 69] on button "Search" at bounding box center [494, 71] width 130 height 9
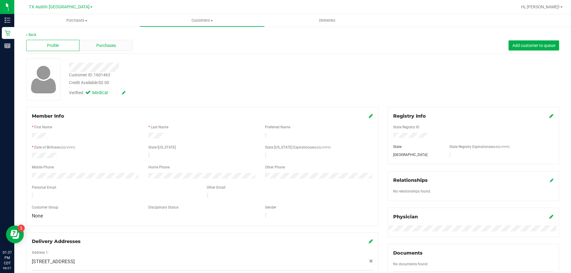
click at [106, 46] on span "Purchases" at bounding box center [106, 46] width 20 height 6
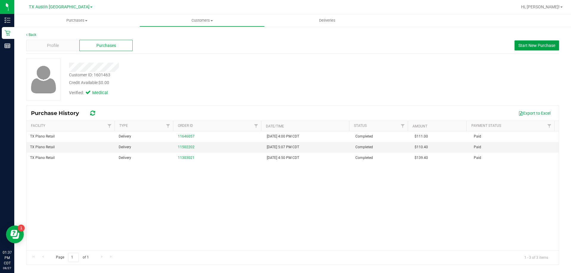
click at [527, 45] on span "Start New Purchase" at bounding box center [536, 45] width 37 height 5
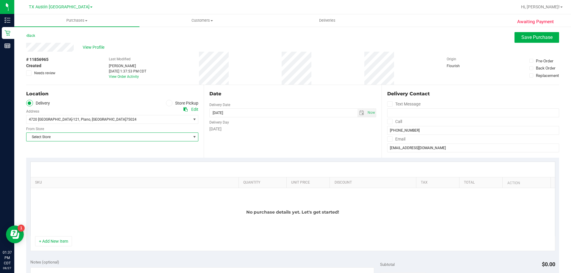
click at [90, 138] on span "Select Store" at bounding box center [108, 137] width 164 height 8
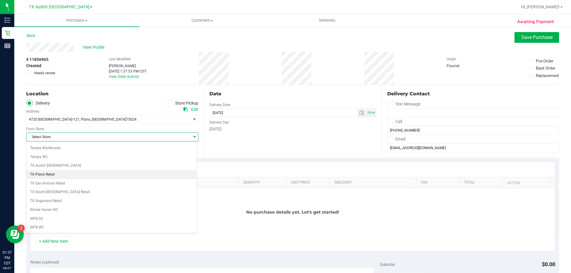
click at [63, 177] on li "TX Plano Retail" at bounding box center [111, 174] width 170 height 9
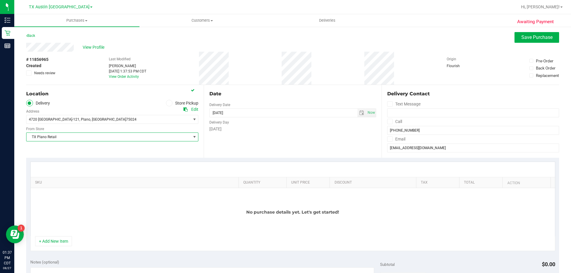
click at [388, 122] on icon at bounding box center [390, 122] width 4 height 0
click at [0, 0] on input "Call" at bounding box center [0, 0] width 0 height 0
click at [388, 139] on icon at bounding box center [390, 139] width 4 height 0
click at [0, 0] on input "Email" at bounding box center [0, 0] width 0 height 0
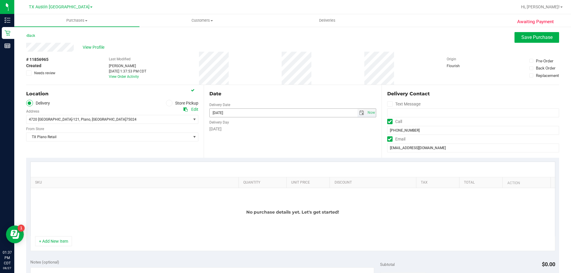
click at [359, 113] on span "select" at bounding box center [361, 113] width 5 height 5
click at [249, 184] on link "28" at bounding box center [248, 182] width 9 height 9
type input "08/28/2025"
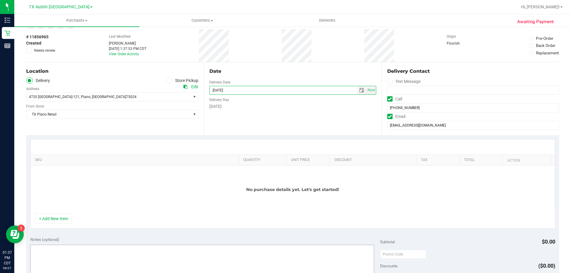
scroll to position [59, 0]
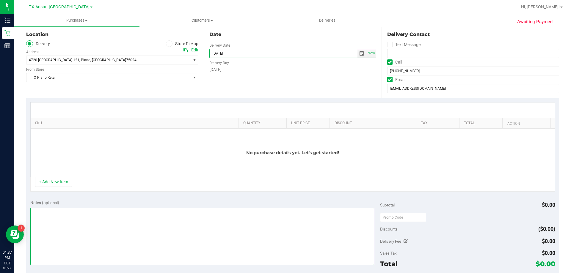
click at [97, 220] on textarea at bounding box center [202, 236] width 344 height 57
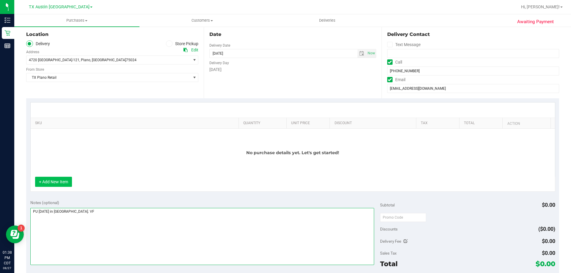
type textarea "PU Thurs 8/28 in Plano. VF"
click at [51, 178] on button "+ Add New Item" at bounding box center [53, 182] width 37 height 10
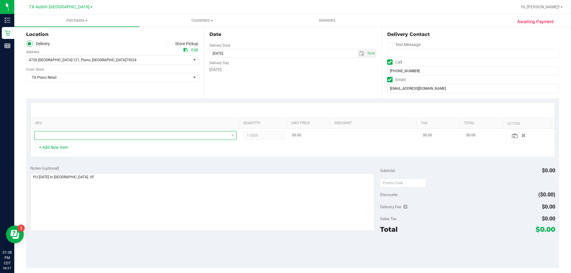
click at [71, 134] on span "NO DATA FOUND" at bounding box center [131, 135] width 194 height 8
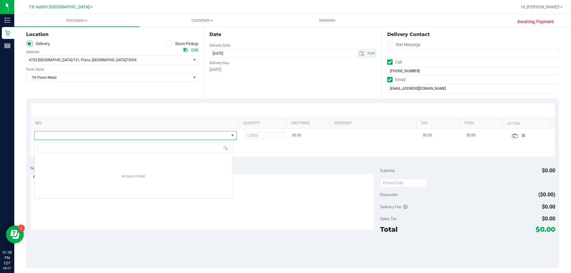
scroll to position [9, 199]
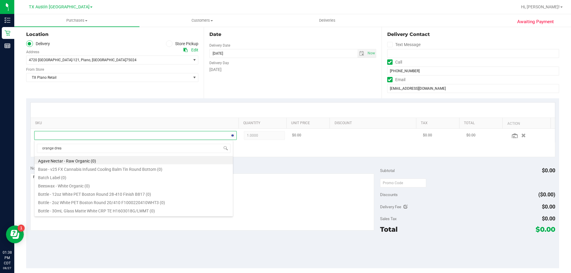
type input "orange dream"
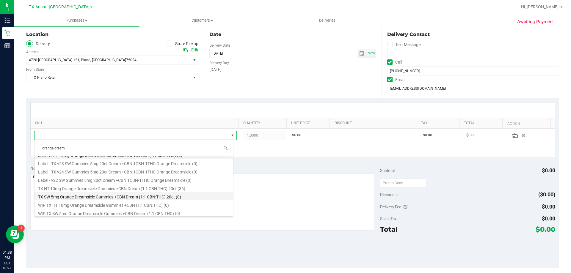
scroll to position [7, 0]
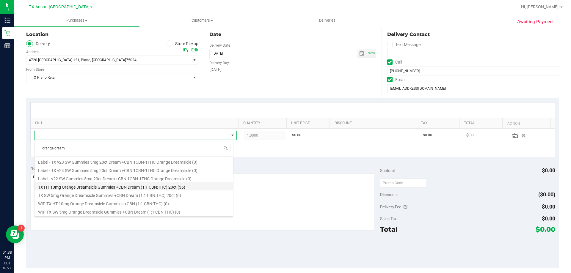
click at [92, 188] on li "TX HT 10mg Orange Dreamsicle Gummies +CBN Dream (1:1 CBN:THC) 20ct (36)" at bounding box center [133, 186] width 198 height 8
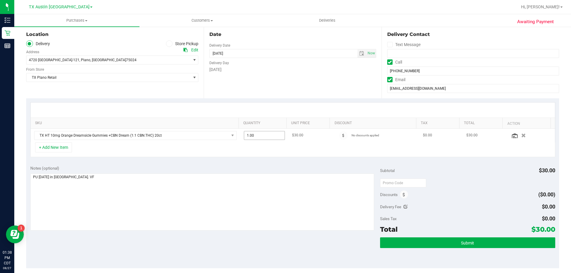
click at [260, 136] on span "1.00 1" at bounding box center [264, 135] width 41 height 9
type input "2"
type input "2.00"
click at [196, 172] on div "Notes (optional)" at bounding box center [205, 198] width 350 height 67
click at [97, 179] on textarea at bounding box center [202, 202] width 344 height 57
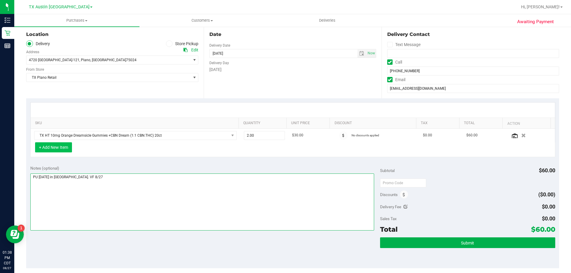
type textarea "PU Thurs 8/28 in Plano. VF 8/27"
click at [68, 148] on button "+ Add New Item" at bounding box center [53, 147] width 37 height 10
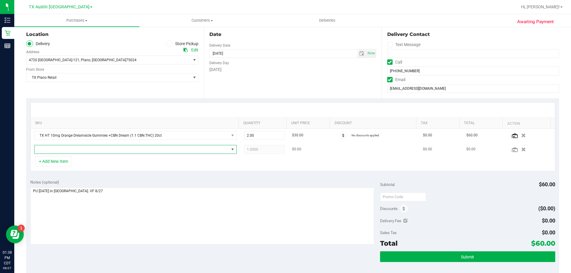
click at [75, 151] on span "NO DATA FOUND" at bounding box center [131, 149] width 194 height 8
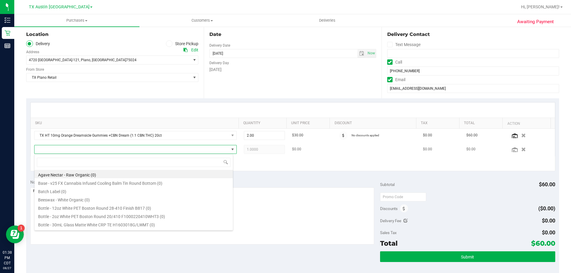
scroll to position [9, 199]
type input "tropical pa"
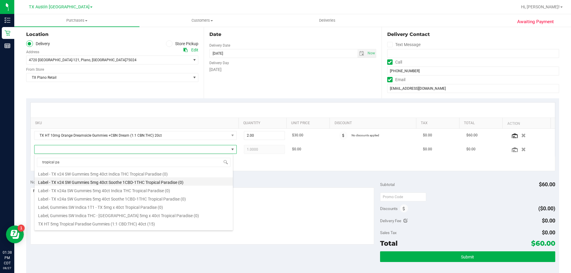
scroll to position [59, 0]
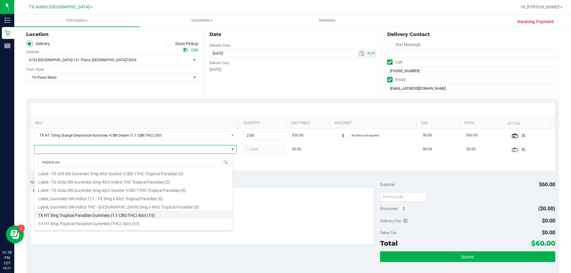
click at [87, 213] on li "TX HT 5mg Tropical Paradise Gummies (1:1 CBD:THC) 40ct (15)" at bounding box center [133, 214] width 198 height 8
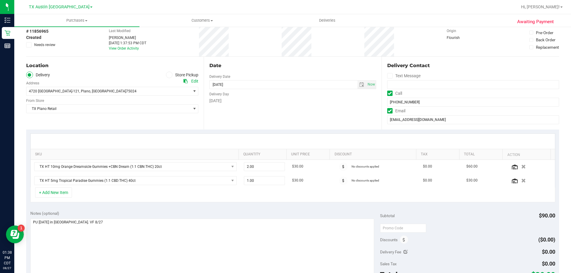
scroll to position [0, 0]
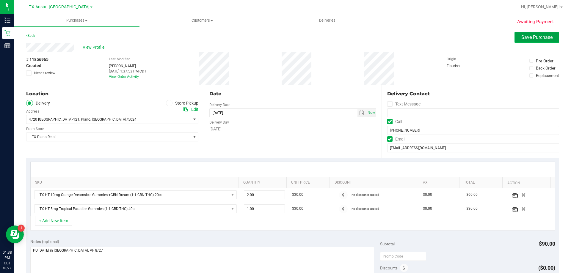
click at [515, 39] on button "Save Purchase" at bounding box center [536, 37] width 45 height 11
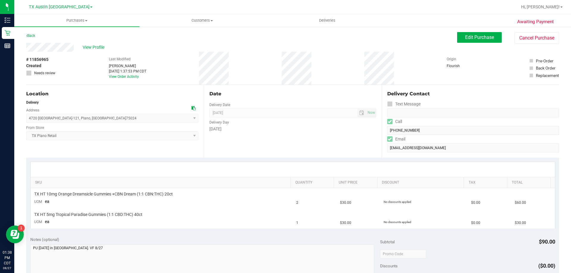
click at [34, 34] on link "Back" at bounding box center [30, 36] width 9 height 4
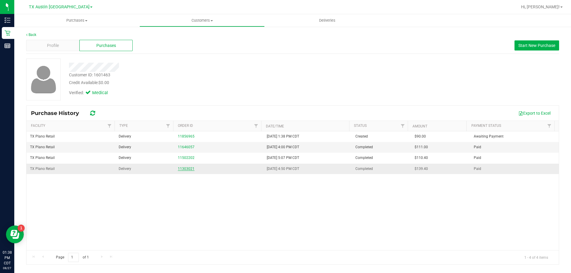
click at [186, 168] on link "11303021" at bounding box center [186, 169] width 17 height 4
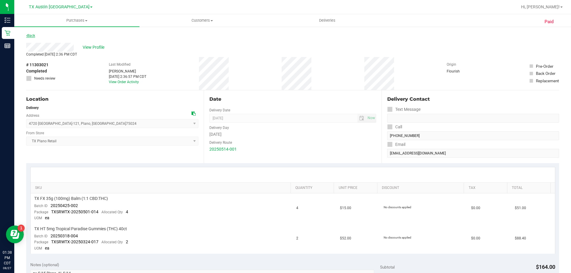
click at [30, 36] on link "Back" at bounding box center [30, 36] width 9 height 4
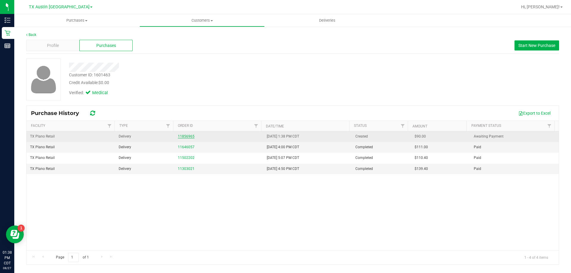
click at [183, 136] on link "11856965" at bounding box center [186, 136] width 17 height 4
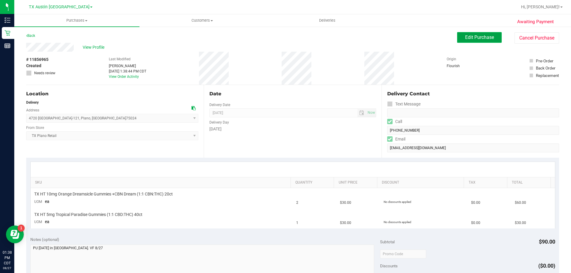
click at [472, 34] on button "Edit Purchase" at bounding box center [479, 37] width 45 height 11
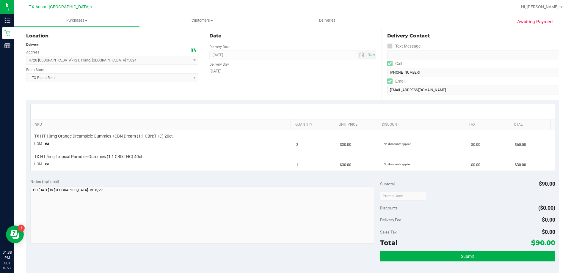
scroll to position [59, 0]
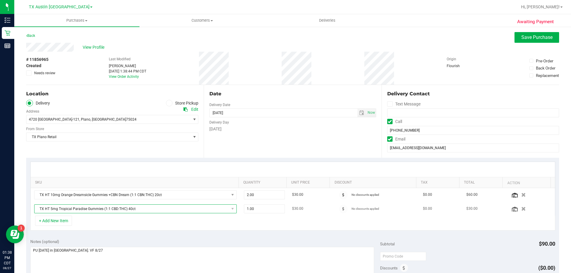
click at [151, 211] on span "TX HT 5mg Tropical Paradise Gummies (1:1 CBD:THC) 40ct" at bounding box center [131, 209] width 194 height 8
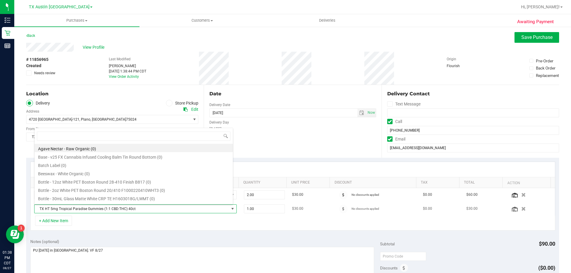
scroll to position [9, 197]
type input "tropical pa"
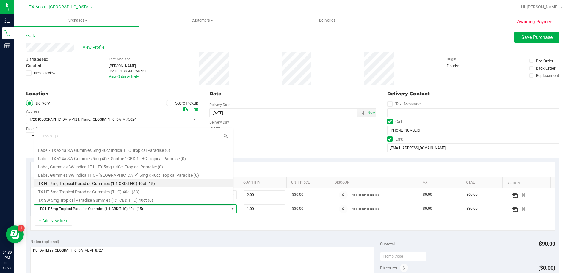
scroll to position [78, 0]
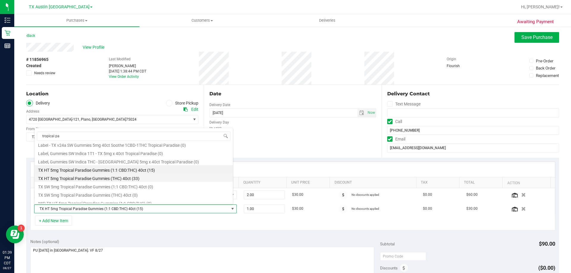
click at [112, 179] on li "TX HT 5mg Tropical Paradise Gummies (THC) 40ct (33)" at bounding box center [133, 178] width 198 height 8
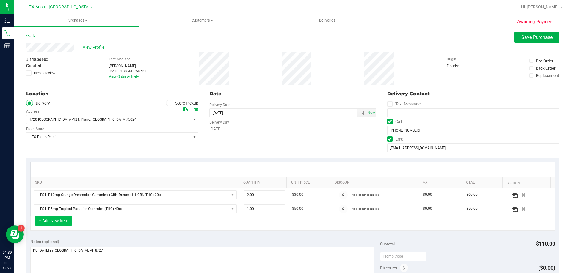
click at [70, 221] on button "+ Add New Item" at bounding box center [53, 221] width 37 height 10
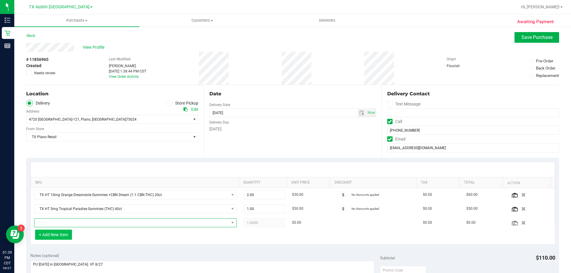
click at [77, 222] on span "NO DATA FOUND" at bounding box center [131, 223] width 194 height 8
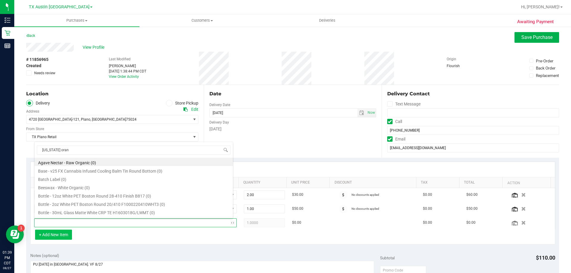
type input "texas orang"
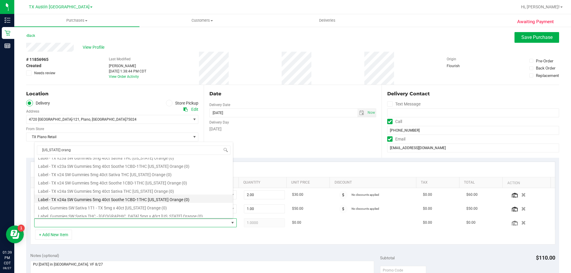
scroll to position [59, 0]
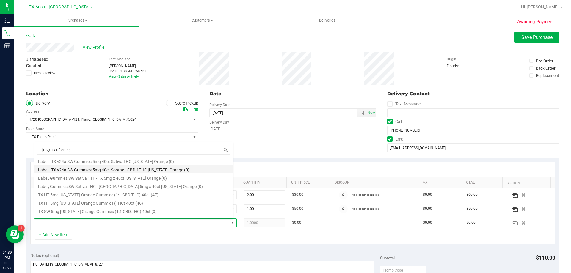
click at [87, 202] on li "TX HT 5mg Texas Orange Gummies (THC) 40ct (46)" at bounding box center [133, 202] width 198 height 8
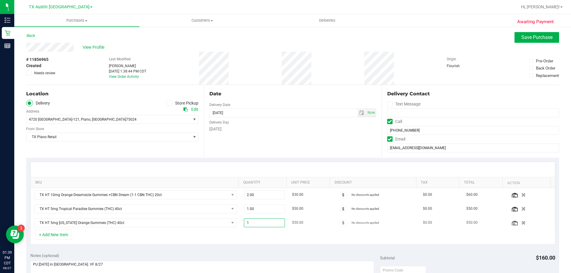
click at [258, 222] on span "1.00 1" at bounding box center [264, 222] width 41 height 9
type input "2"
type input "2.00"
click at [263, 168] on div at bounding box center [293, 169] width 524 height 15
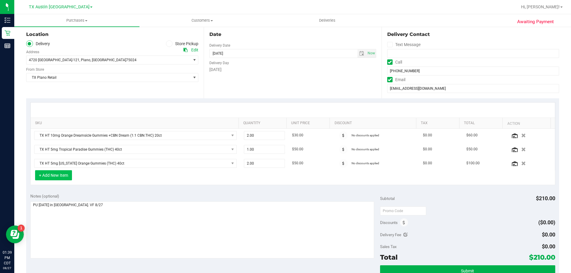
click at [64, 173] on button "+ Add New Item" at bounding box center [53, 175] width 37 height 10
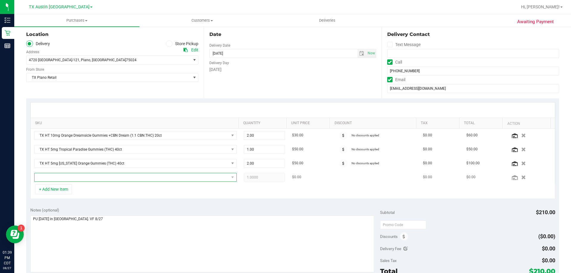
click at [77, 178] on span "NO DATA FOUND" at bounding box center [131, 177] width 194 height 8
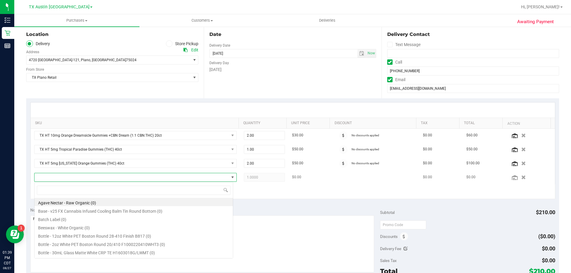
scroll to position [9, 197]
type input "balm"
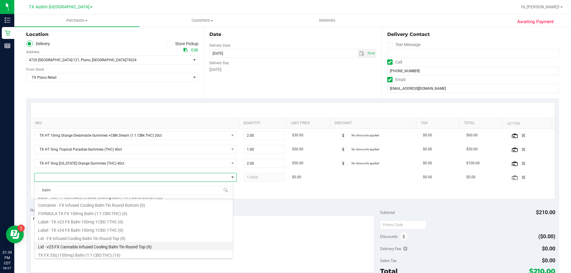
scroll to position [7, 0]
click at [73, 256] on li "TX FX 35g (100mg) Balm (1:1 CBD:THC) (16)" at bounding box center [133, 253] width 198 height 8
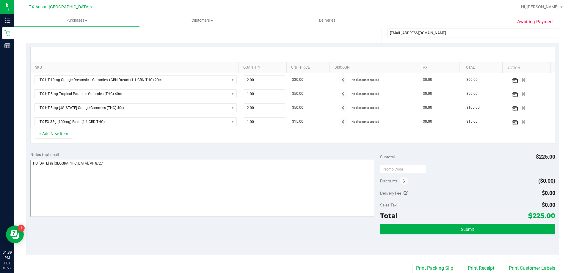
scroll to position [119, 0]
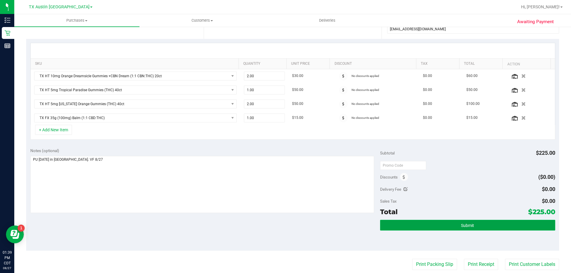
click at [440, 227] on button "Submit" at bounding box center [467, 225] width 175 height 11
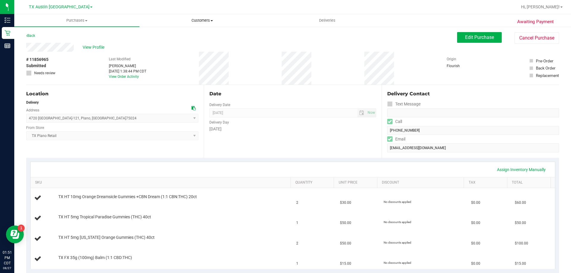
click at [209, 21] on span "Customers" at bounding box center [202, 20] width 125 height 5
click at [208, 37] on li "All customers" at bounding box center [201, 35] width 125 height 7
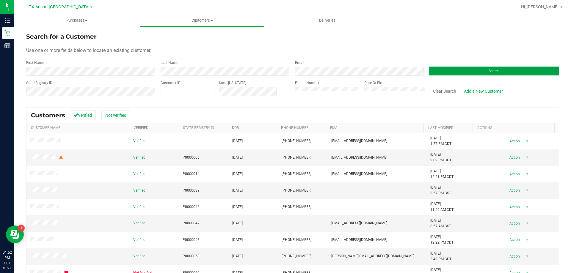
click at [454, 70] on button "Search" at bounding box center [494, 71] width 130 height 9
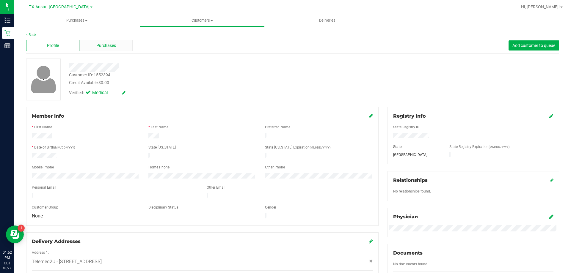
click at [108, 46] on span "Purchases" at bounding box center [106, 46] width 20 height 6
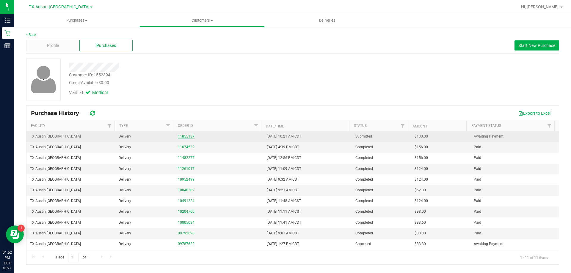
click at [181, 136] on link "11855137" at bounding box center [186, 136] width 17 height 4
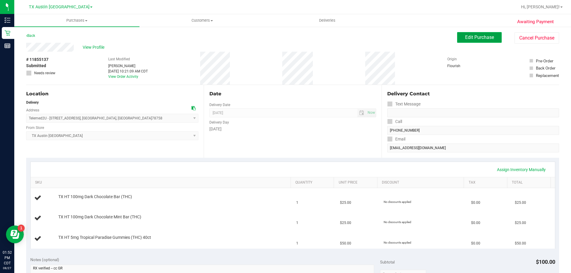
click at [470, 38] on span "Edit Purchase" at bounding box center [479, 37] width 29 height 6
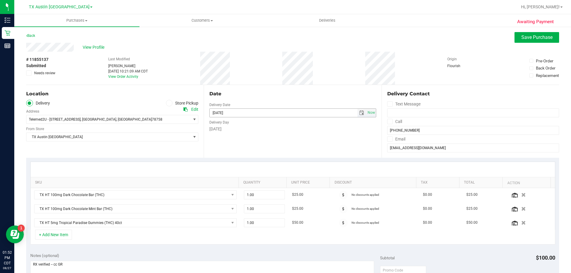
click at [359, 114] on span "select" at bounding box center [361, 113] width 5 height 5
click at [248, 192] on link "4" at bounding box center [248, 191] width 9 height 9
type input "09/04/2025"
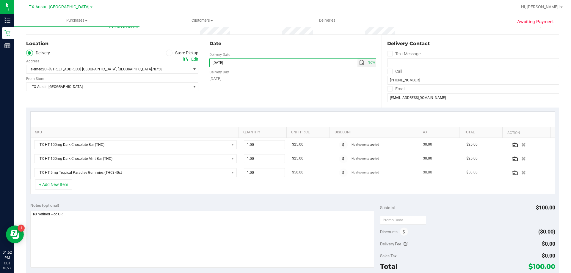
scroll to position [59, 0]
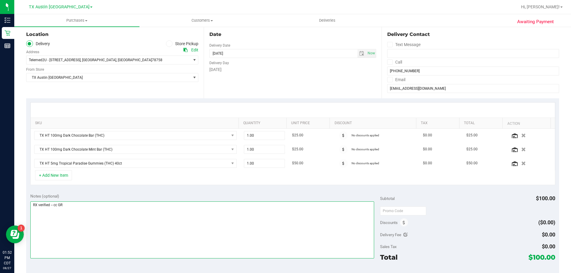
click at [100, 204] on textarea at bounding box center [202, 230] width 344 height 57
type textarea "RX verified -- cc GR Pt r/s PU for"
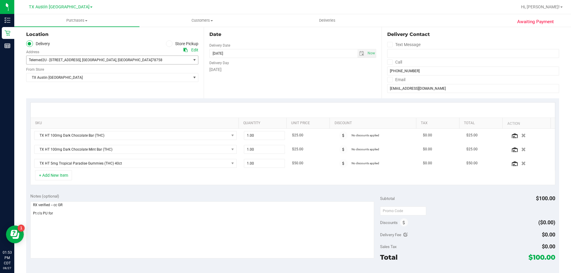
click at [127, 63] on span "Telemed2U - 2217 Park Bend Dr. #300 , Austin , TX 78758" at bounding box center [104, 60] width 156 height 8
click at [129, 63] on span "Telemed2U - 2217 Park Bend Dr. #300 , Austin , TX 78758" at bounding box center [104, 60] width 156 height 8
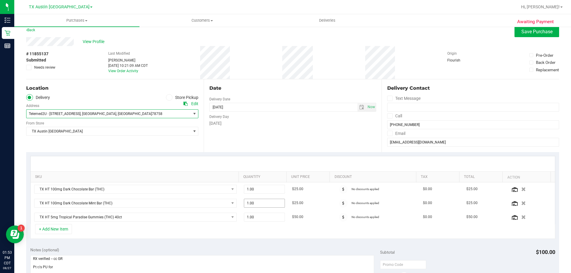
scroll to position [0, 0]
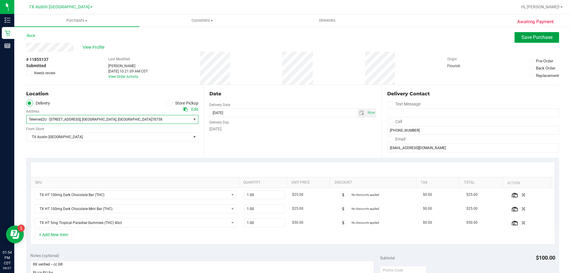
click at [534, 36] on span "Save Purchase" at bounding box center [536, 37] width 31 height 6
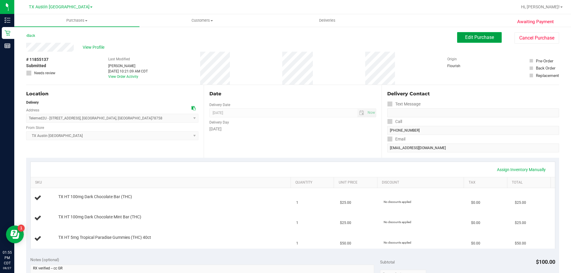
click at [467, 37] on span "Edit Purchase" at bounding box center [479, 37] width 29 height 6
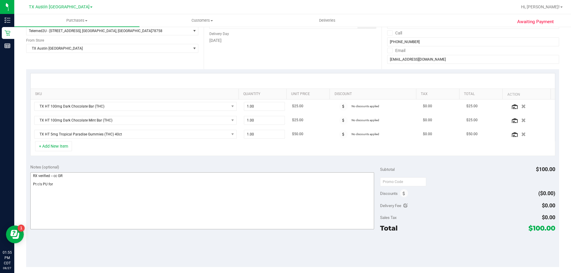
scroll to position [89, 0]
click at [58, 184] on textarea at bounding box center [202, 200] width 344 height 57
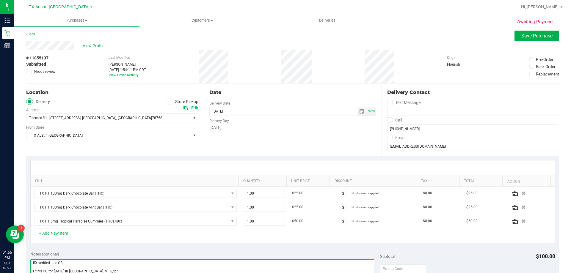
scroll to position [0, 0]
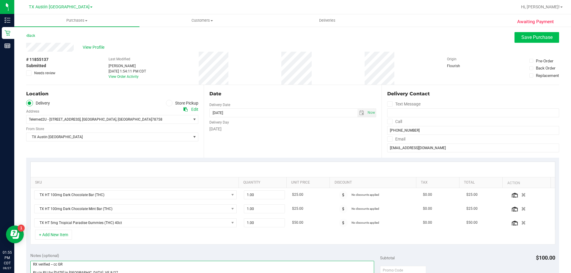
type textarea "RX verified -- cc GR Pt r/s PU for Thurs 9/4 in North Austin. VF 8/27"
click at [521, 39] on span "Save Purchase" at bounding box center [536, 37] width 31 height 6
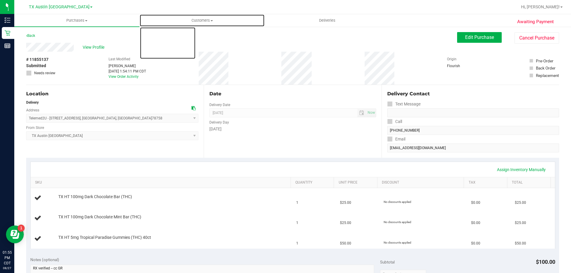
click at [205, 21] on span "Customers" at bounding box center [202, 20] width 125 height 5
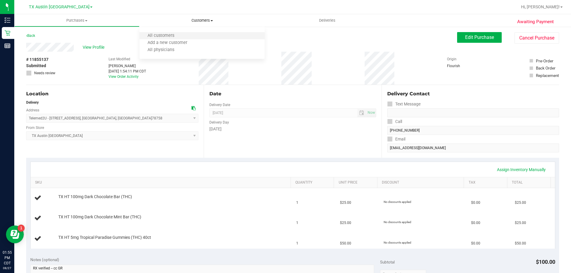
click at [209, 34] on li "All customers" at bounding box center [201, 35] width 125 height 7
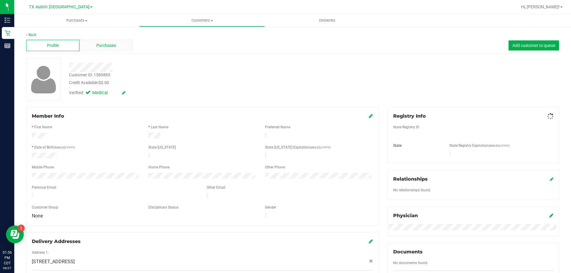
drag, startPoint x: 110, startPoint y: 76, endPoint x: 115, endPoint y: 43, distance: 33.3
click at [115, 43] on span "Purchases" at bounding box center [106, 46] width 20 height 6
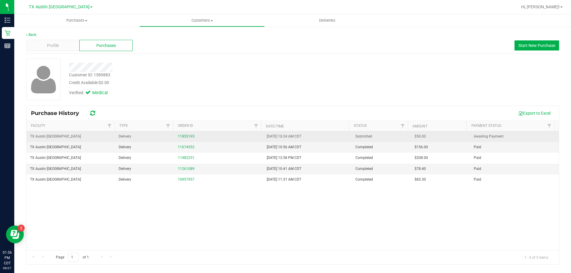
click at [187, 139] on div "11855195" at bounding box center [218, 137] width 81 height 6
click at [187, 137] on link "11855195" at bounding box center [186, 136] width 17 height 4
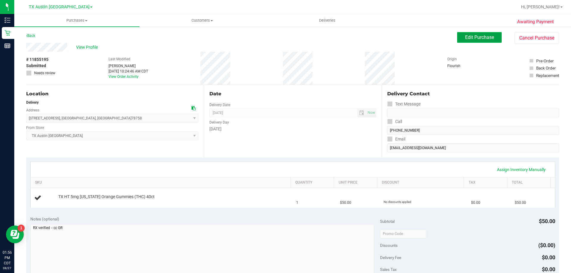
click at [468, 38] on span "Edit Purchase" at bounding box center [479, 37] width 29 height 6
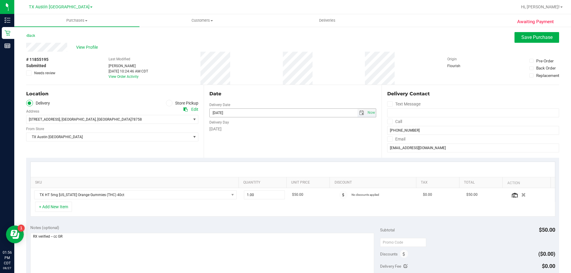
click at [358, 115] on span "select" at bounding box center [361, 113] width 9 height 8
click at [249, 190] on link "4" at bounding box center [248, 191] width 9 height 9
type input "09/04/2025"
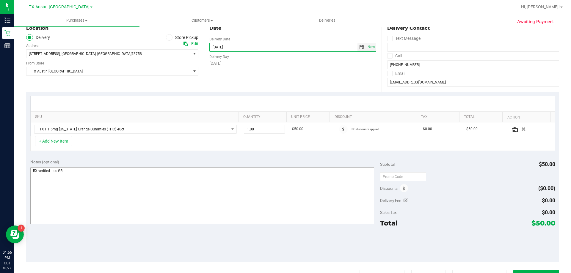
scroll to position [89, 0]
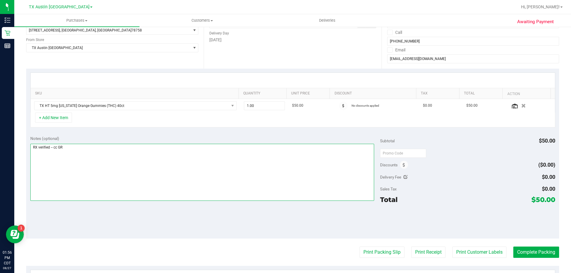
click at [97, 146] on textarea at bounding box center [202, 172] width 344 height 57
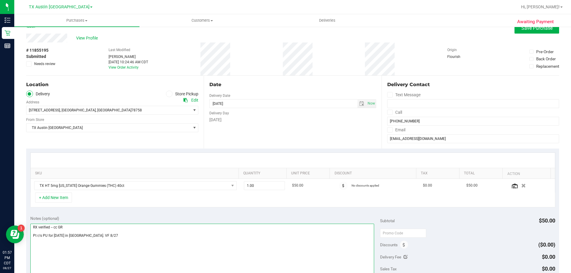
scroll to position [0, 0]
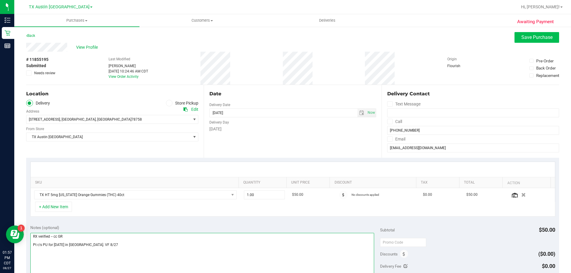
type textarea "RX verified -- cc GR Pt r/s PU for Thurs 9/4 in North Austin. VF 8/27"
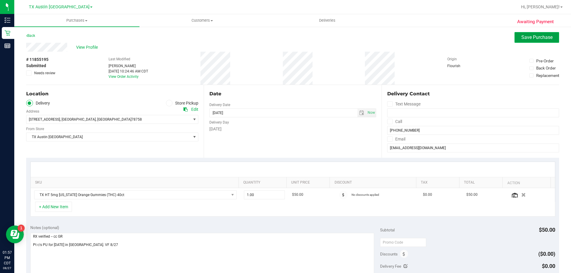
click at [538, 37] on span "Save Purchase" at bounding box center [536, 37] width 31 height 6
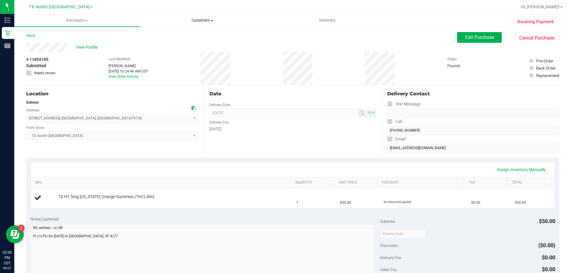
click at [197, 19] on span "Customers" at bounding box center [202, 20] width 125 height 5
click at [197, 37] on li "All customers" at bounding box center [201, 35] width 125 height 7
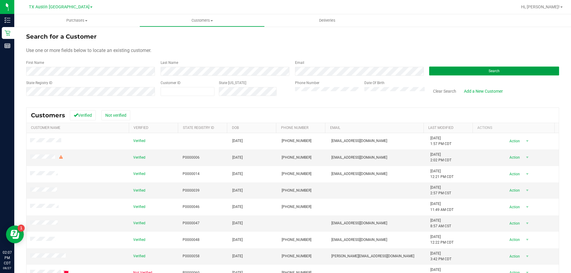
click at [445, 72] on button "Search" at bounding box center [494, 71] width 130 height 9
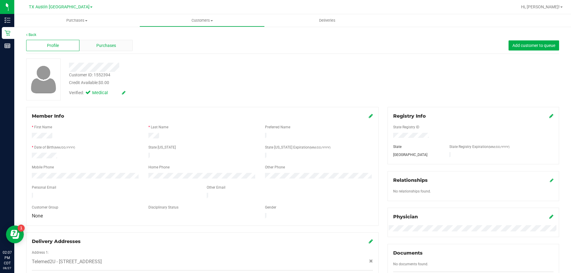
click at [106, 48] on span "Purchases" at bounding box center [106, 46] width 20 height 6
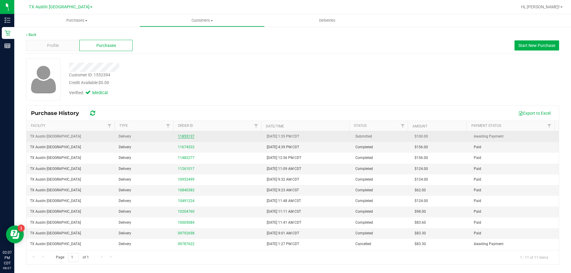
click at [183, 137] on link "11855137" at bounding box center [186, 136] width 17 height 4
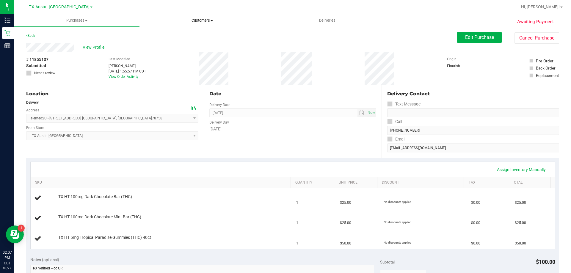
click at [212, 17] on uib-tab-heading "Customers All customers Add a new customer All physicians" at bounding box center [202, 21] width 125 height 12
click at [207, 34] on li "All customers" at bounding box center [201, 35] width 125 height 7
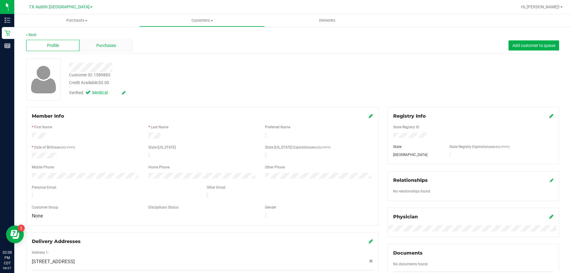
click at [108, 43] on span "Purchases" at bounding box center [106, 46] width 20 height 6
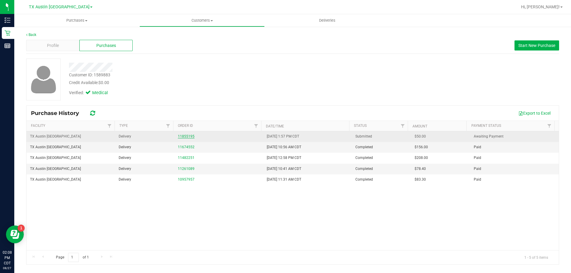
click at [180, 137] on link "11855195" at bounding box center [186, 136] width 17 height 4
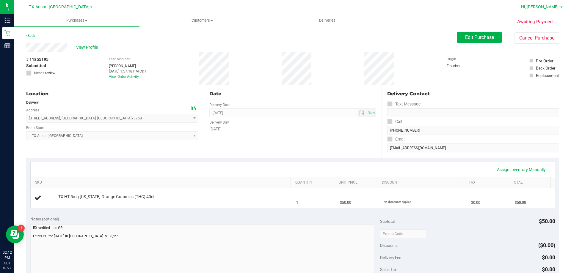
click at [544, 8] on span "Hi, [PERSON_NAME]!" at bounding box center [540, 6] width 39 height 5
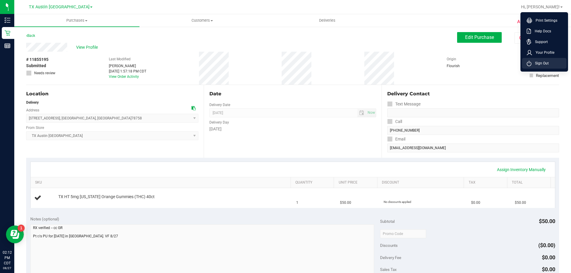
click at [544, 65] on span "Sign Out" at bounding box center [539, 63] width 17 height 6
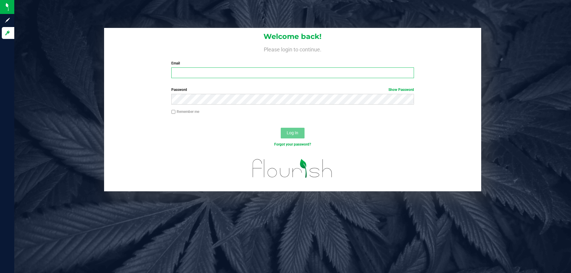
type input "[EMAIL_ADDRESS][DOMAIN_NAME]"
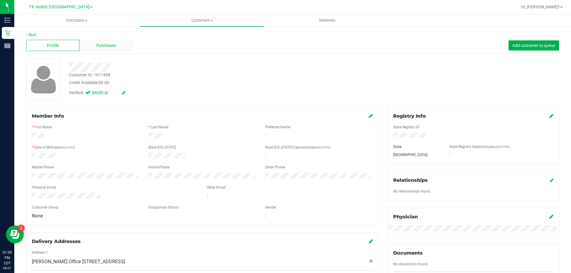
click at [111, 43] on span "Purchases" at bounding box center [106, 46] width 20 height 6
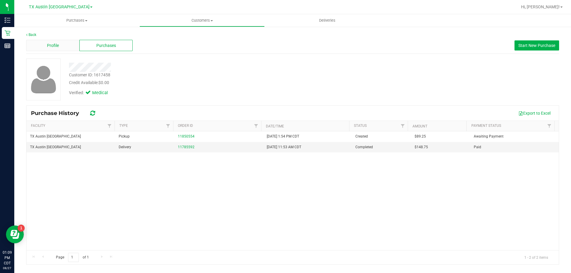
click at [46, 43] on div "Profile" at bounding box center [52, 45] width 53 height 11
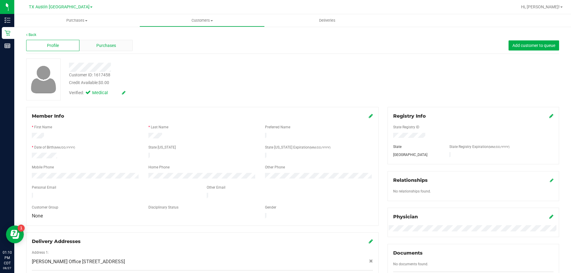
click at [107, 45] on span "Purchases" at bounding box center [106, 46] width 20 height 6
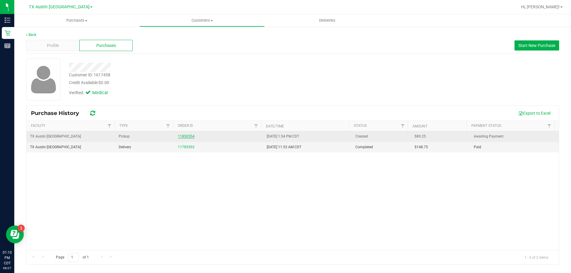
click at [187, 135] on link "11850554" at bounding box center [186, 136] width 17 height 4
